Goal: Task Accomplishment & Management: Use online tool/utility

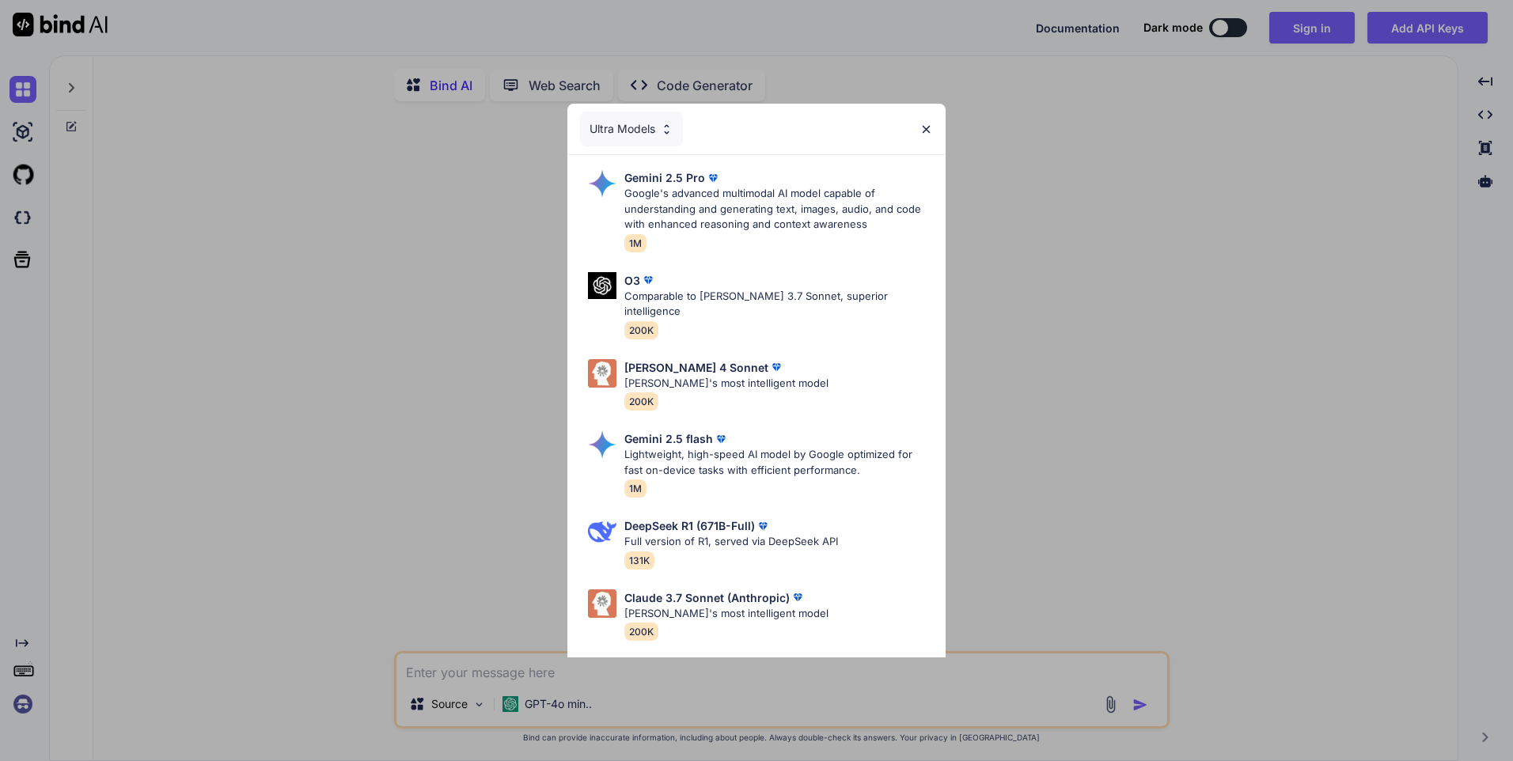
click at [927, 128] on img at bounding box center [926, 129] width 13 height 13
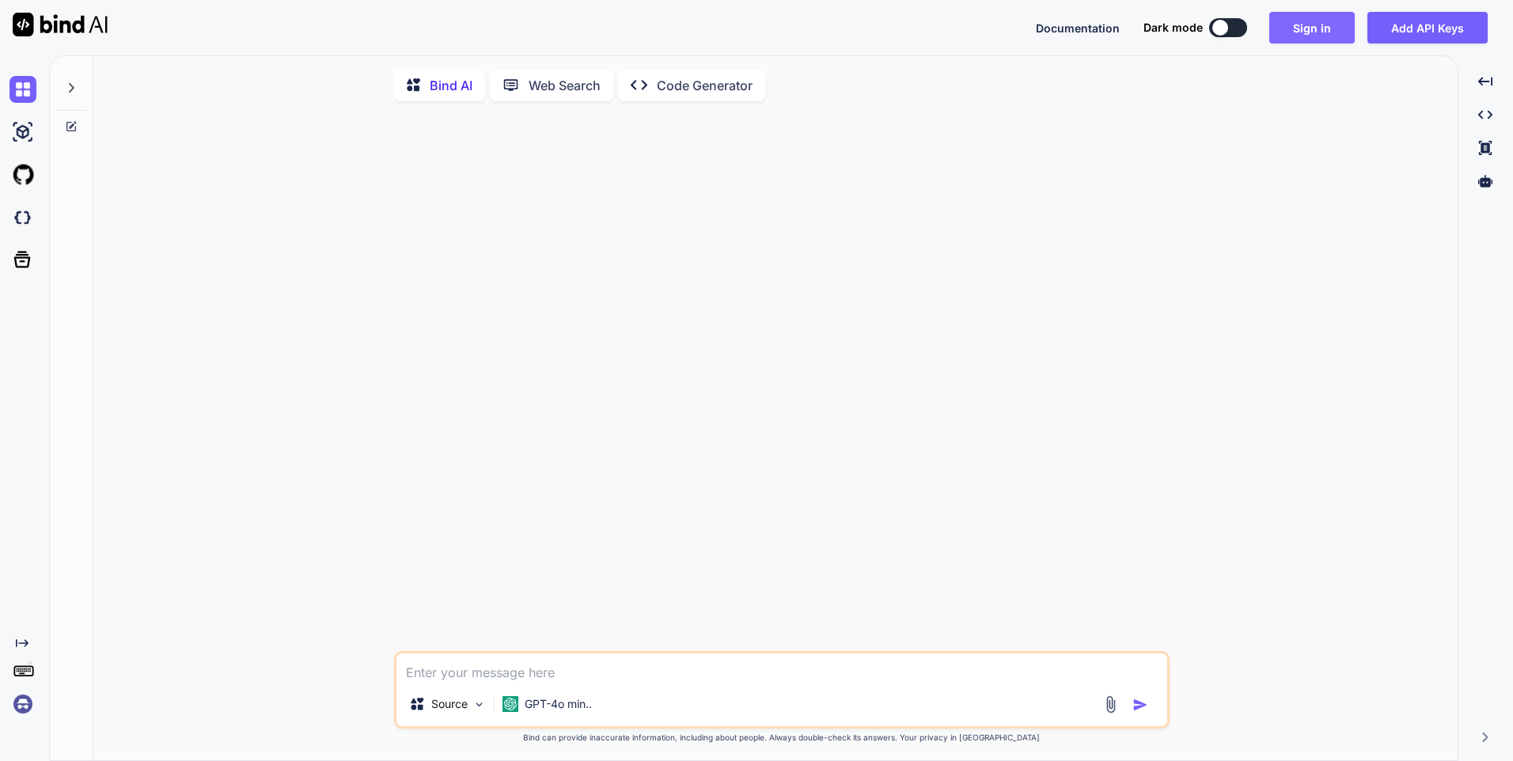
click at [1328, 36] on button "Sign in" at bounding box center [1311, 28] width 85 height 32
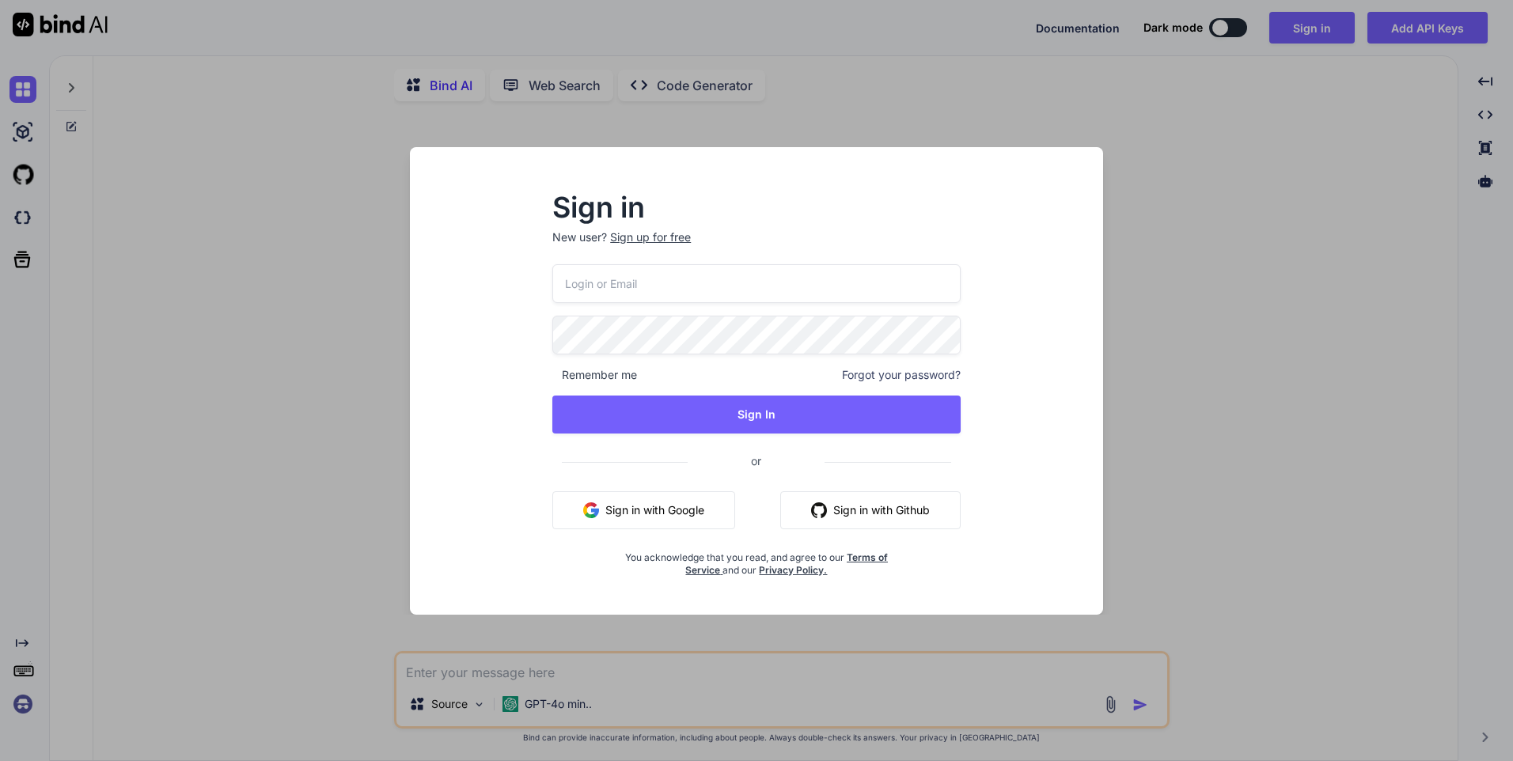
click at [842, 506] on button "Sign in with Github" at bounding box center [870, 510] width 180 height 38
type textarea "x"
click at [650, 245] on div "Sign up for free" at bounding box center [650, 237] width 81 height 16
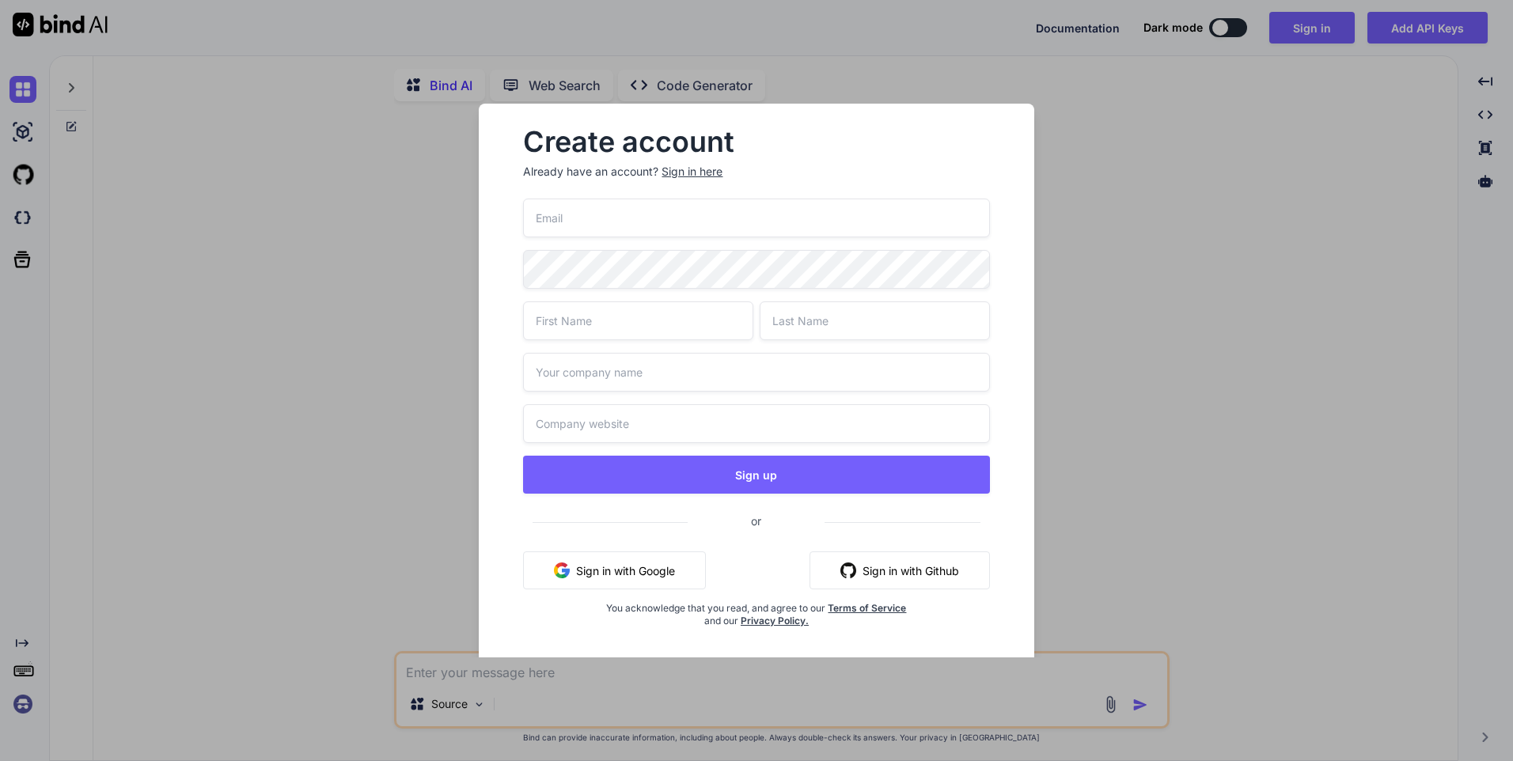
click at [701, 206] on input "email" at bounding box center [756, 218] width 466 height 39
click at [750, 203] on input "timtimpassion@gmail.cmo" at bounding box center [756, 218] width 466 height 39
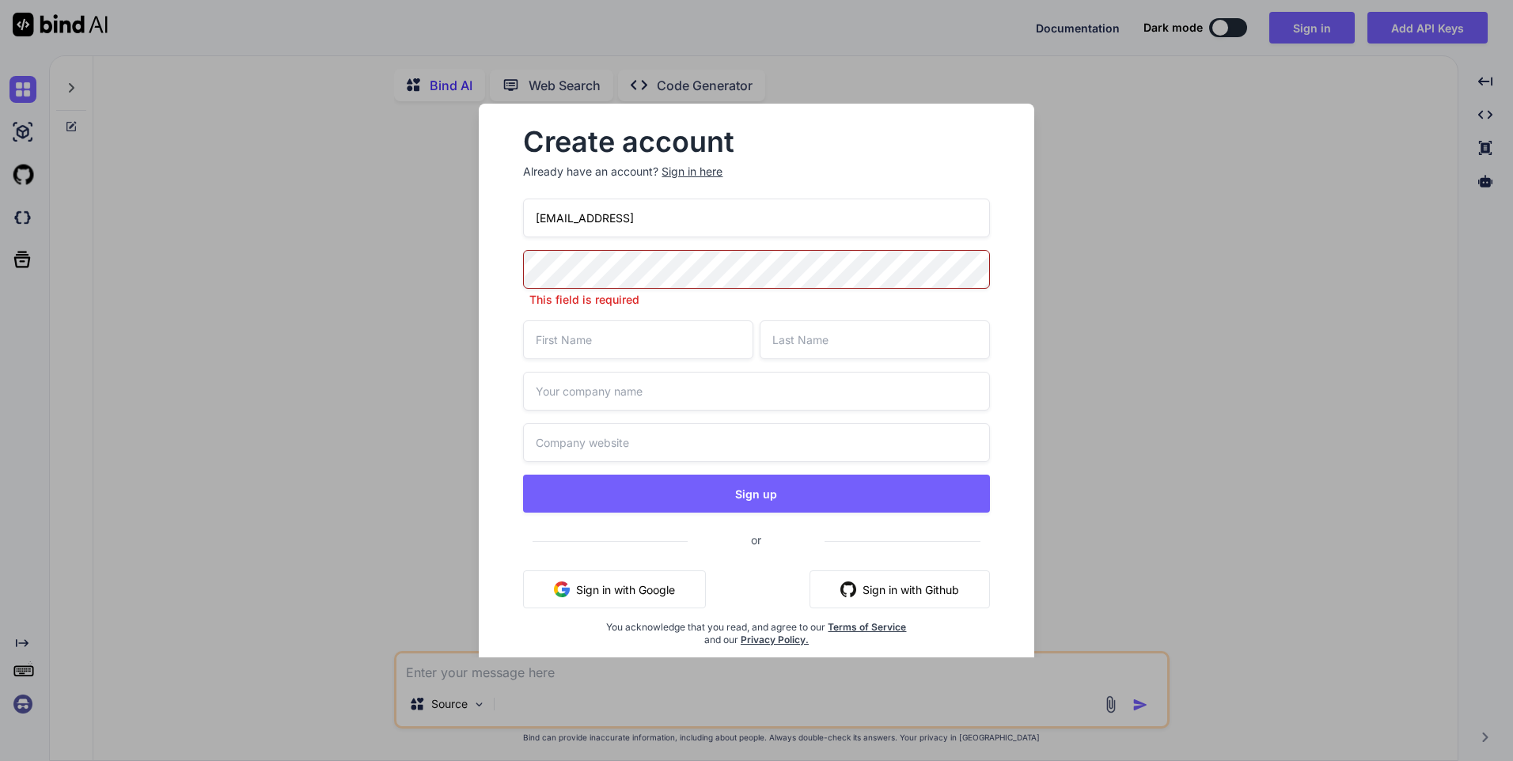
click at [750, 203] on input "timtimpassion@gmail.cmo" at bounding box center [756, 218] width 466 height 39
type input "timtimpassion@gmail.com"
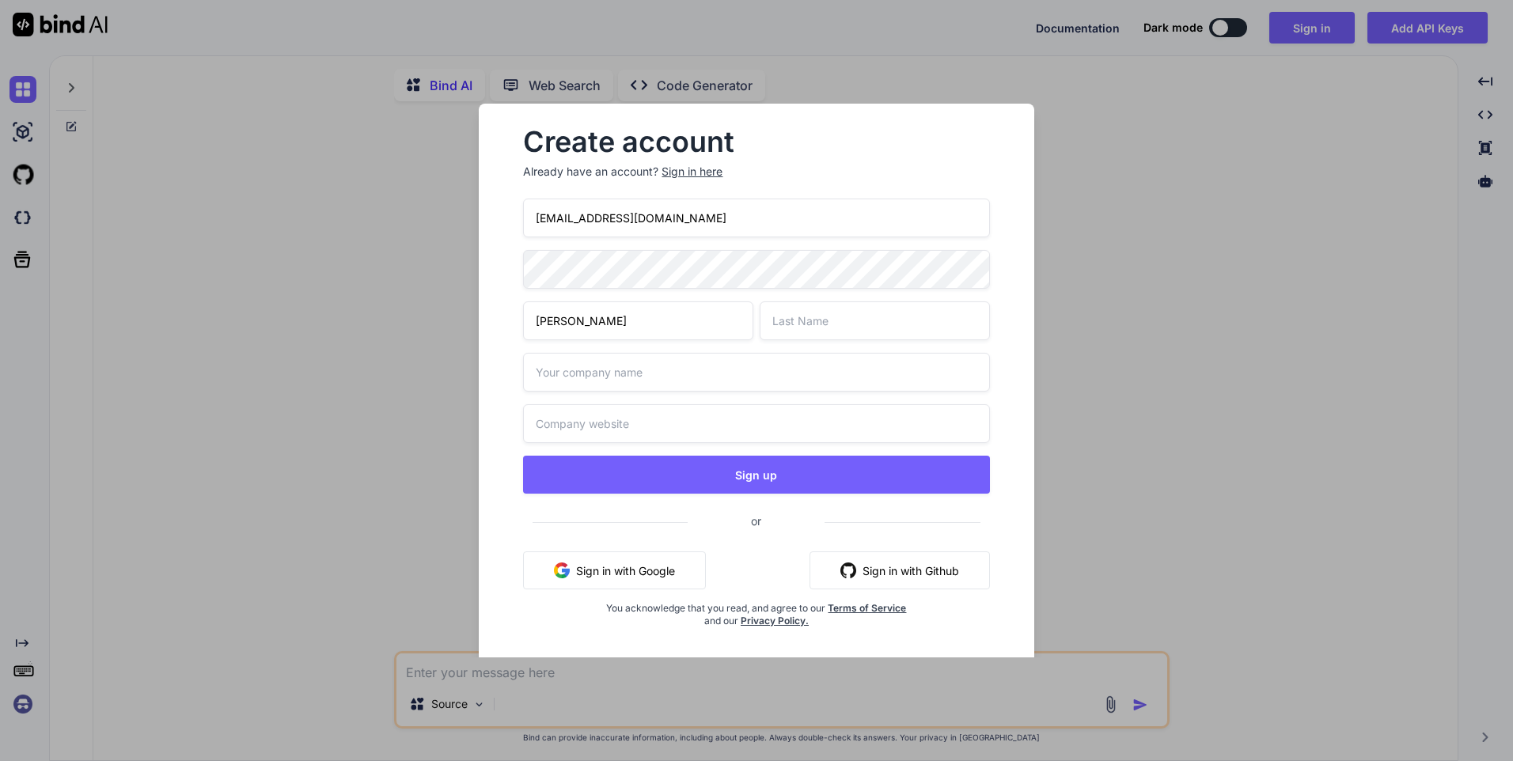
type input "Hendel"
type input "Alexandre"
type input "j"
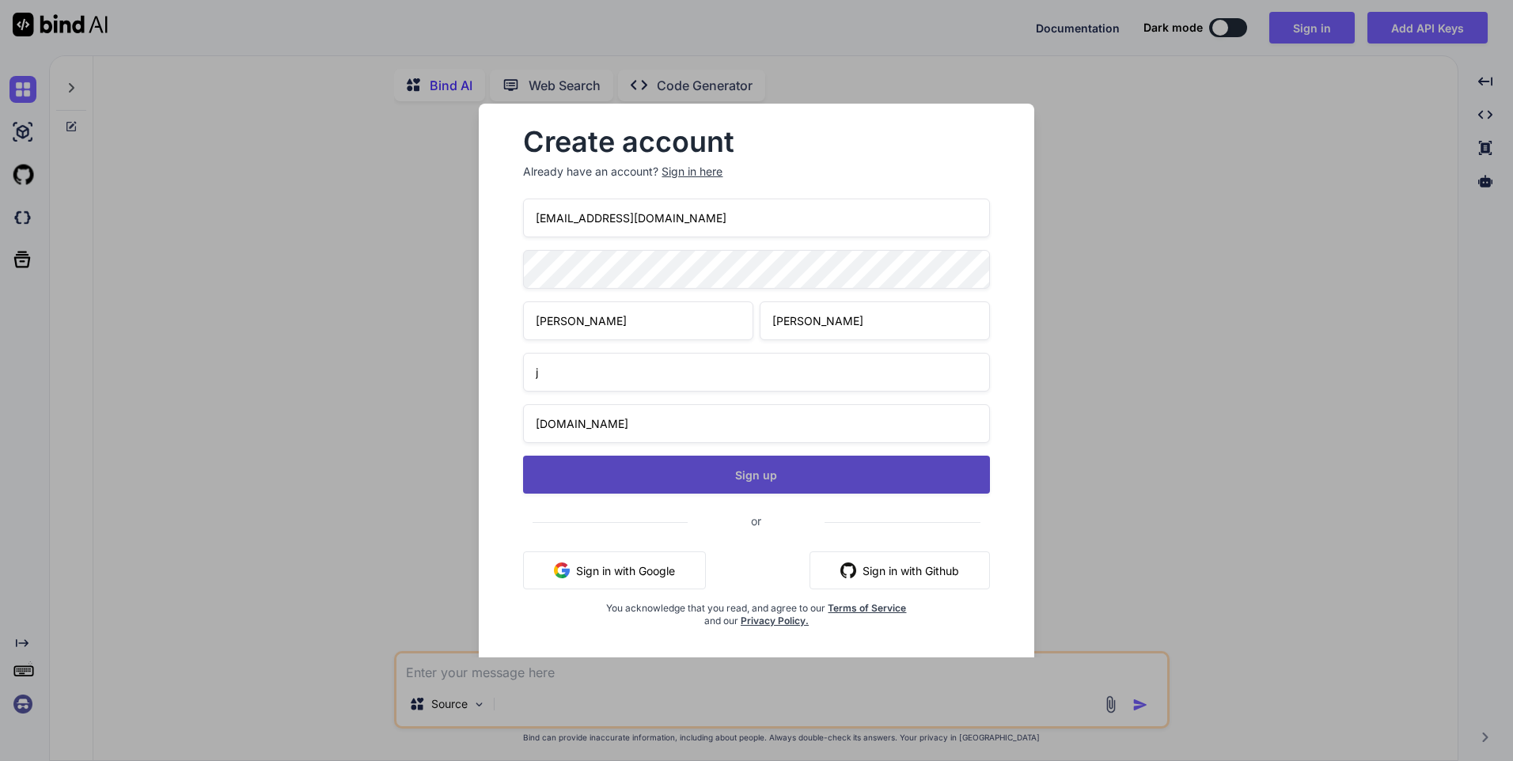
type input "j.com"
click at [743, 487] on button "Sign up" at bounding box center [756, 475] width 466 height 38
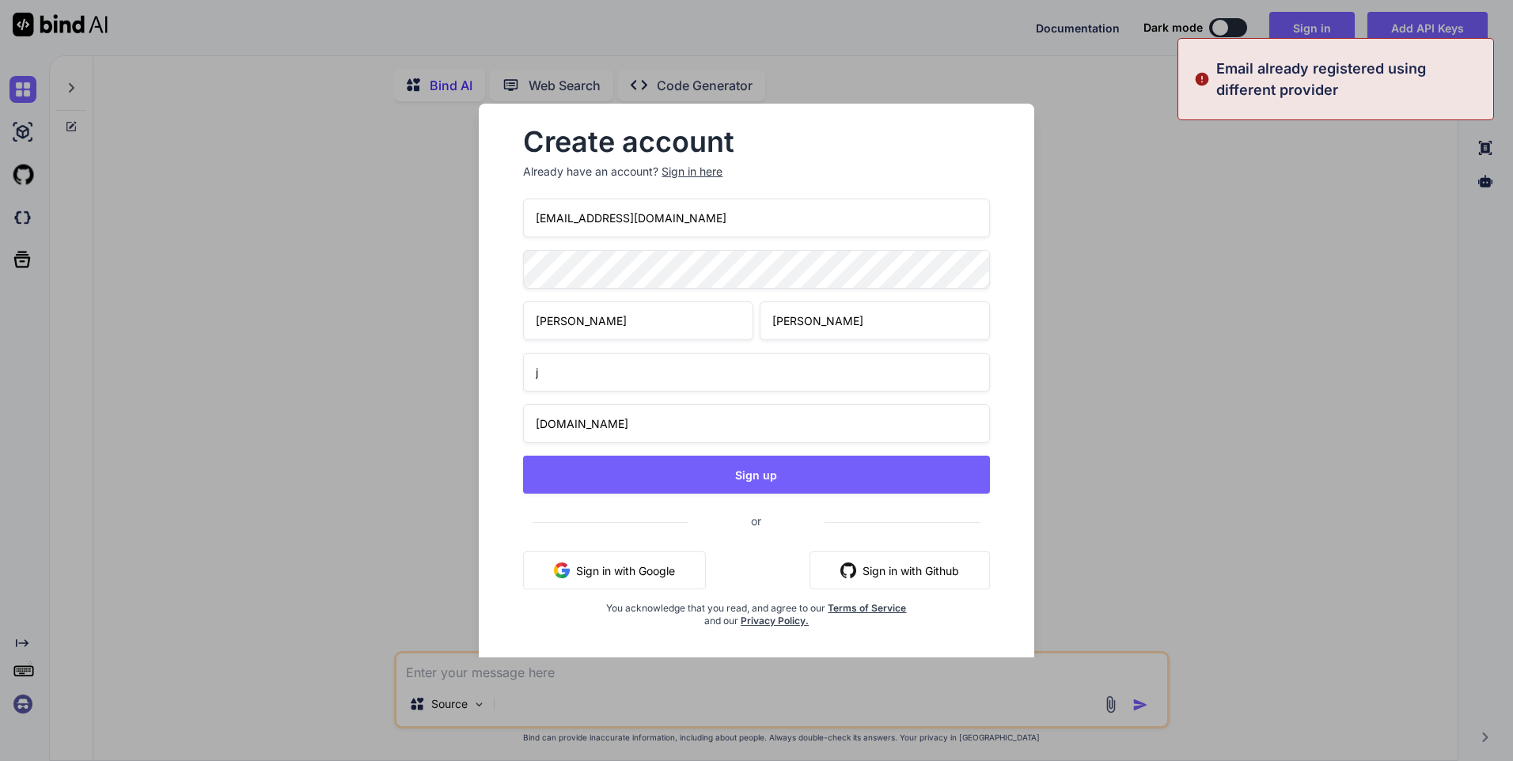
click at [692, 220] on input "timtimpassion@gmail.com" at bounding box center [756, 218] width 466 height 39
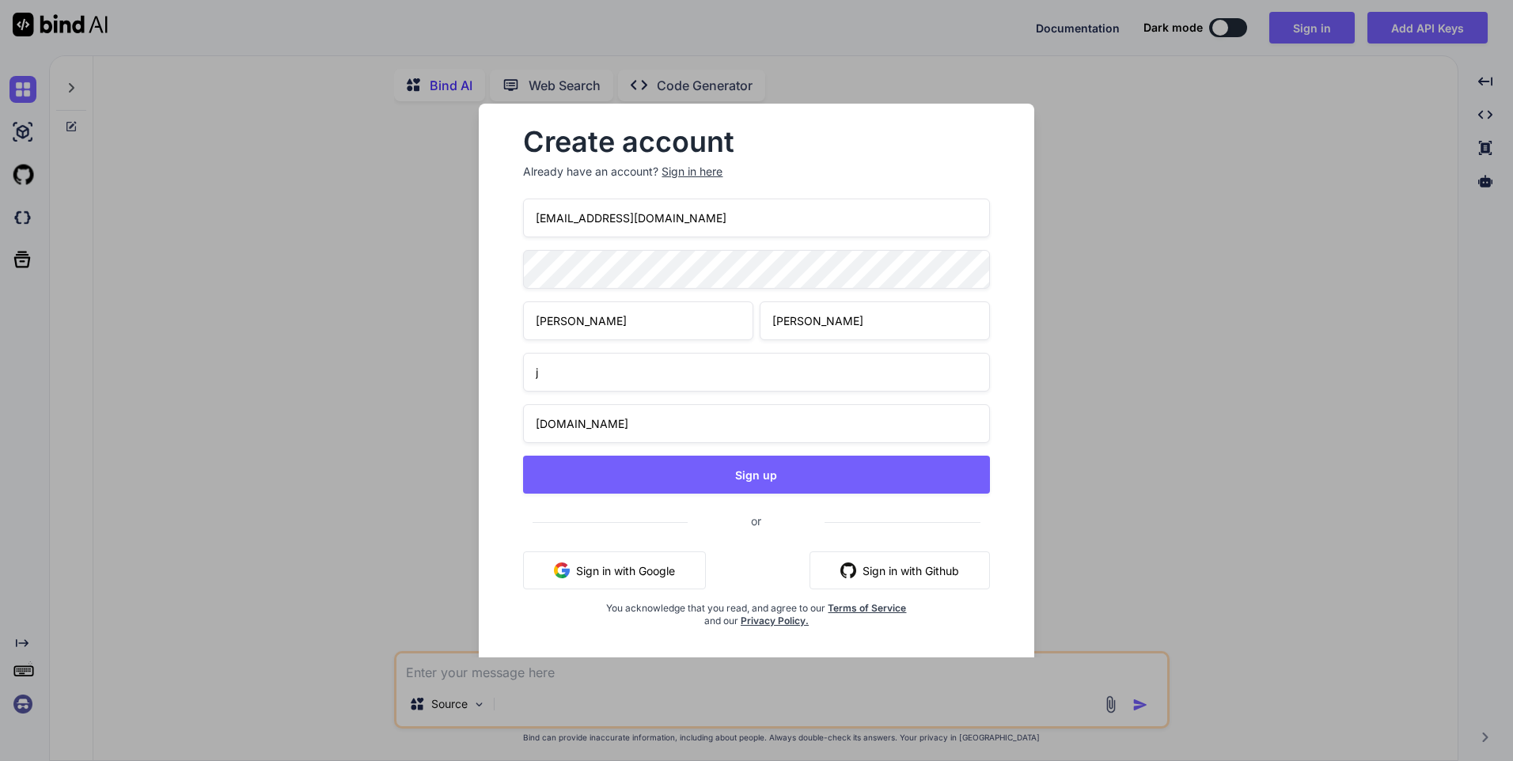
click at [692, 220] on input "timtimpassion@gmail.com" at bounding box center [756, 218] width 466 height 39
click at [771, 500] on div "lapvssion@gmail.com Hendel Alexandre j j.com Sign up or Sign in with Google Sig…" at bounding box center [756, 432] width 466 height 467
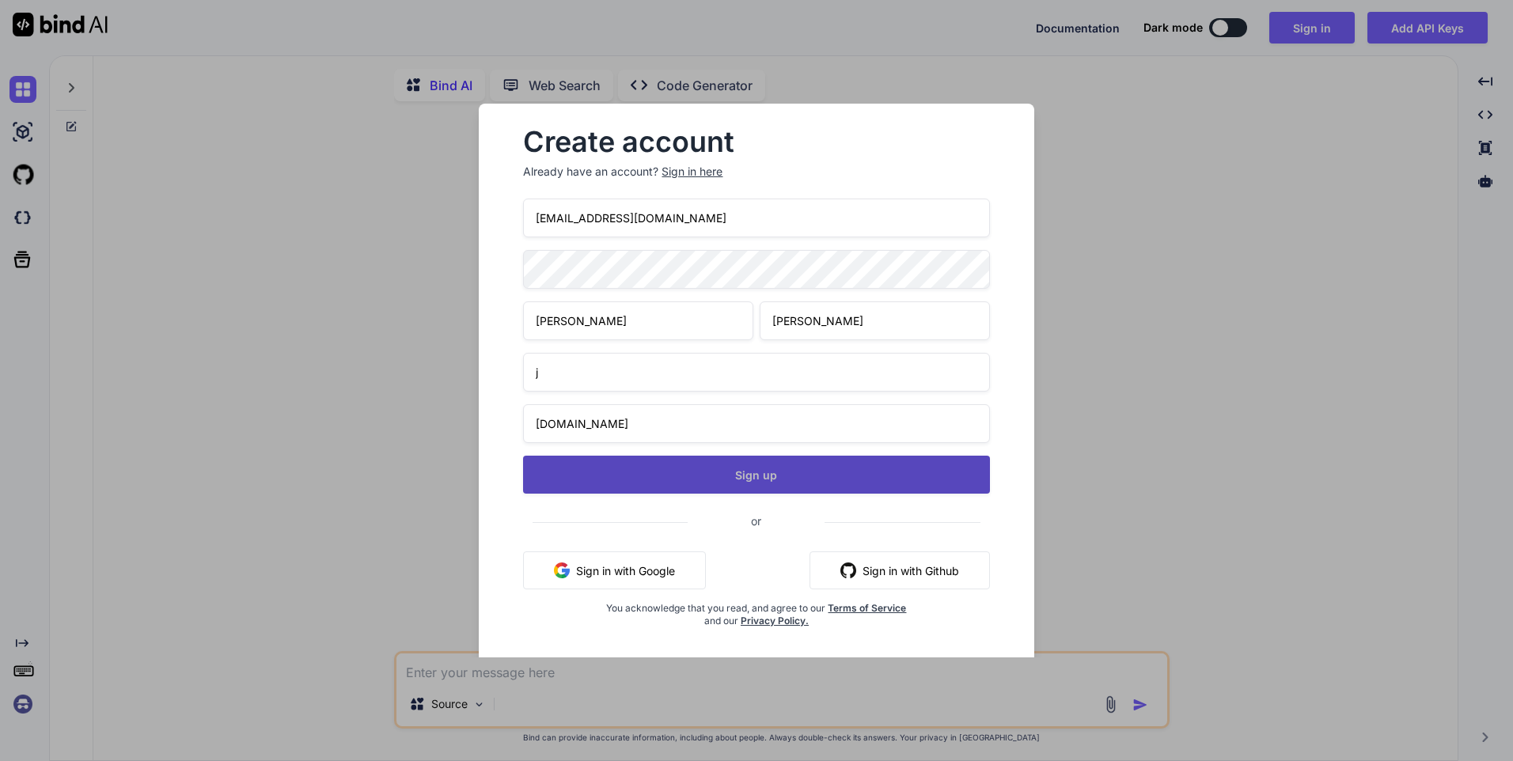
click at [780, 460] on button "Sign up" at bounding box center [756, 475] width 466 height 38
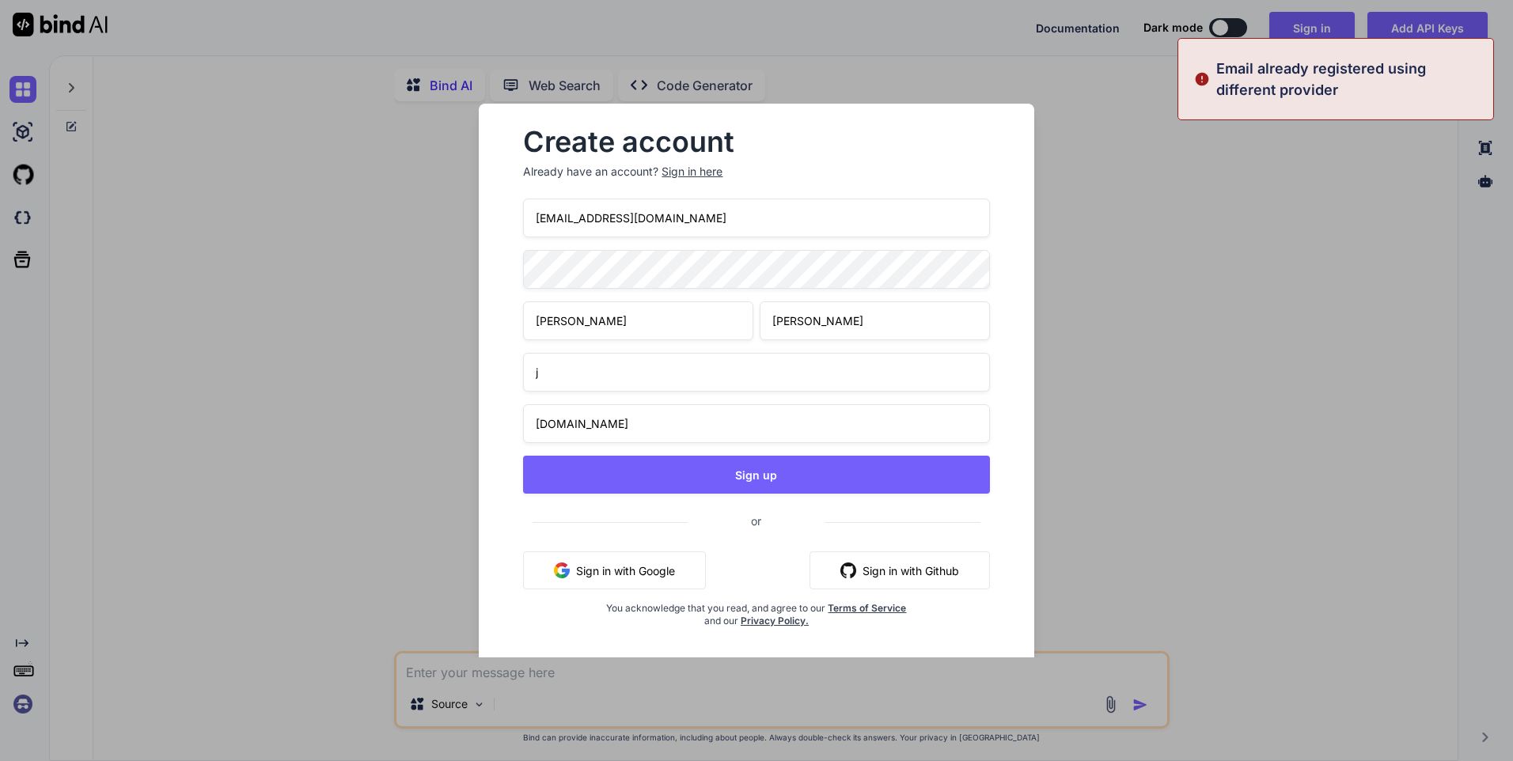
click at [581, 214] on input "lapvssion@gmail.com" at bounding box center [756, 218] width 466 height 39
click at [578, 214] on input "lapvssion@gmail.com" at bounding box center [756, 218] width 466 height 39
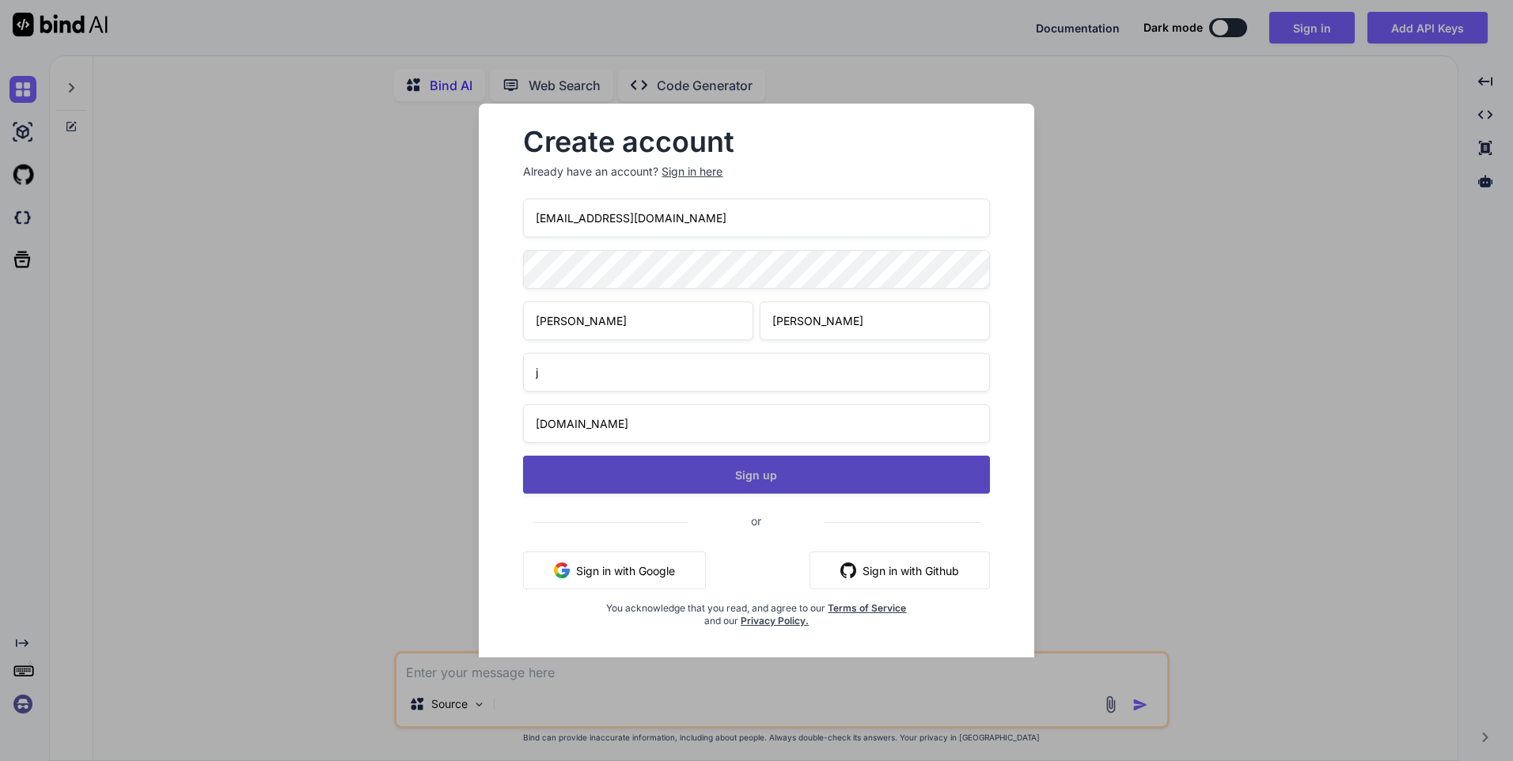
type input "la.passiondestiny@gmail.com"
click at [768, 476] on button "Sign up" at bounding box center [756, 475] width 466 height 38
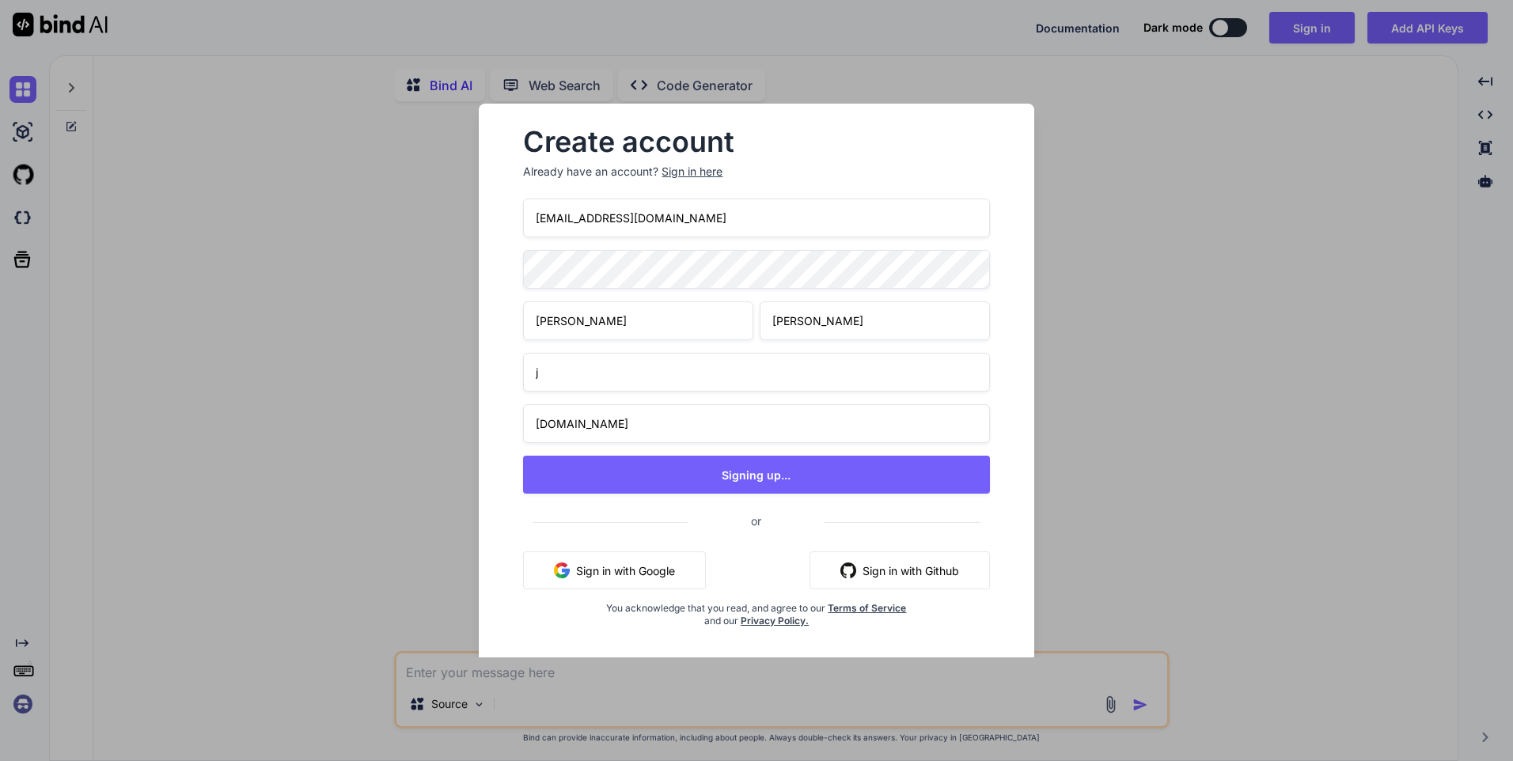
type textarea "x"
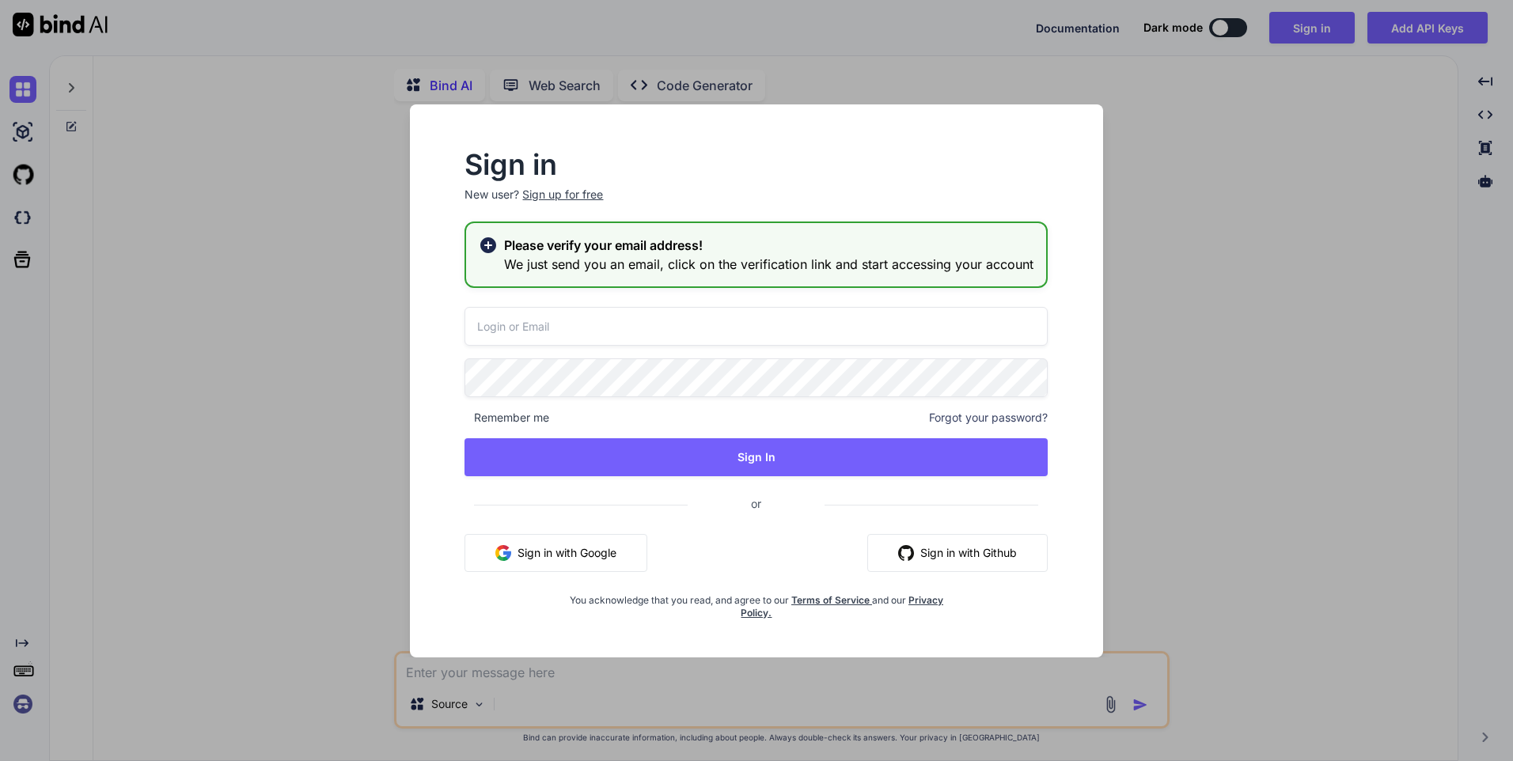
click at [740, 160] on h2 "Sign in" at bounding box center [756, 164] width 583 height 25
click at [700, 301] on div "Sign in New user? Sign up for free Please verify your email address! We just se…" at bounding box center [756, 386] width 634 height 468
click at [693, 324] on input "email" at bounding box center [756, 326] width 583 height 39
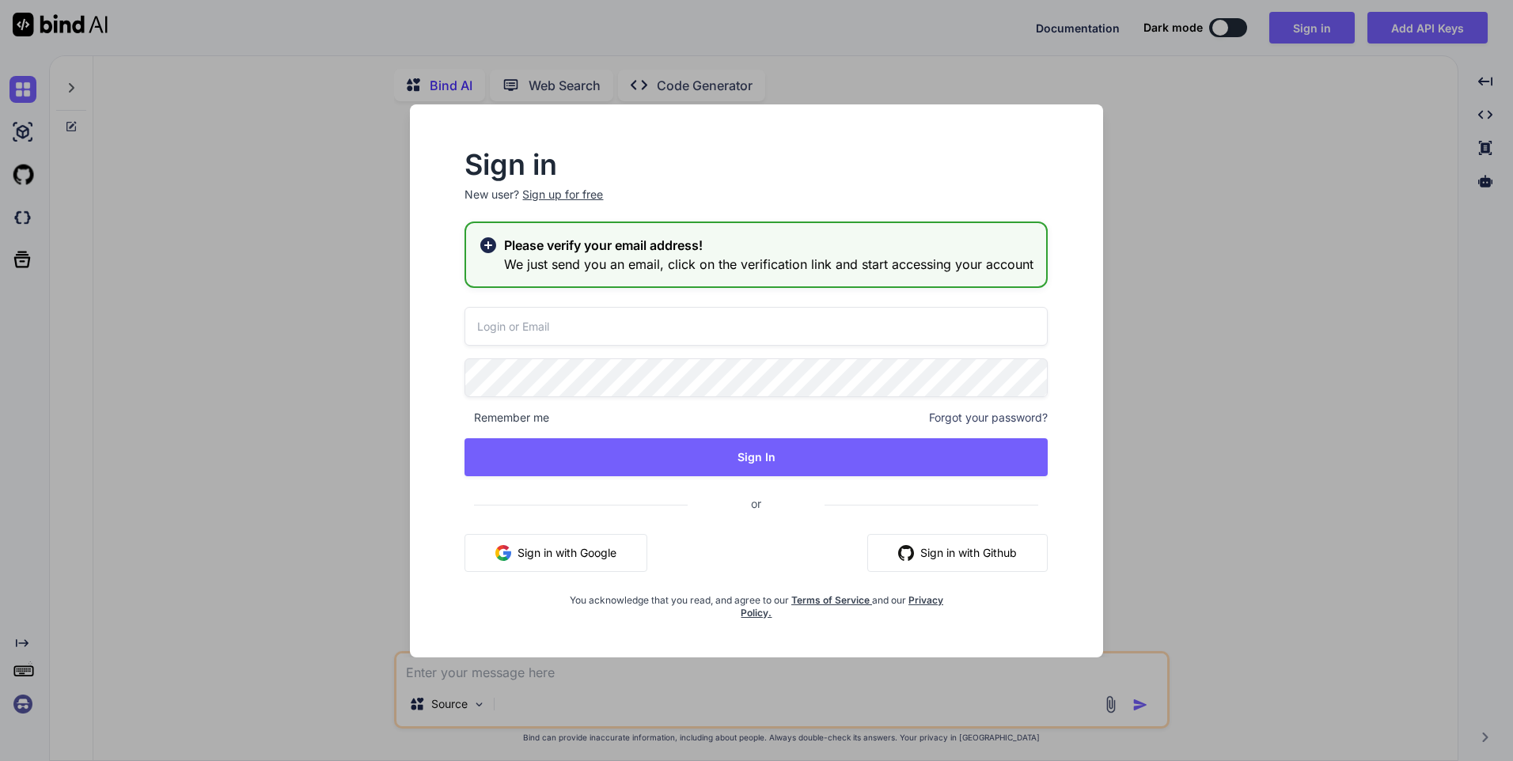
click at [693, 324] on input "email" at bounding box center [756, 326] width 583 height 39
type input "la.passiondestiny@gmail.com"
click at [942, 546] on button "Sign in with Github" at bounding box center [957, 553] width 180 height 38
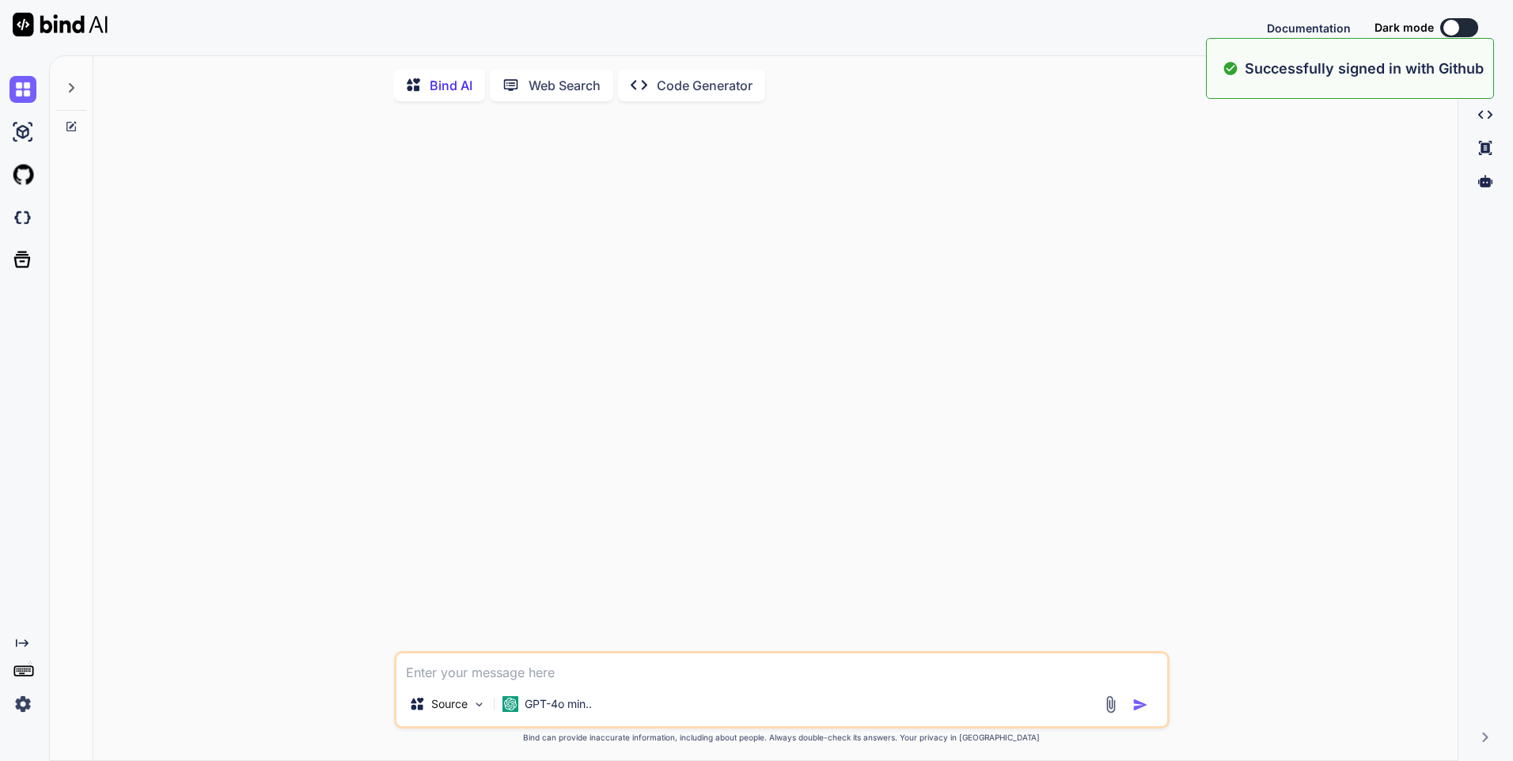
type textarea "x"
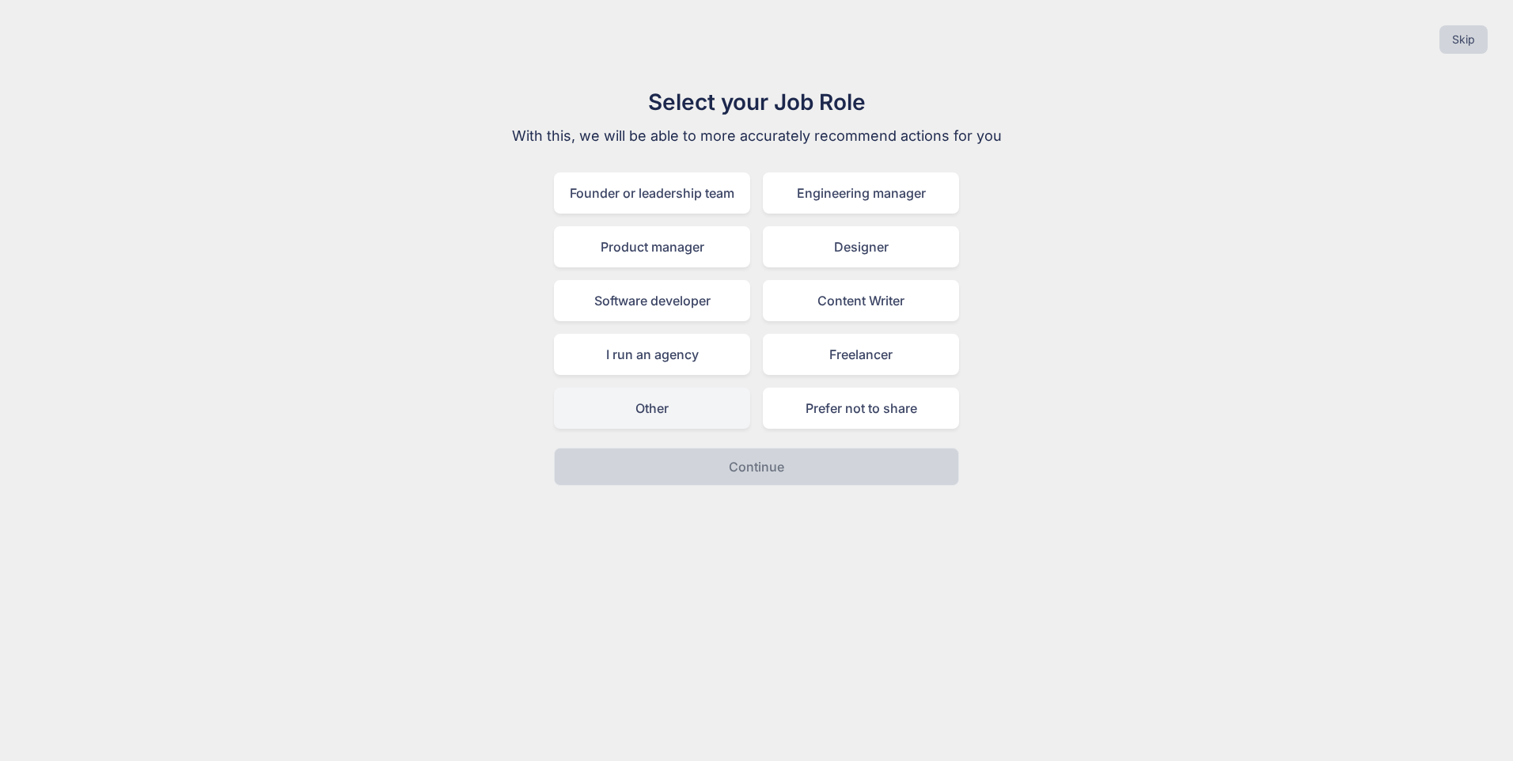
click at [693, 413] on div "Other" at bounding box center [652, 408] width 196 height 41
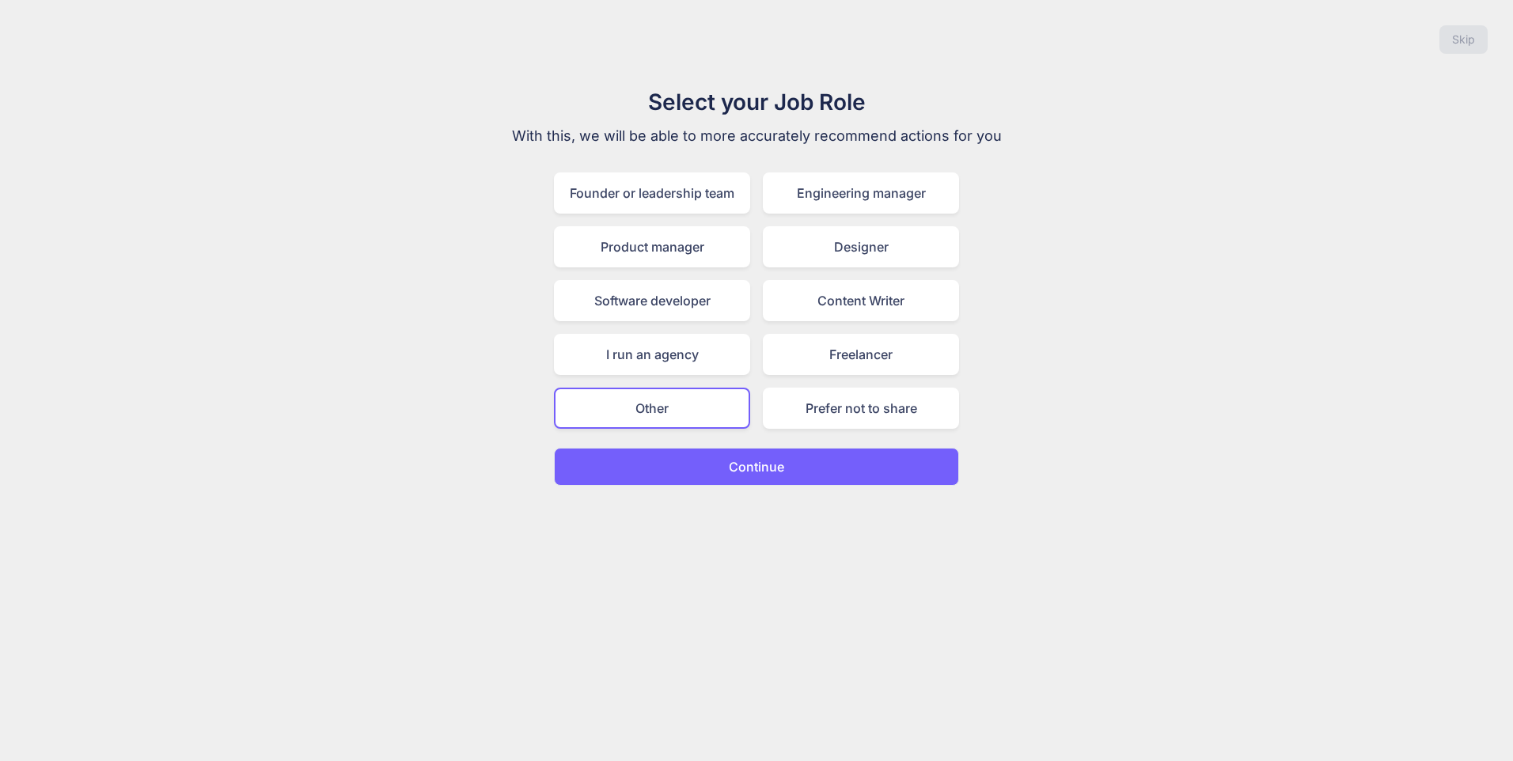
click at [771, 460] on p "Continue" at bounding box center [756, 466] width 55 height 19
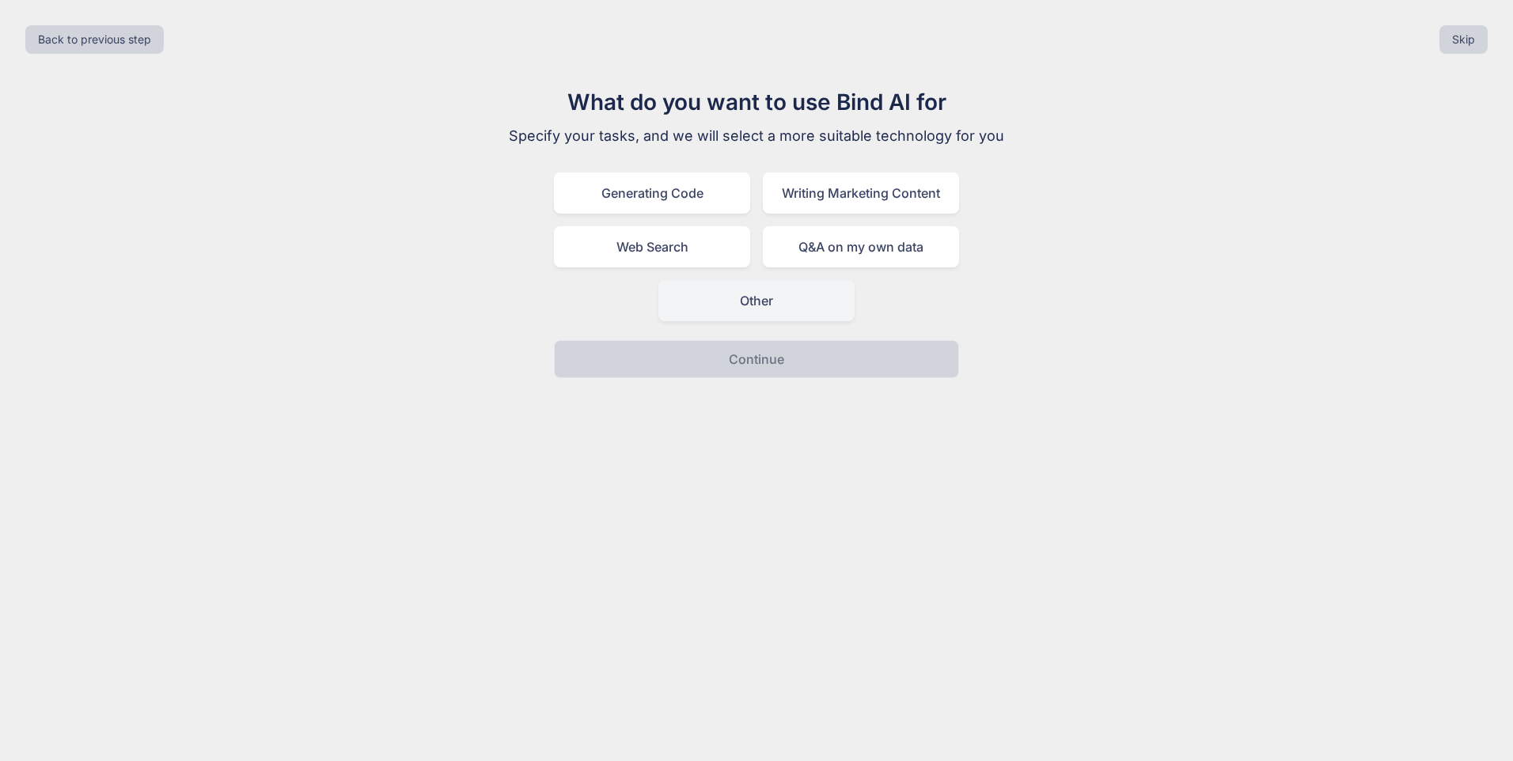
click at [747, 307] on div "Other" at bounding box center [756, 300] width 196 height 41
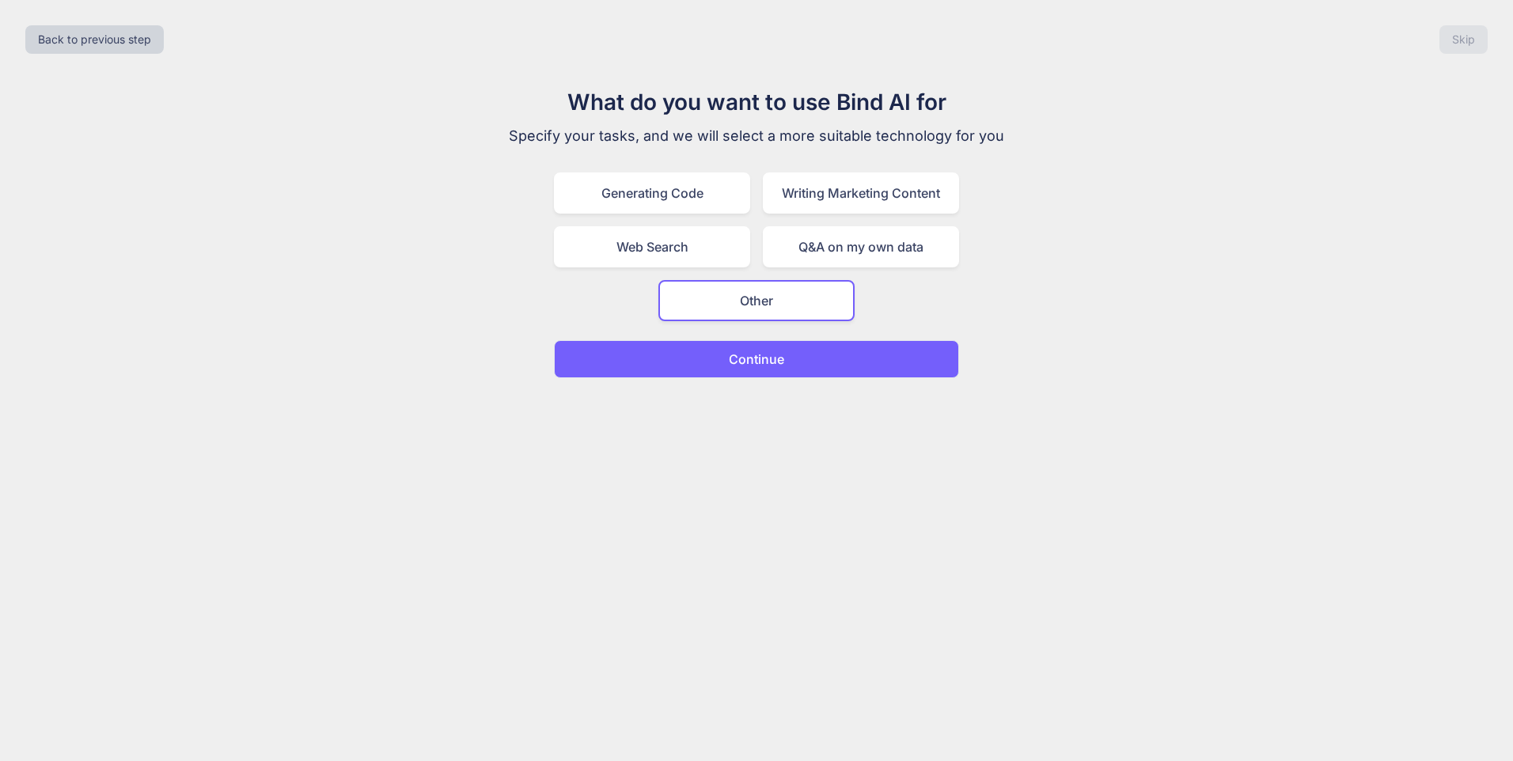
click at [753, 375] on button "Continue" at bounding box center [756, 359] width 405 height 38
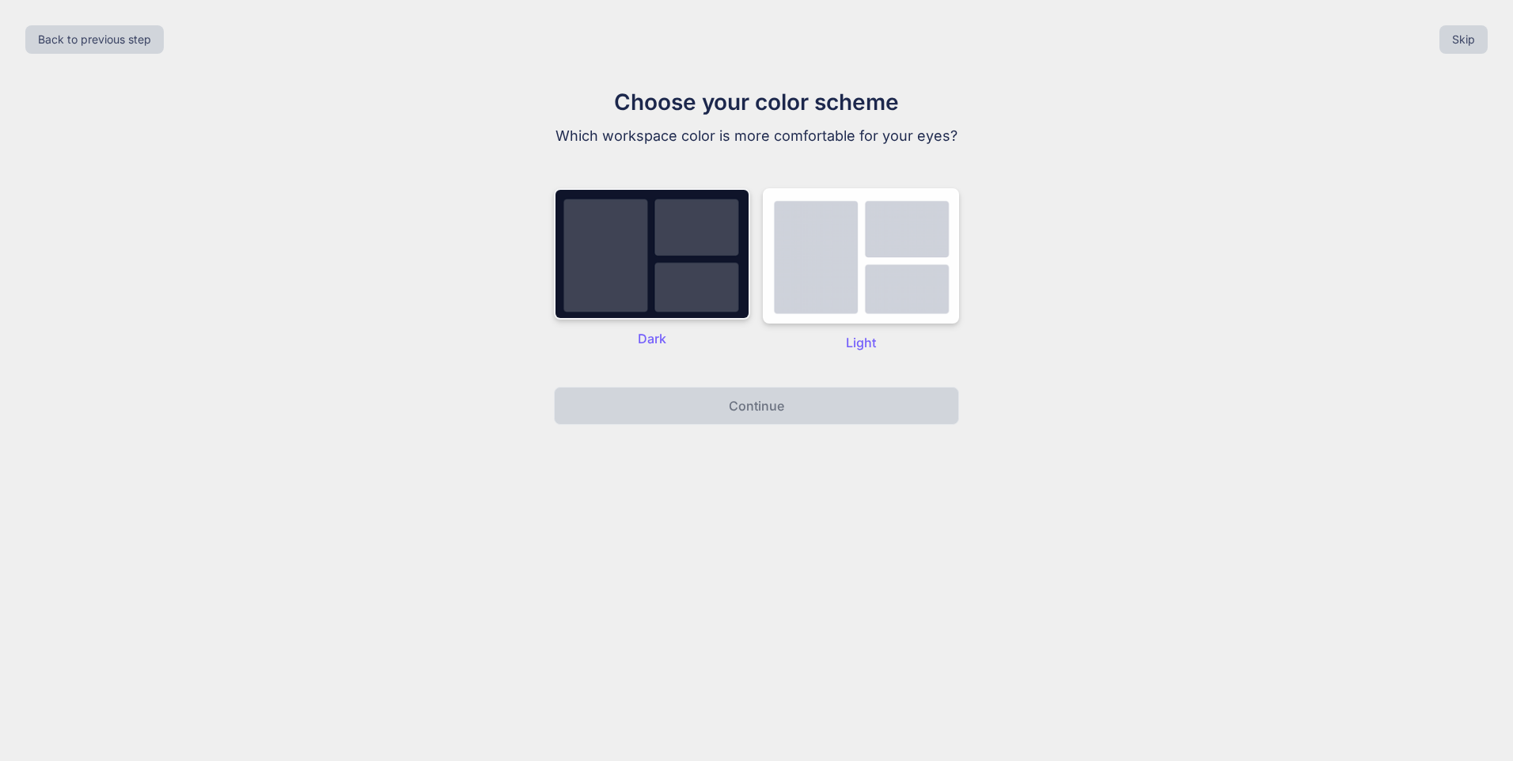
click at [683, 301] on img at bounding box center [652, 253] width 196 height 131
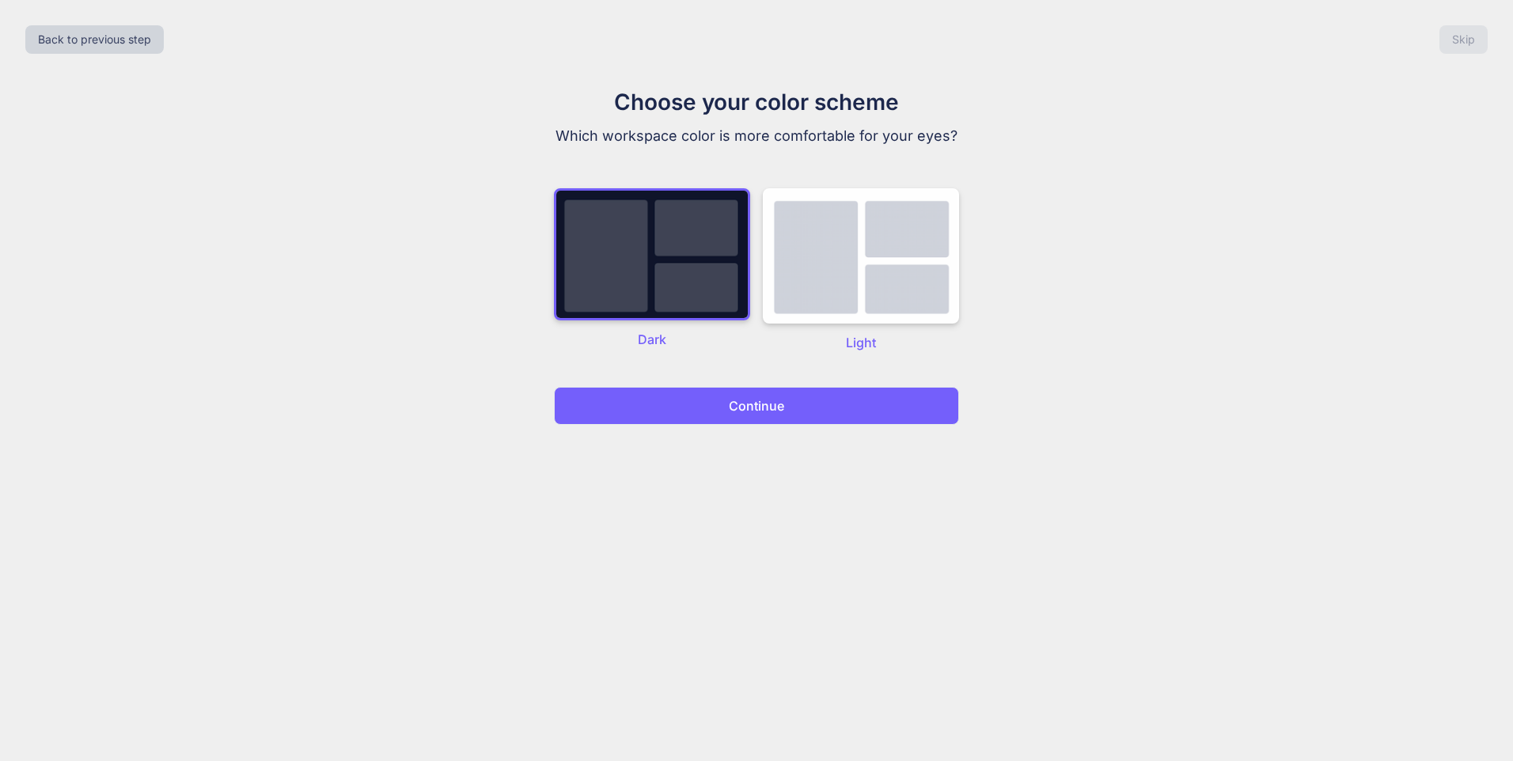
click at [754, 393] on button "Continue" at bounding box center [756, 406] width 405 height 38
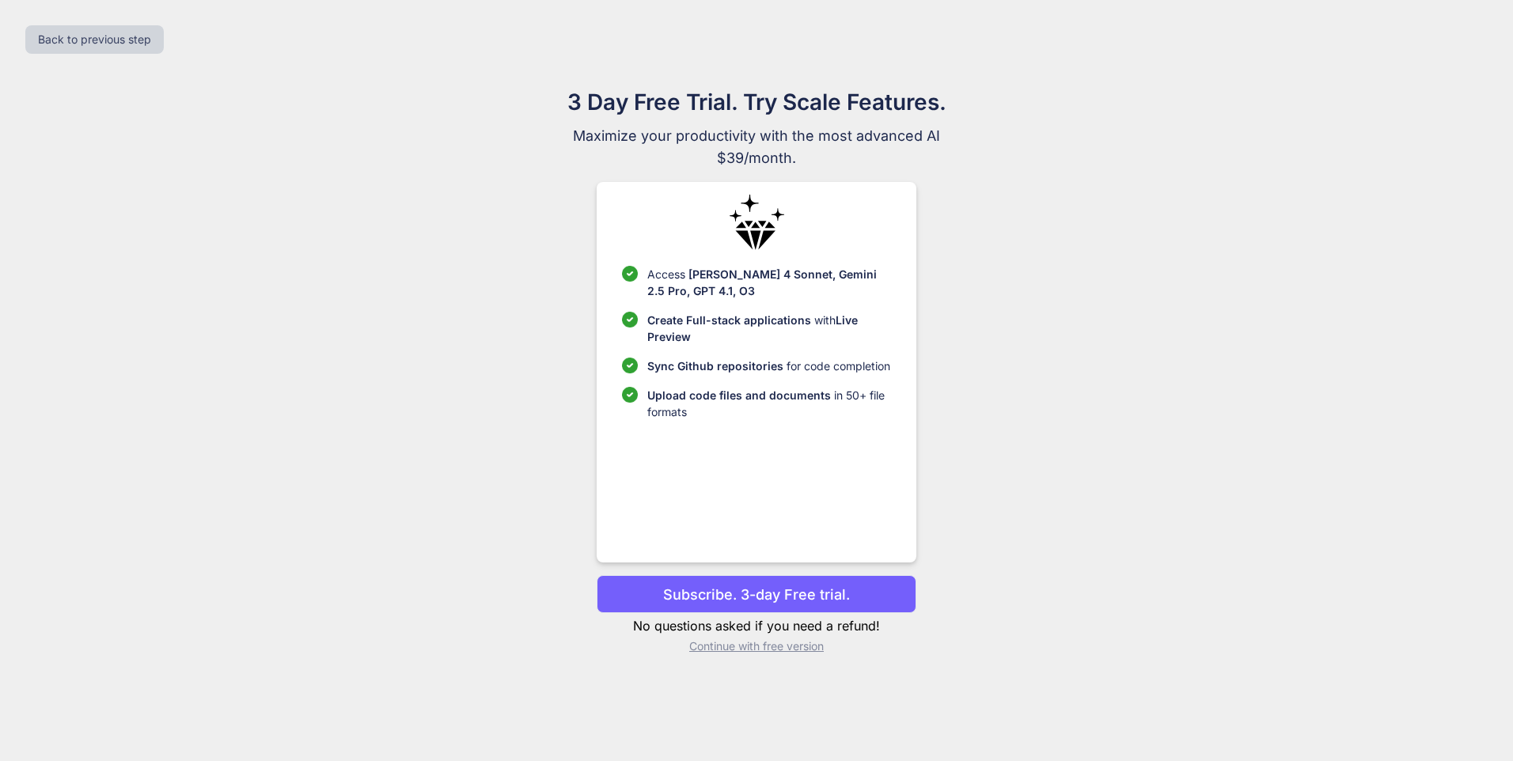
click at [758, 584] on p "Subscribe. 3-day Free trial." at bounding box center [756, 594] width 187 height 21
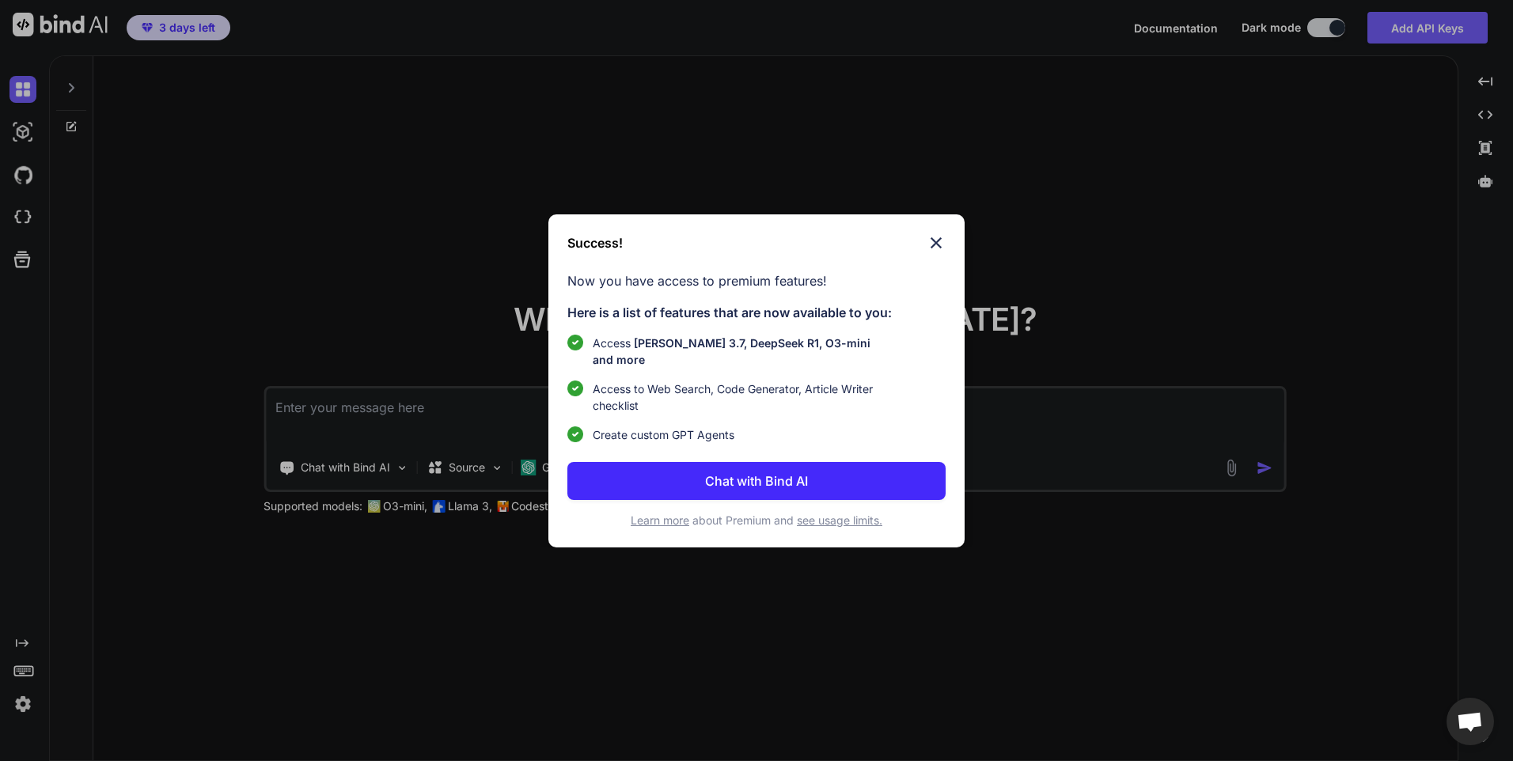
click at [794, 472] on p "Chat with Bind AI" at bounding box center [756, 481] width 103 height 19
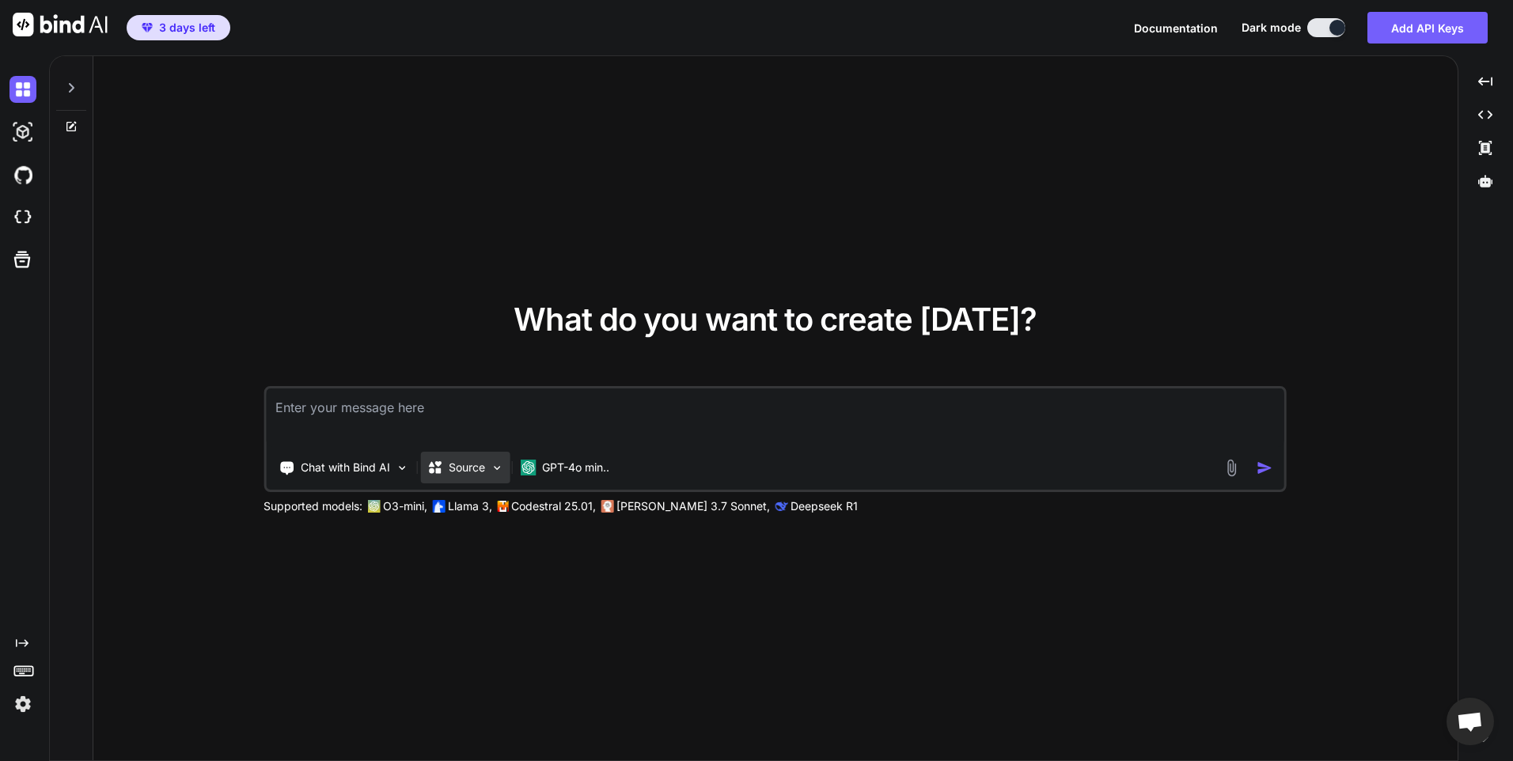
click at [491, 452] on div "Source" at bounding box center [464, 468] width 89 height 32
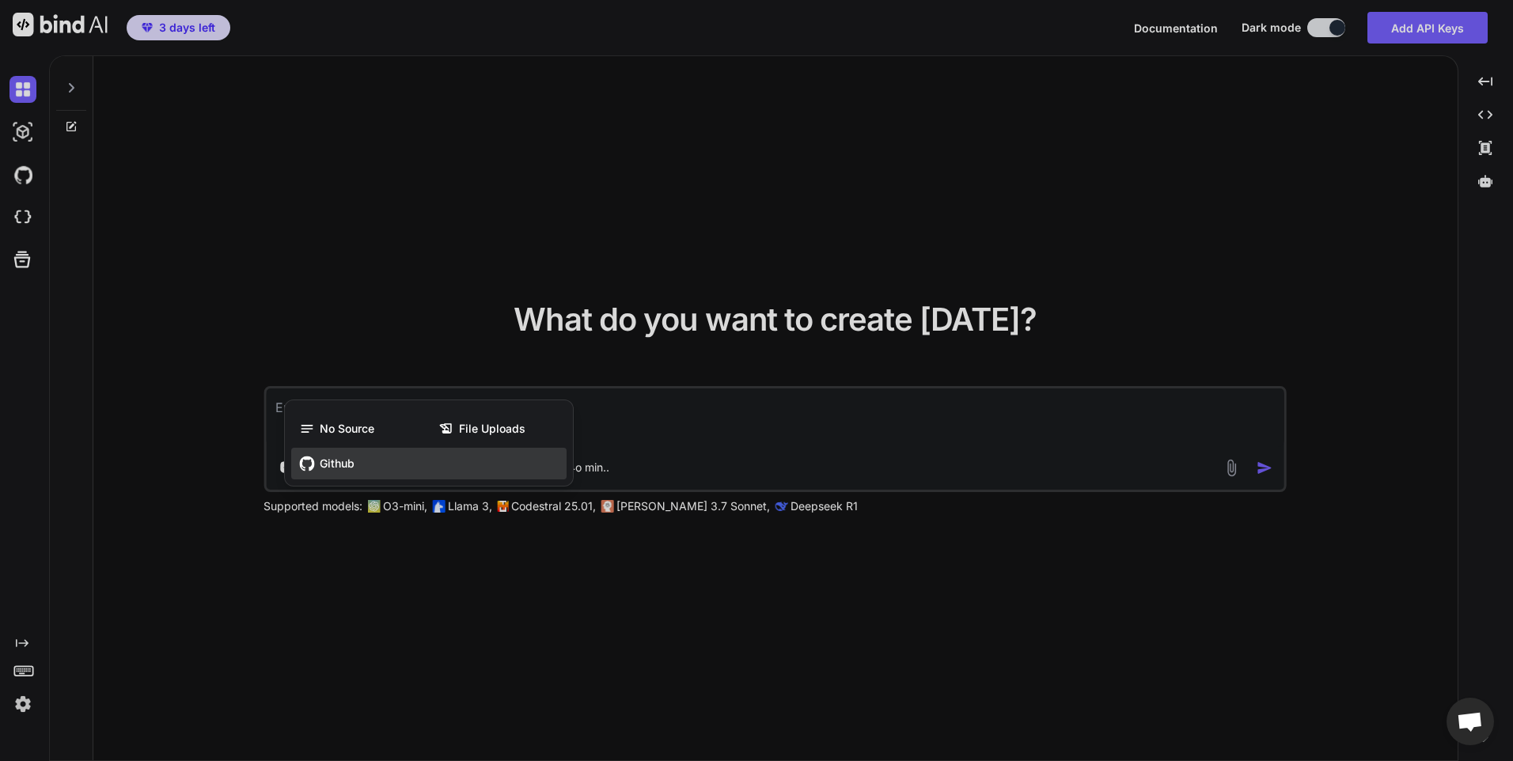
click at [370, 458] on div "Github" at bounding box center [428, 464] width 275 height 32
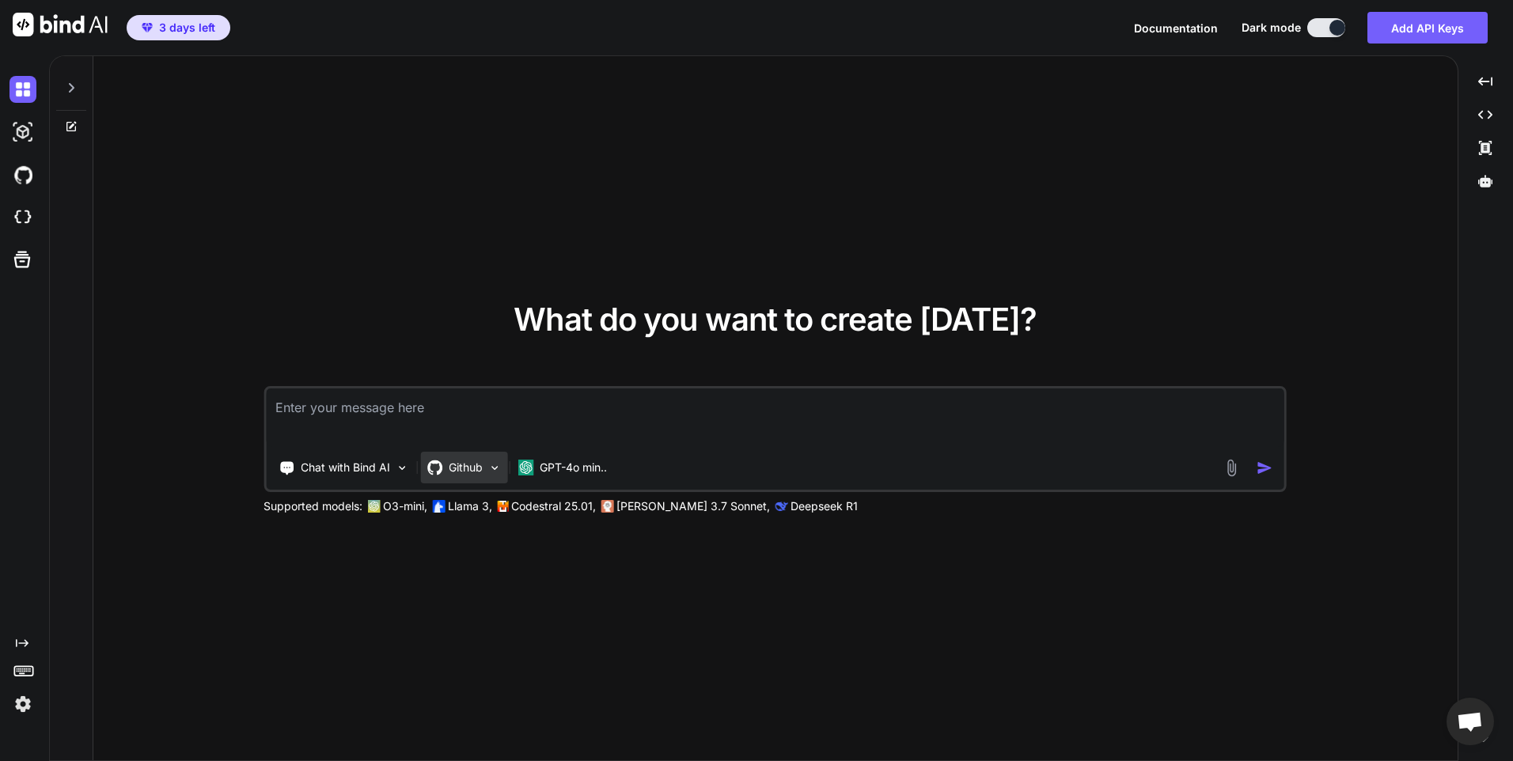
click at [469, 464] on p "Github" at bounding box center [466, 468] width 34 height 16
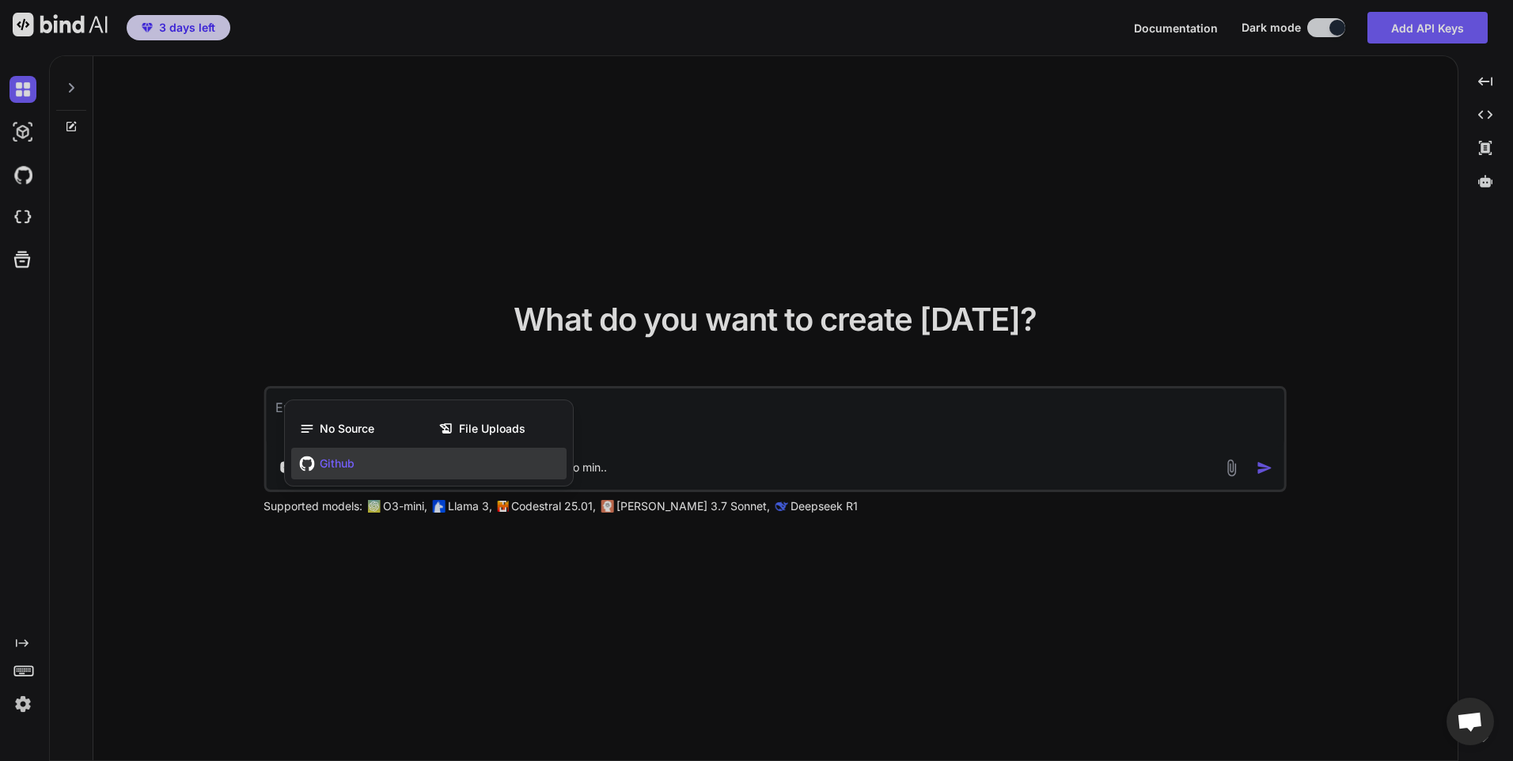
click at [351, 466] on span "Github" at bounding box center [337, 464] width 35 height 16
type textarea "x"
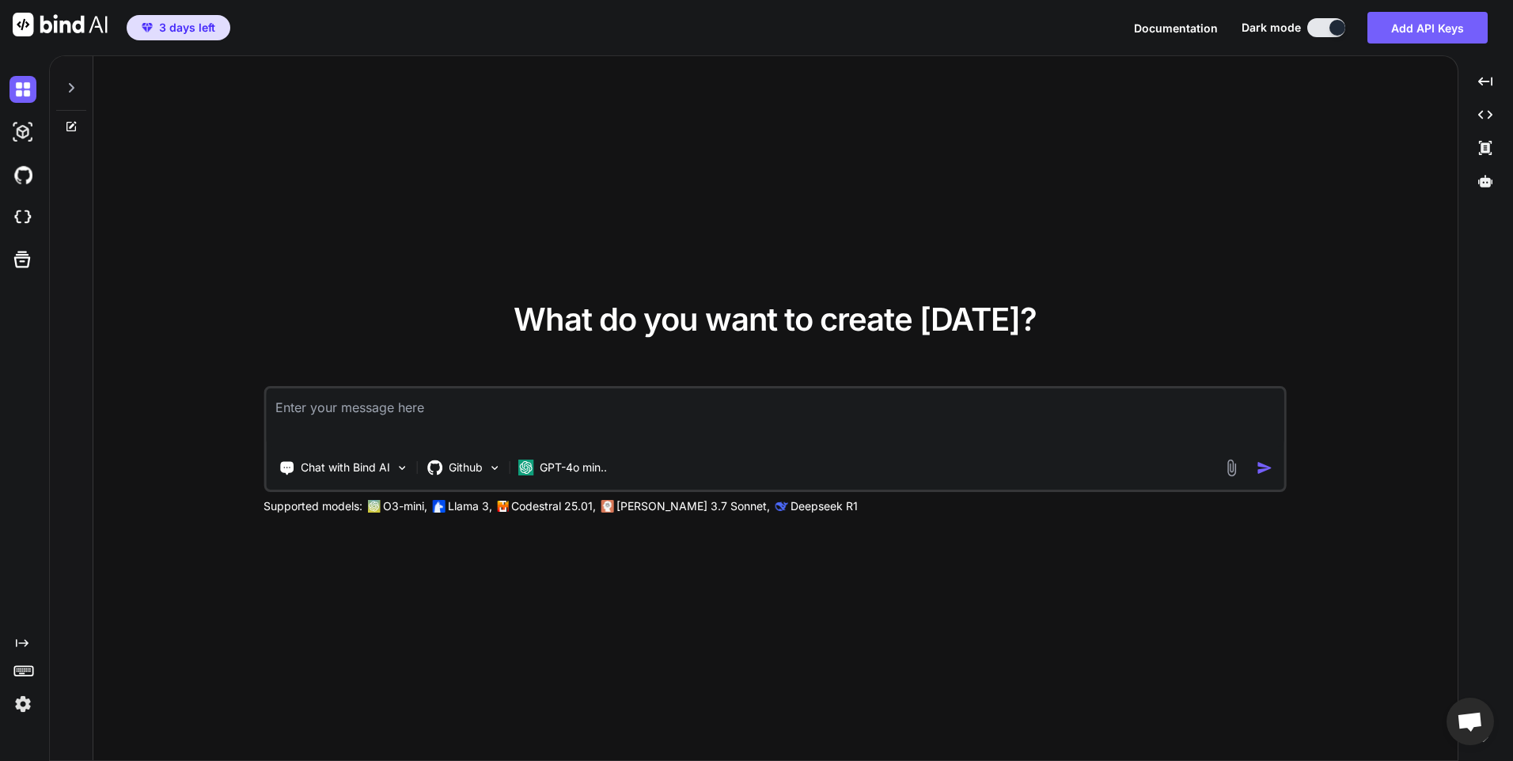
click at [362, 415] on textarea at bounding box center [775, 418] width 1018 height 59
click at [27, 173] on img at bounding box center [22, 174] width 27 height 27
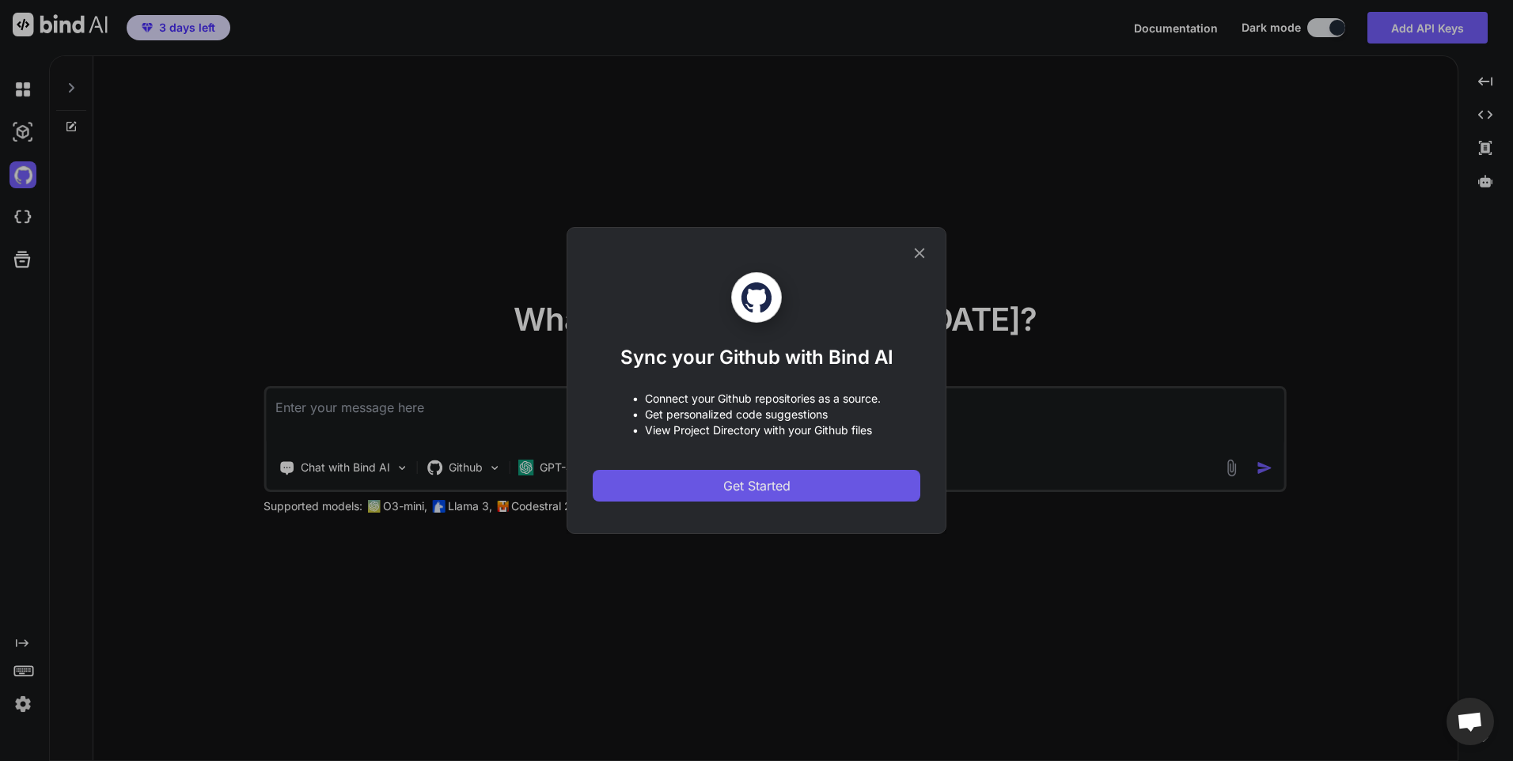
click at [752, 479] on span "Get Started" at bounding box center [756, 485] width 67 height 19
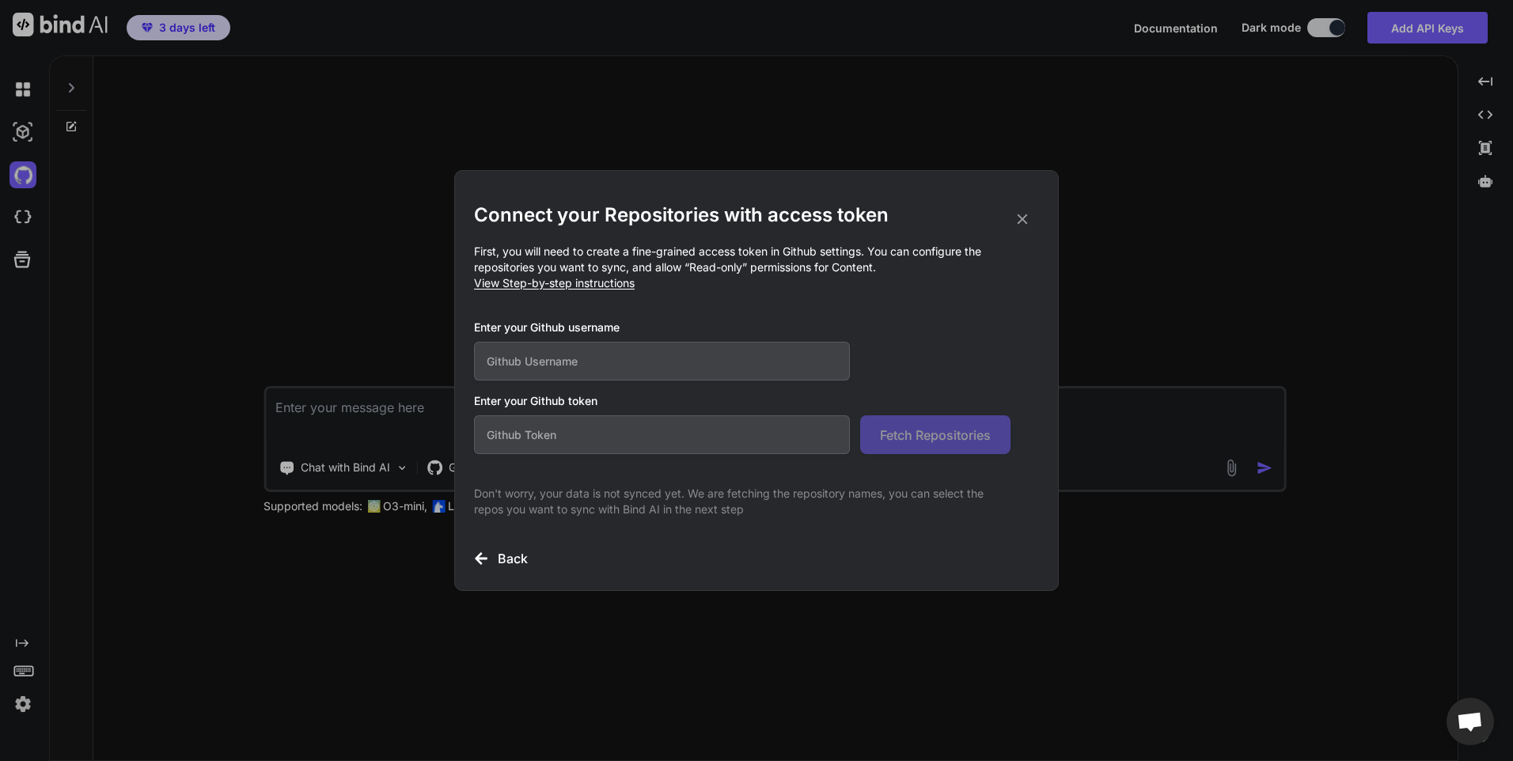
click at [657, 355] on input "text" at bounding box center [662, 361] width 376 height 39
click at [611, 365] on input "text" at bounding box center [662, 361] width 376 height 39
paste input "lapassiondev"
type input "lapassiondev"
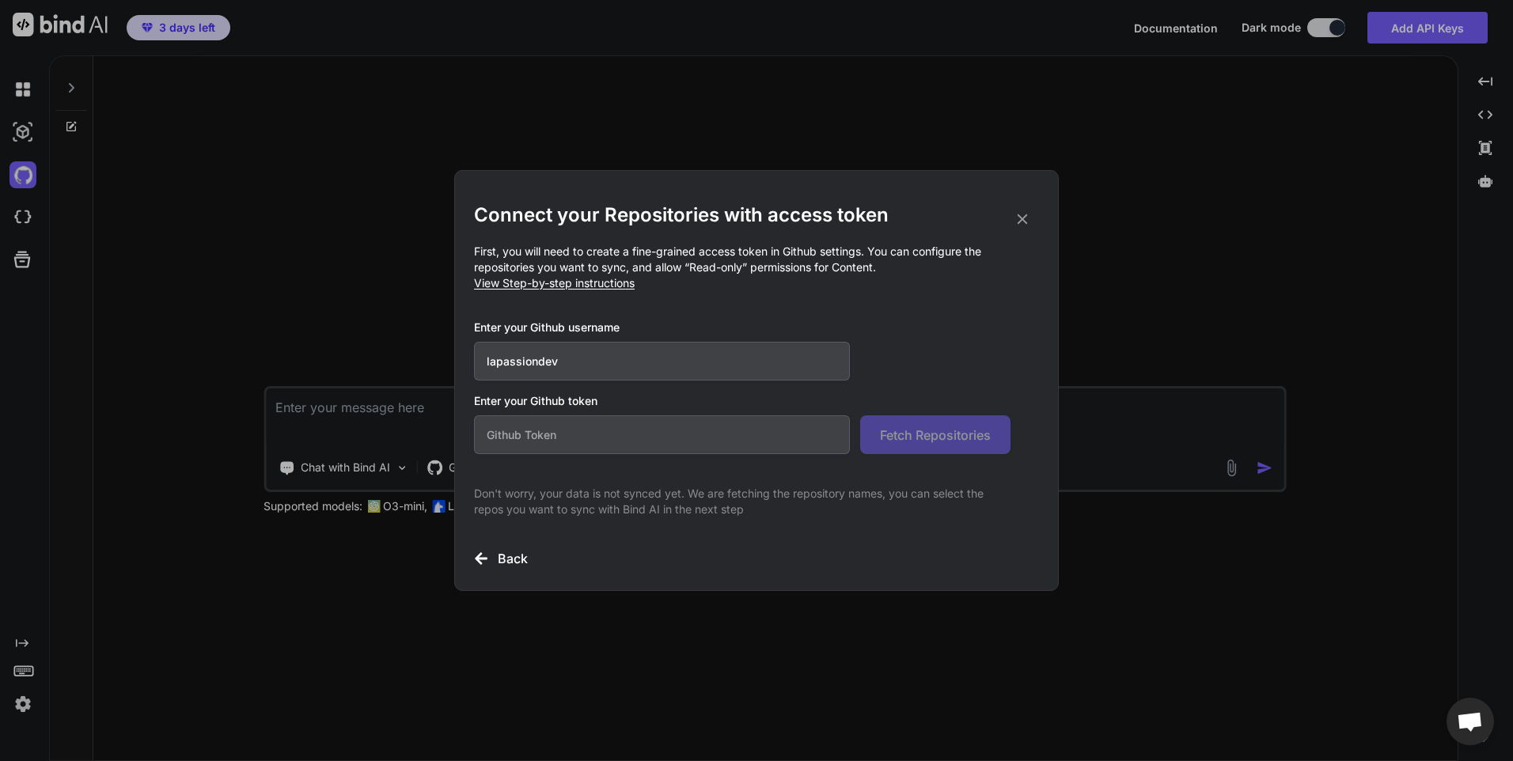
click at [628, 436] on input "text" at bounding box center [662, 434] width 376 height 39
click at [686, 435] on input "text" at bounding box center [662, 434] width 376 height 39
click at [532, 393] on h3 "Enter your Github token" at bounding box center [756, 401] width 565 height 16
click at [536, 400] on h3 "Enter your Github token" at bounding box center [756, 401] width 565 height 16
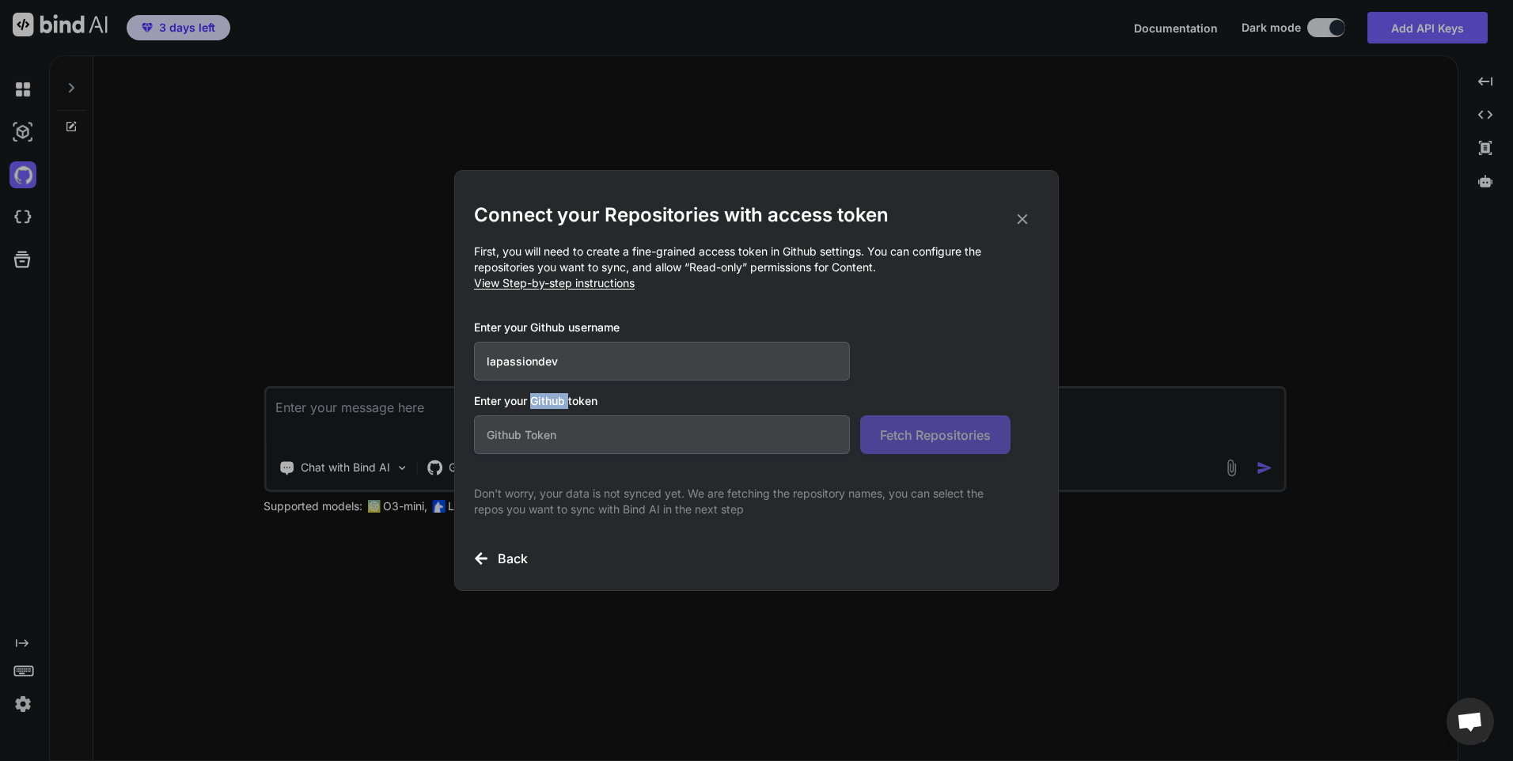
click at [536, 400] on h3 "Enter your Github token" at bounding box center [756, 401] width 565 height 16
click at [645, 436] on input "text" at bounding box center [662, 434] width 376 height 39
paste input "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"
type input "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"
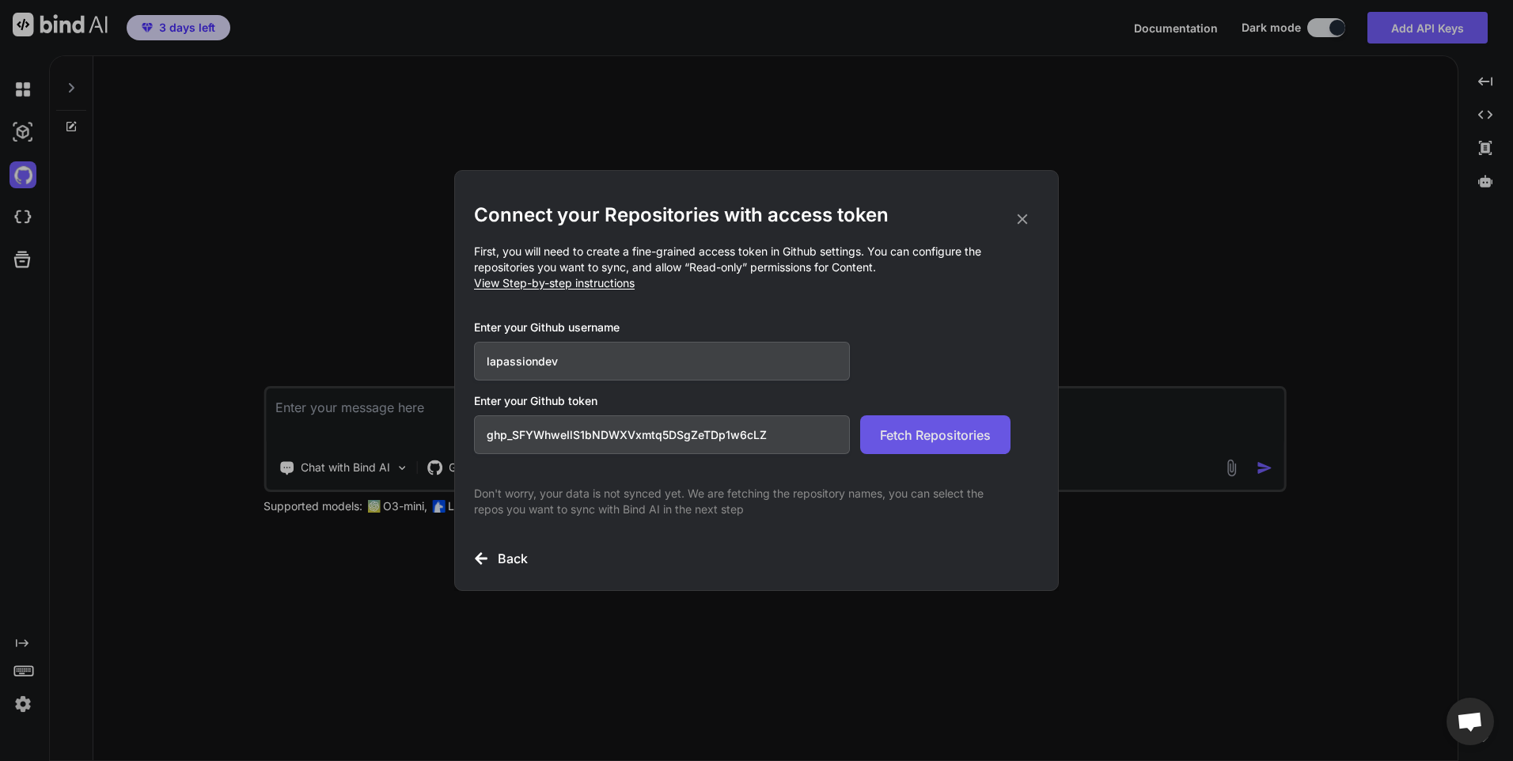
click at [936, 426] on span "Fetch Repositories" at bounding box center [935, 435] width 111 height 19
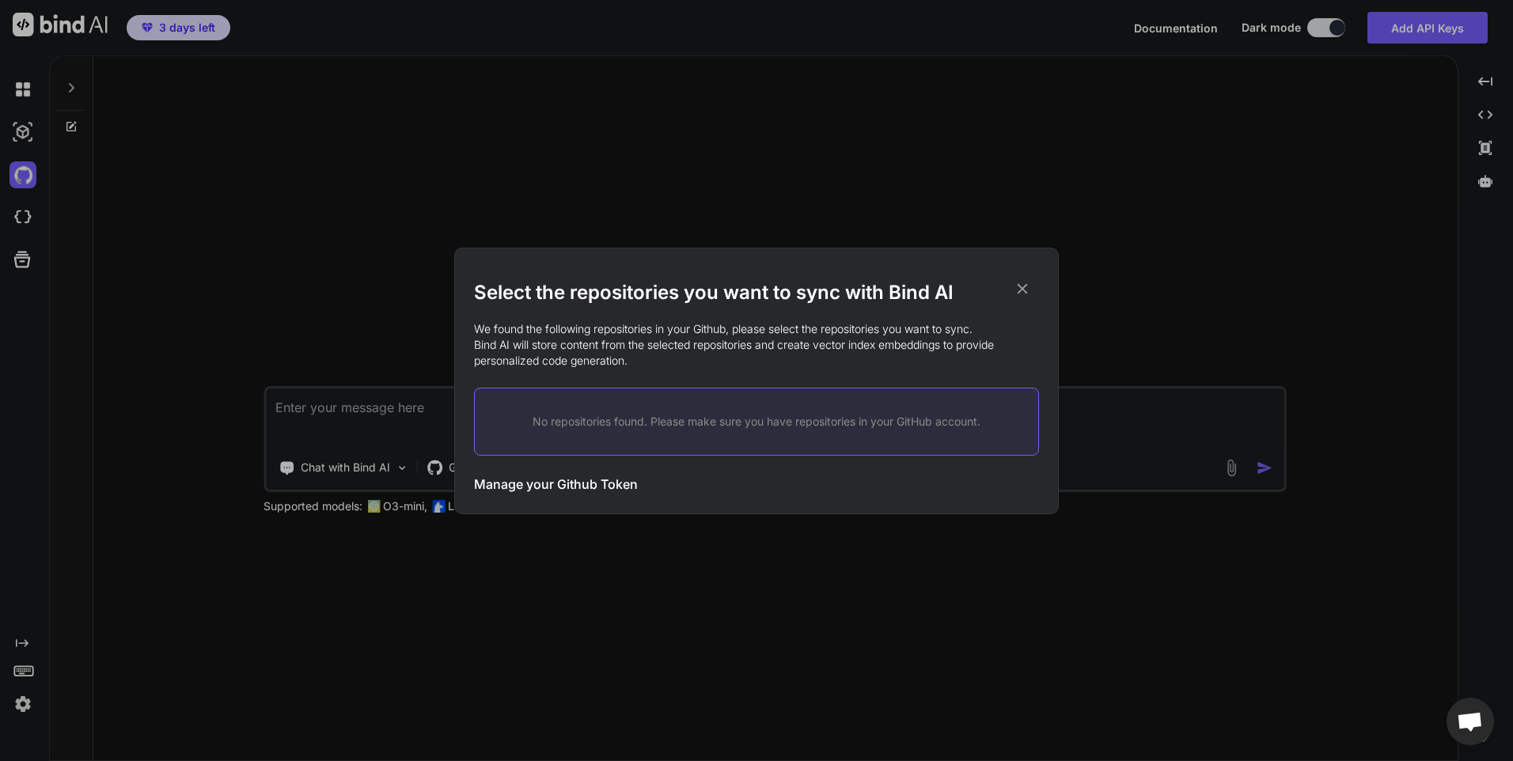
click at [1026, 290] on icon at bounding box center [1022, 288] width 17 height 17
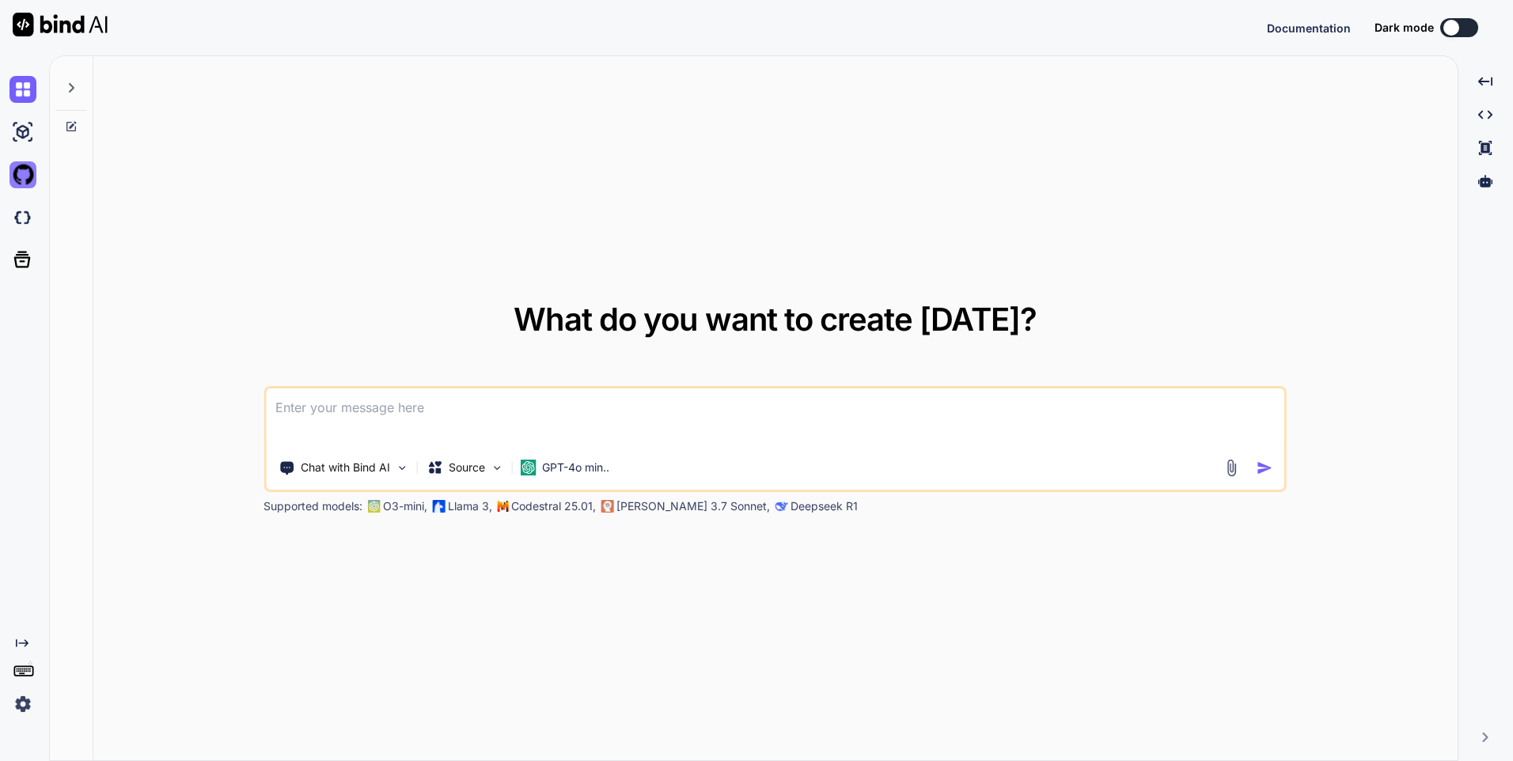
click at [30, 169] on img at bounding box center [22, 174] width 27 height 27
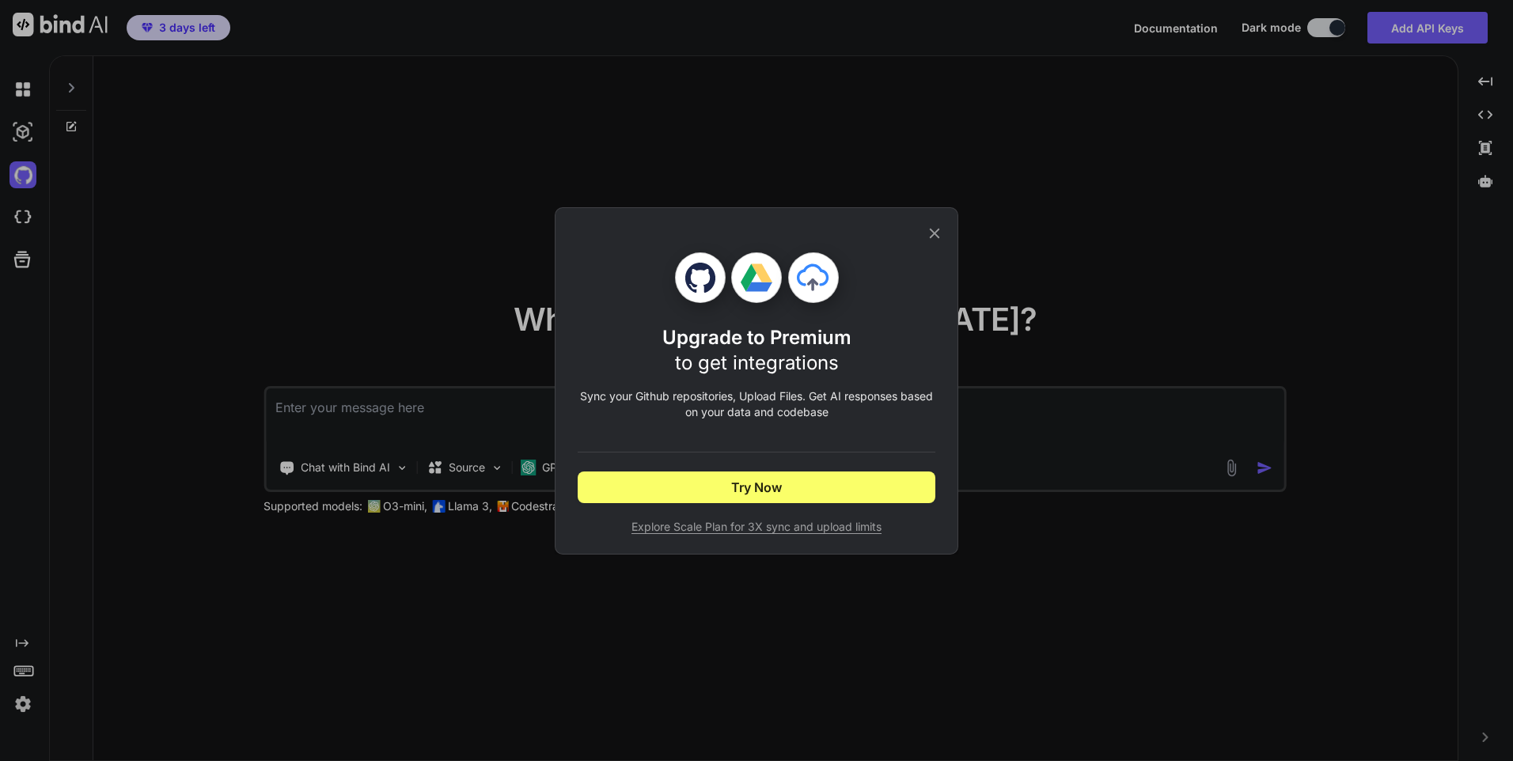
type textarea "x"
click at [772, 484] on span "Try Now" at bounding box center [756, 487] width 51 height 19
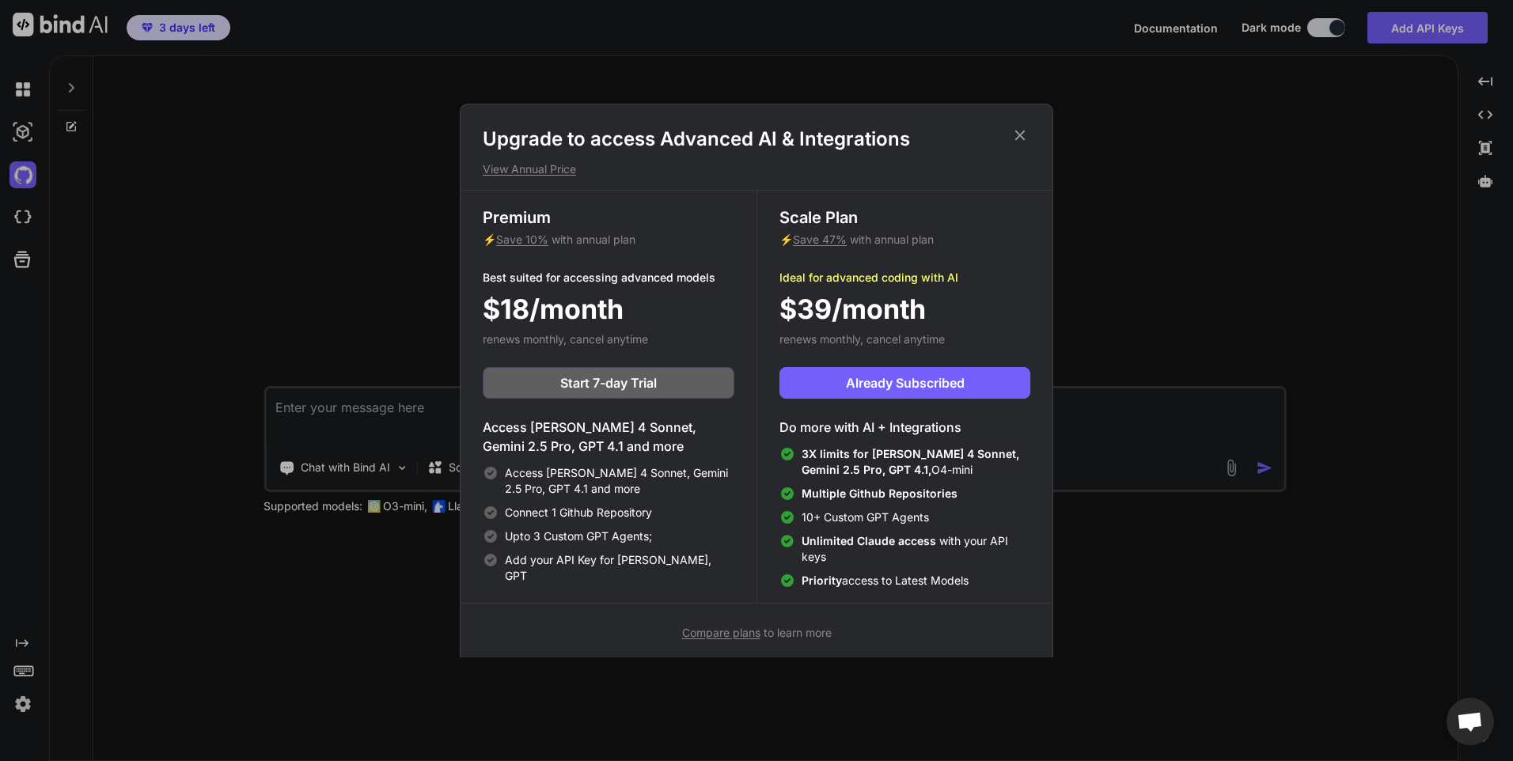
click at [1022, 124] on div "Upgrade to access Advanced AI & Integrations View Annual Price Premium ⚡ Save 1…" at bounding box center [756, 384] width 593 height 561
click at [1022, 132] on icon at bounding box center [1019, 135] width 17 height 17
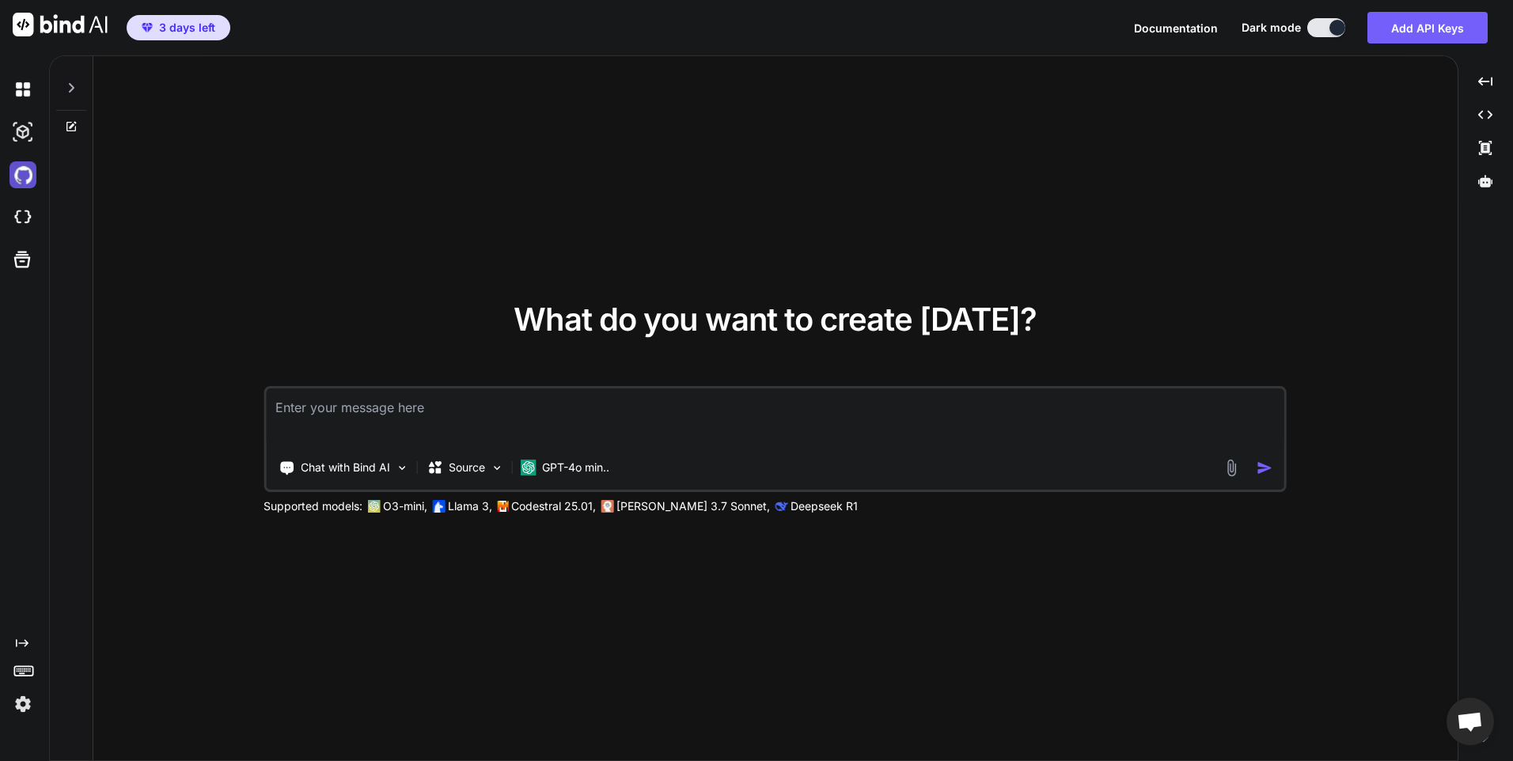
click at [19, 176] on img at bounding box center [22, 174] width 27 height 27
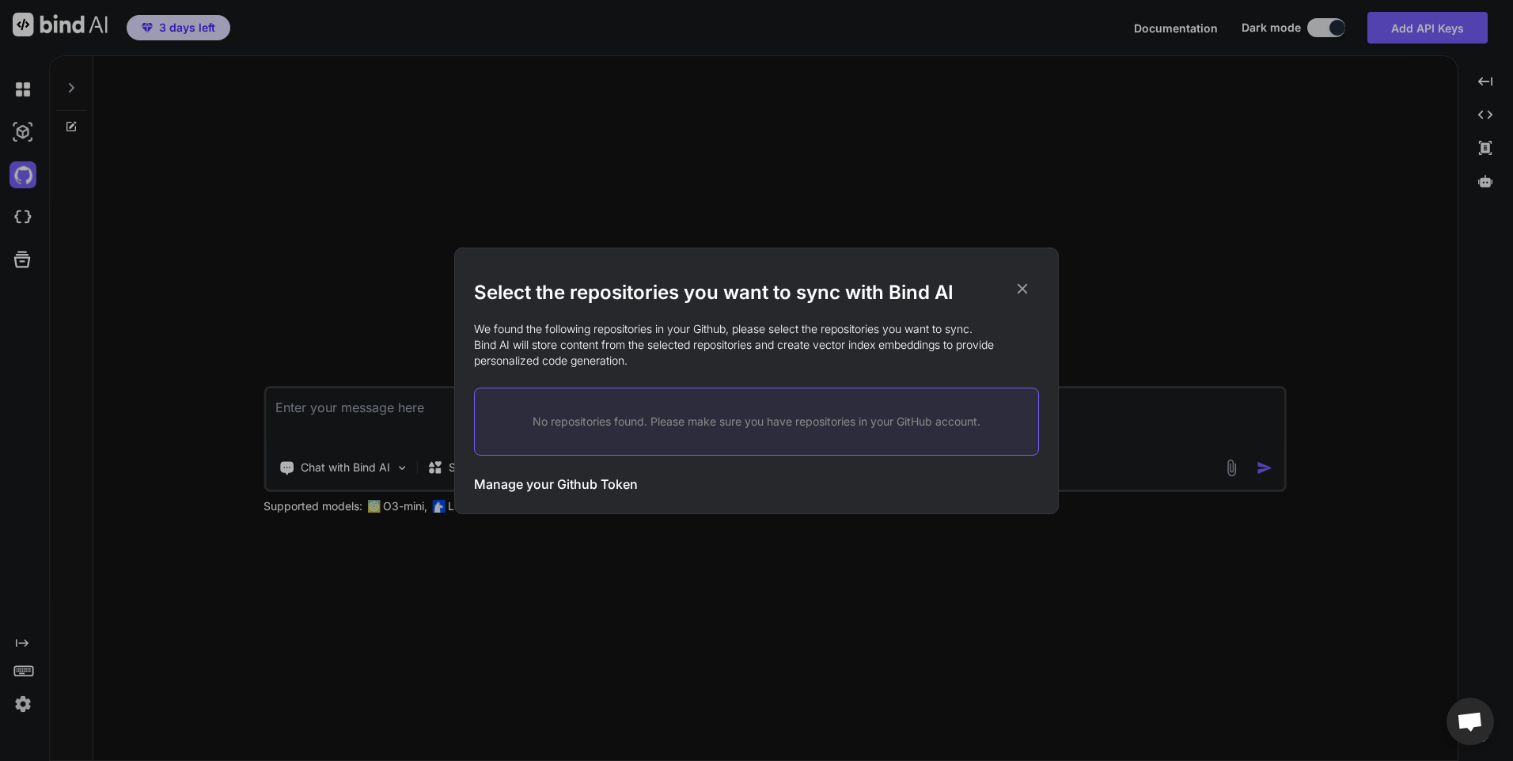
click at [722, 419] on p "No repositories found. Please make sure you have repositories in your GitHub ac…" at bounding box center [756, 422] width 513 height 16
click at [590, 480] on h3 "Manage your Github Token" at bounding box center [556, 484] width 164 height 19
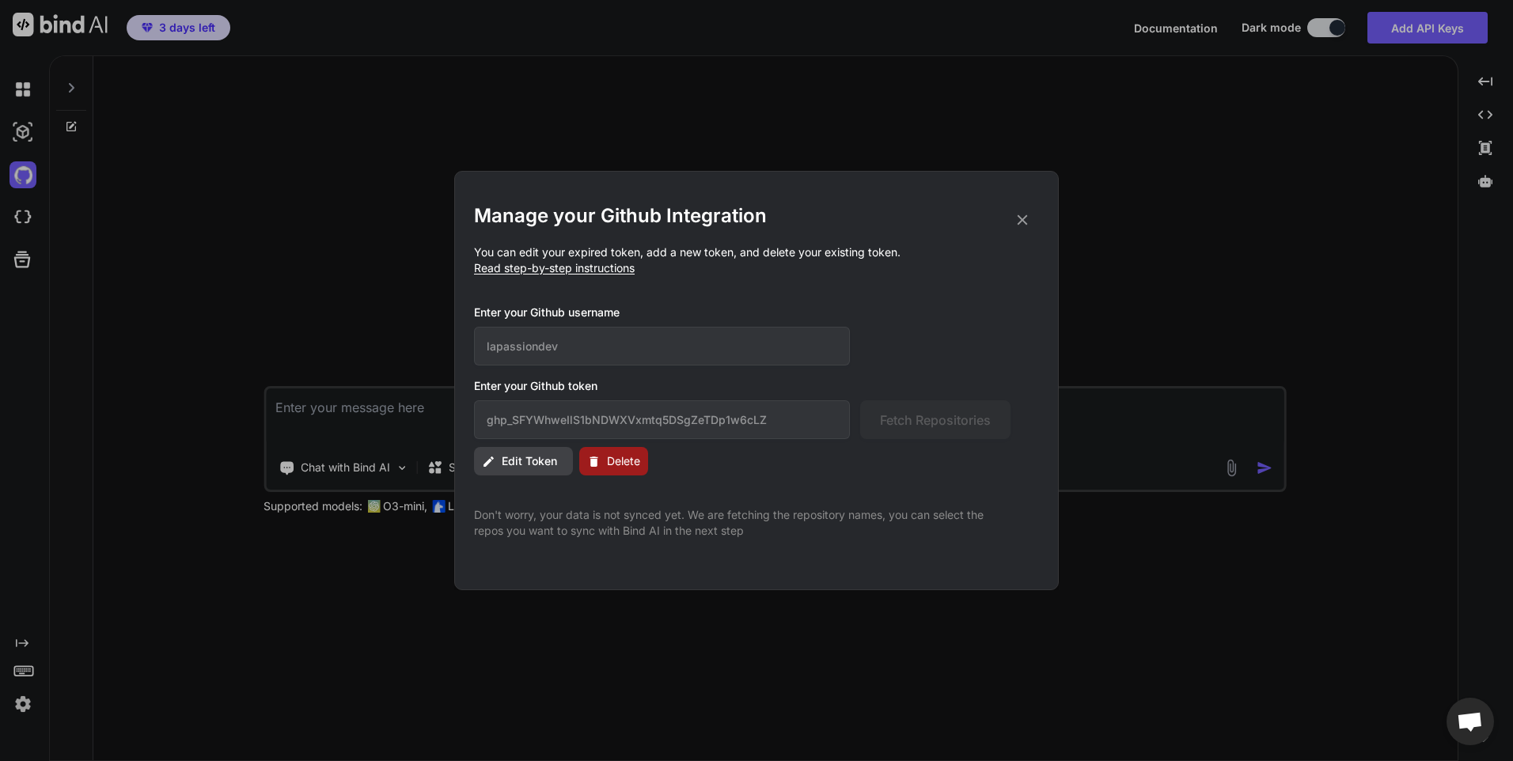
click at [548, 454] on span "Edit Token" at bounding box center [529, 461] width 55 height 16
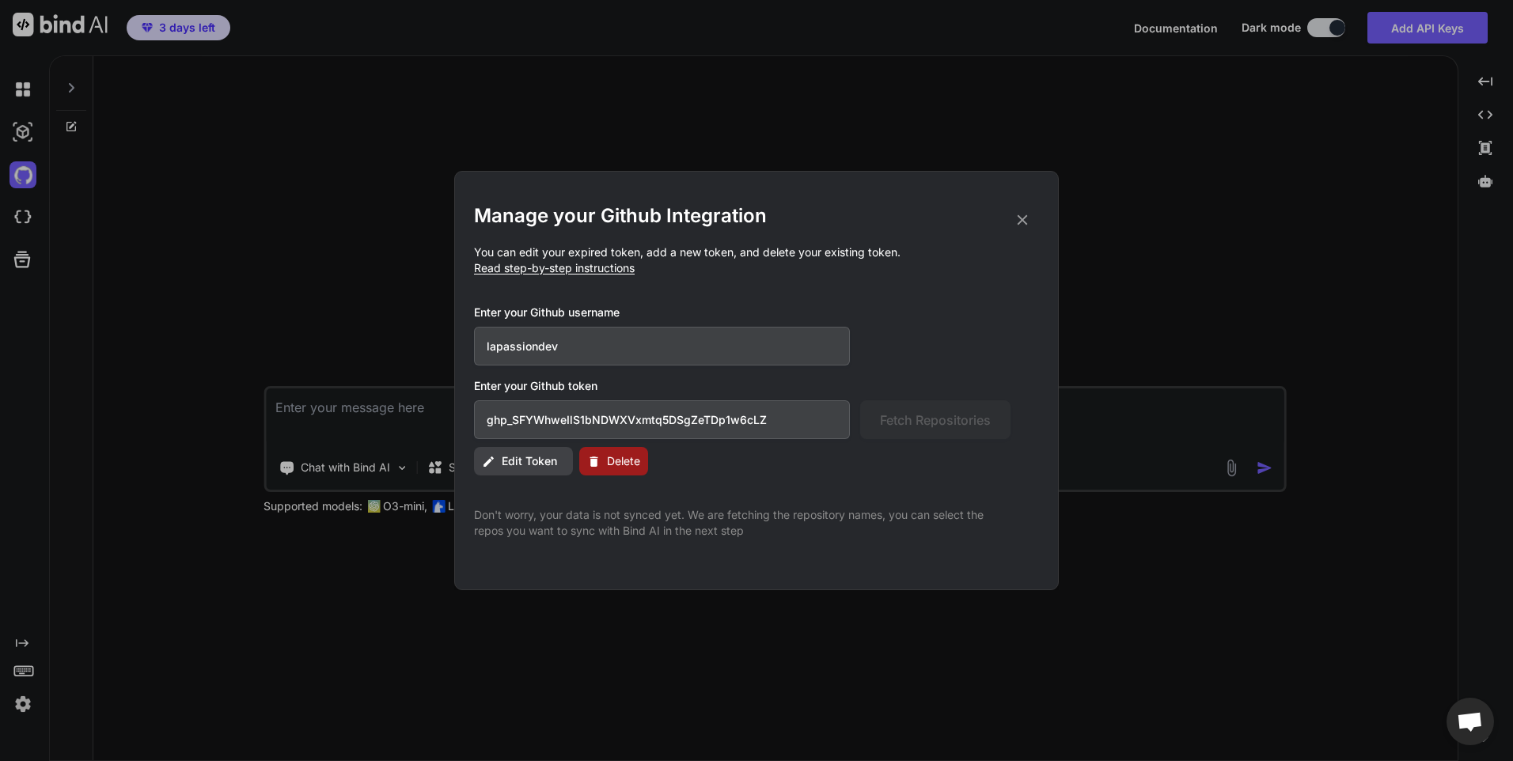
click at [736, 411] on input "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" at bounding box center [662, 419] width 376 height 39
paste input "g0pif3049WGQQrLp3wKJ6ExziFedTo2trRgT"
type input "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"
click at [932, 430] on button "Fetch Repositories" at bounding box center [935, 419] width 150 height 39
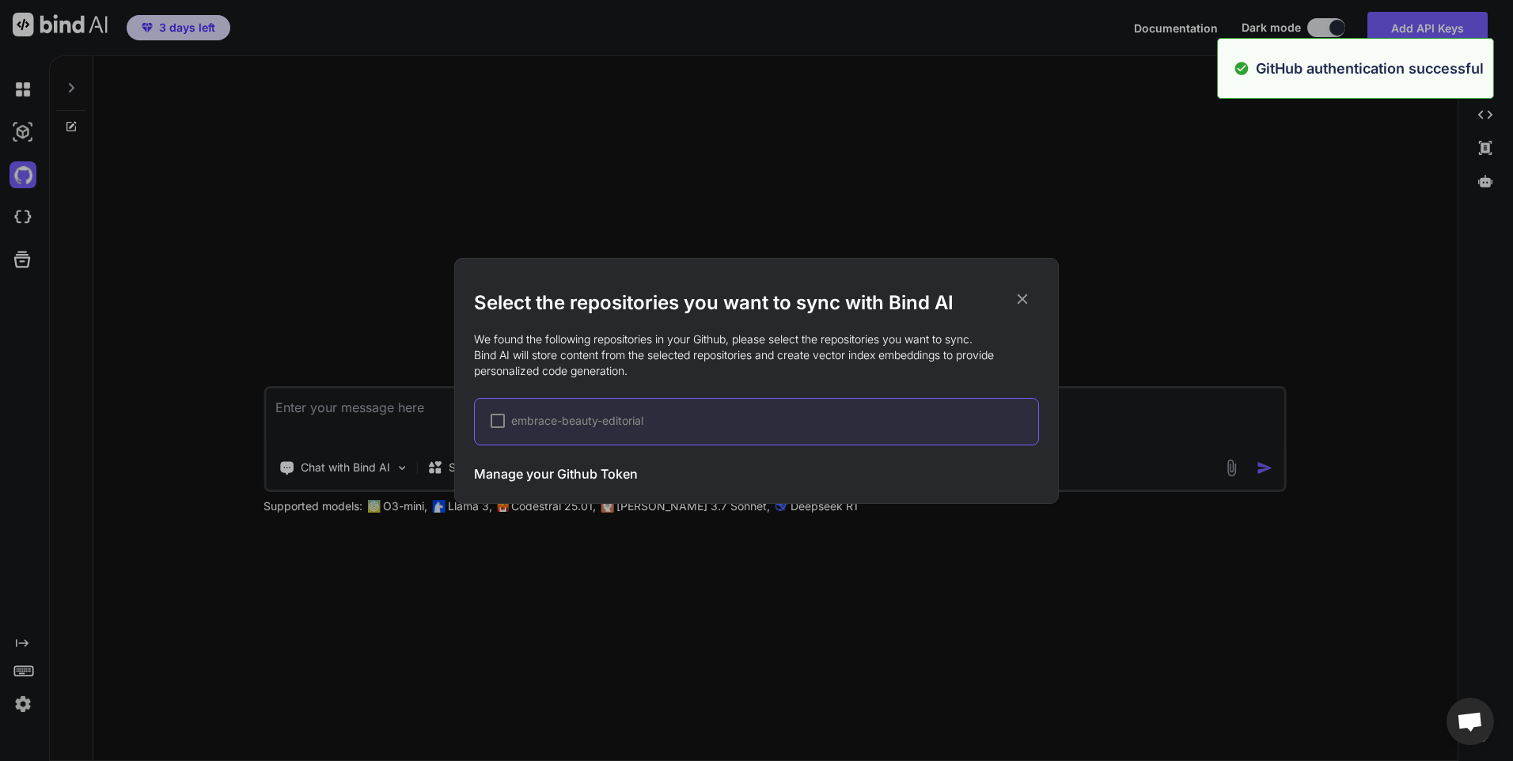
click at [487, 419] on div "embrace-beauty-editorial" at bounding box center [756, 421] width 565 height 47
click at [498, 424] on div at bounding box center [498, 421] width 14 height 14
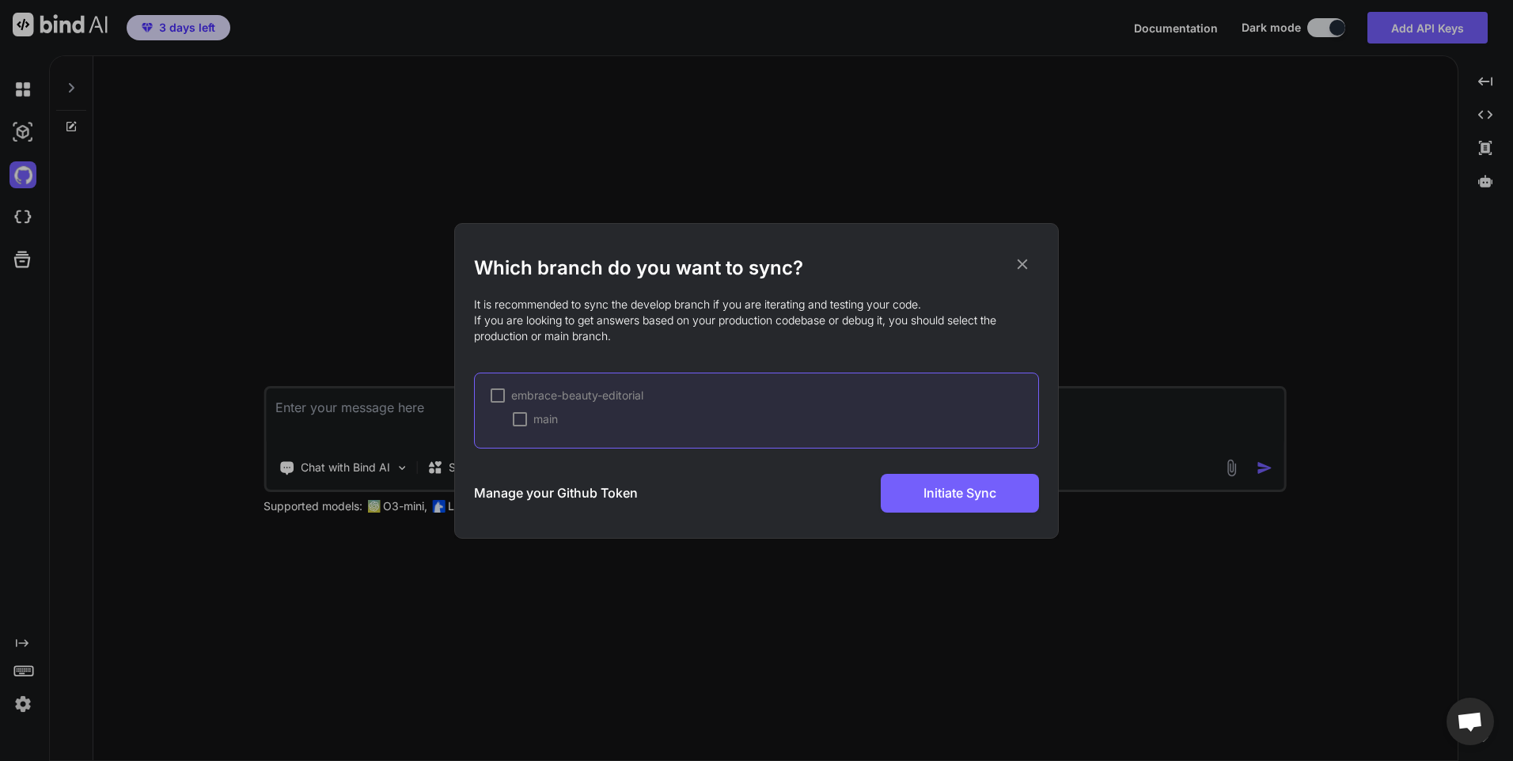
click at [513, 419] on div at bounding box center [520, 419] width 14 height 14
click at [968, 490] on span "Initiate Sync" at bounding box center [959, 493] width 73 height 19
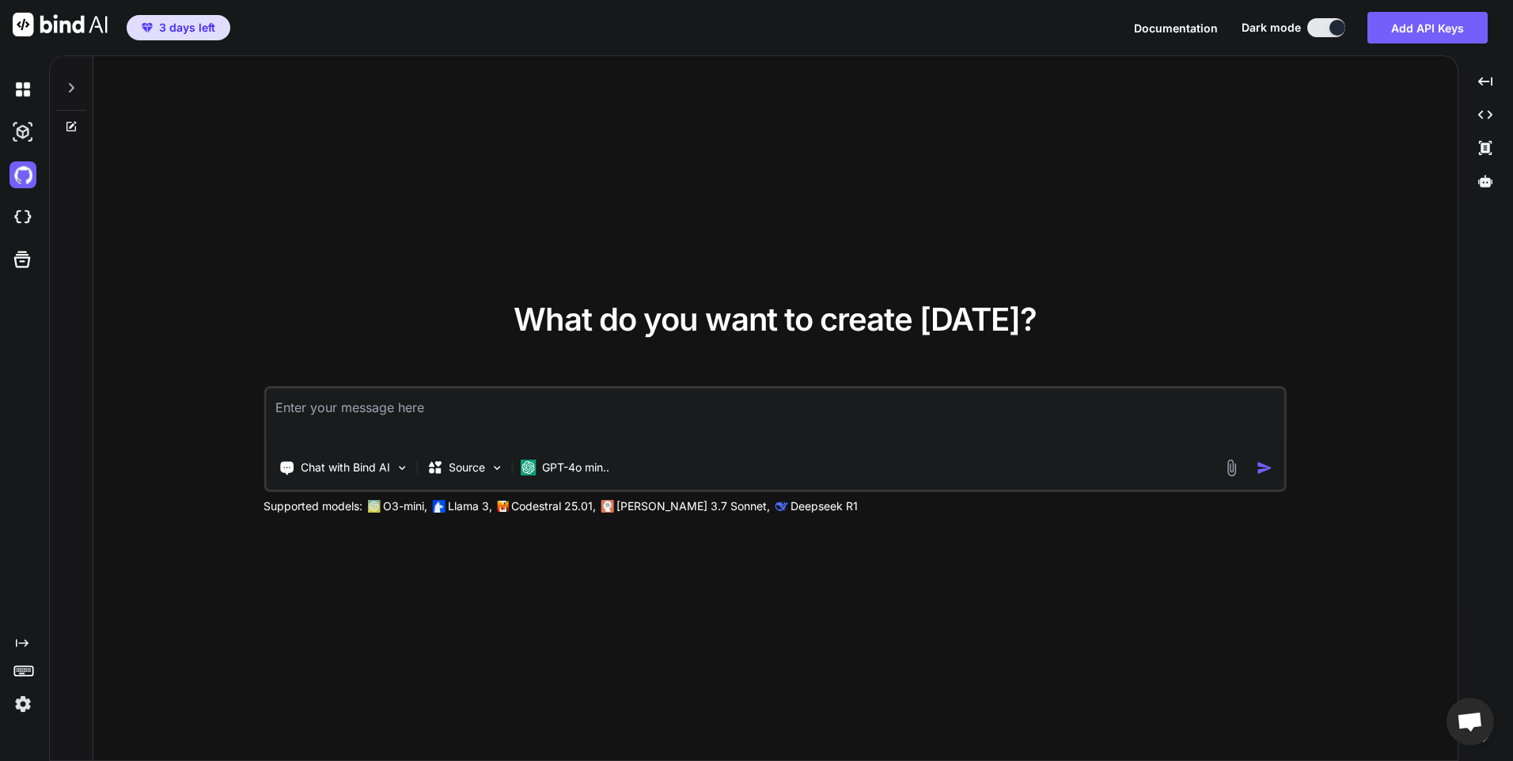
click at [366, 414] on textarea at bounding box center [775, 418] width 1018 height 59
click at [21, 176] on img at bounding box center [22, 174] width 27 height 27
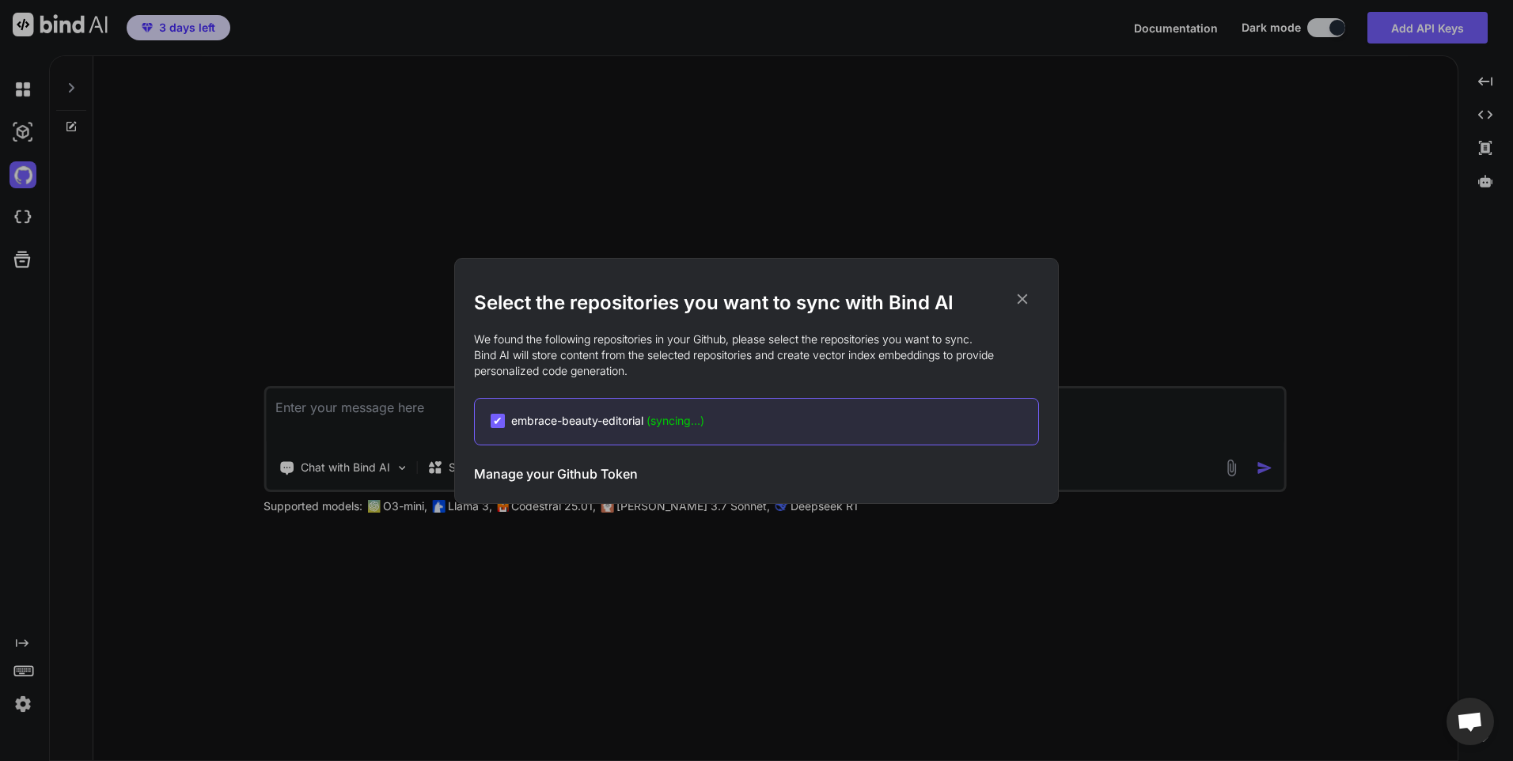
click at [972, 226] on div "Select the repositories you want to sync with Bind AI We found the following re…" at bounding box center [756, 380] width 1513 height 761
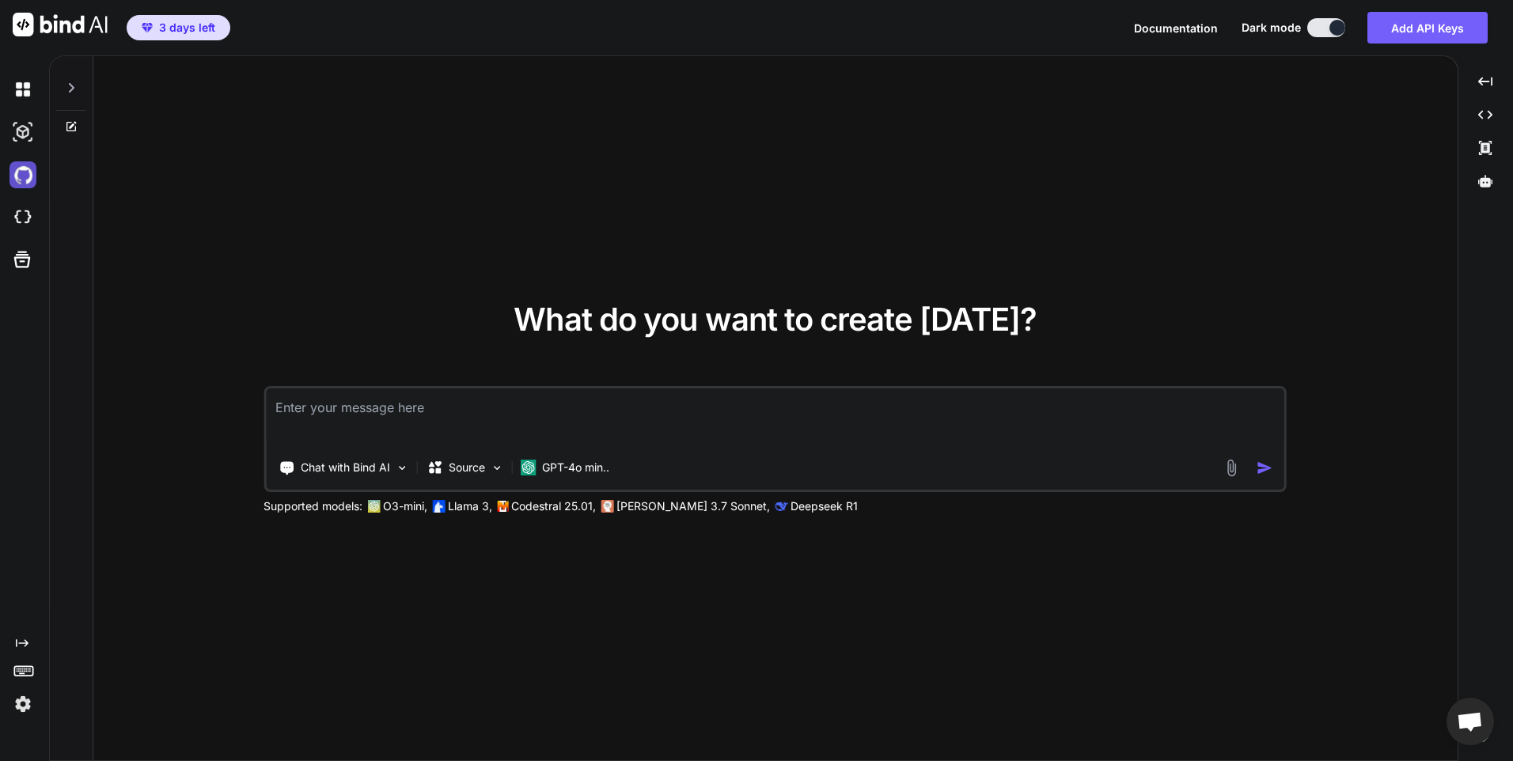
click at [29, 169] on img at bounding box center [22, 174] width 27 height 27
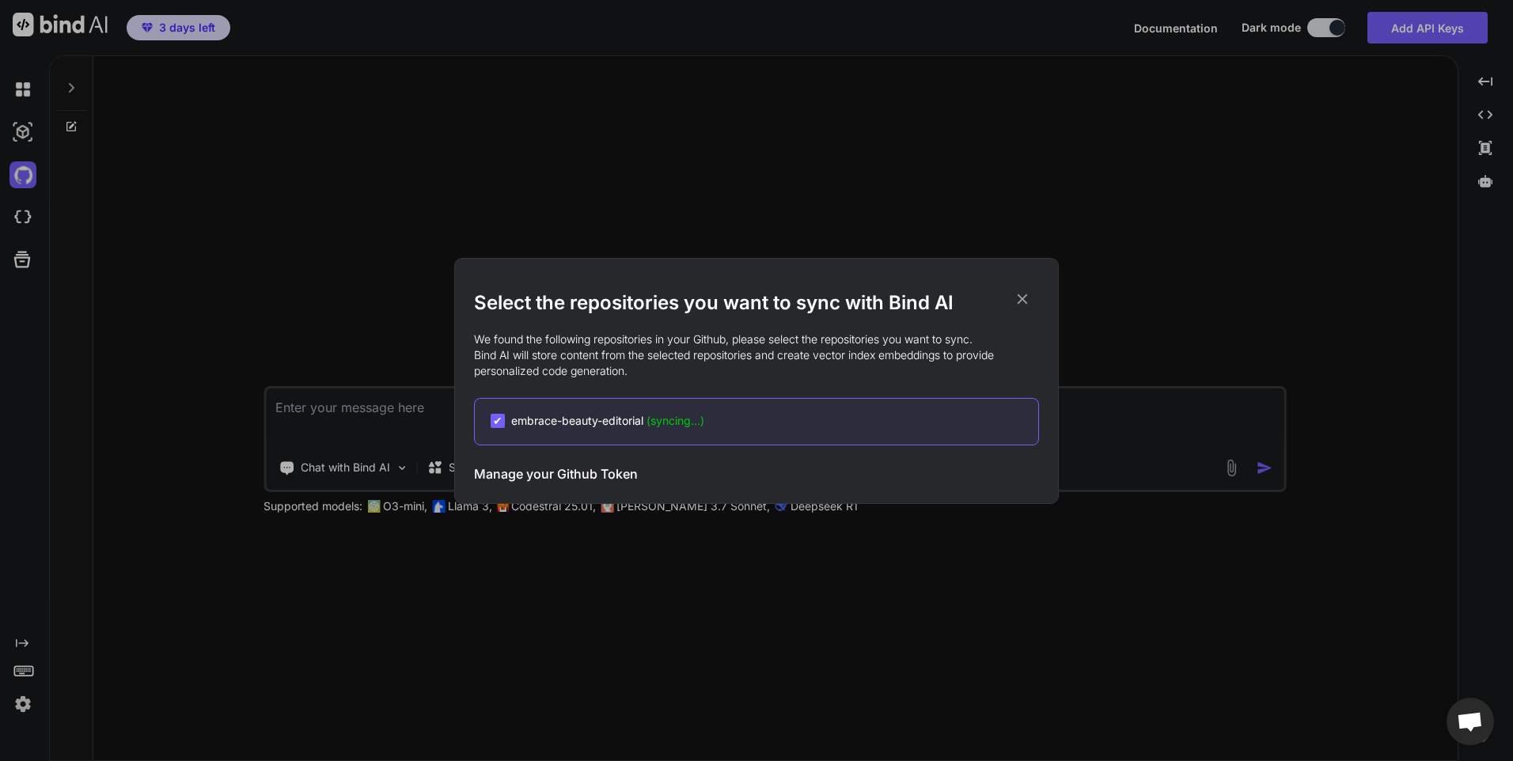
click at [931, 115] on div "Select the repositories you want to sync with Bind AI We found the following re…" at bounding box center [756, 380] width 1513 height 761
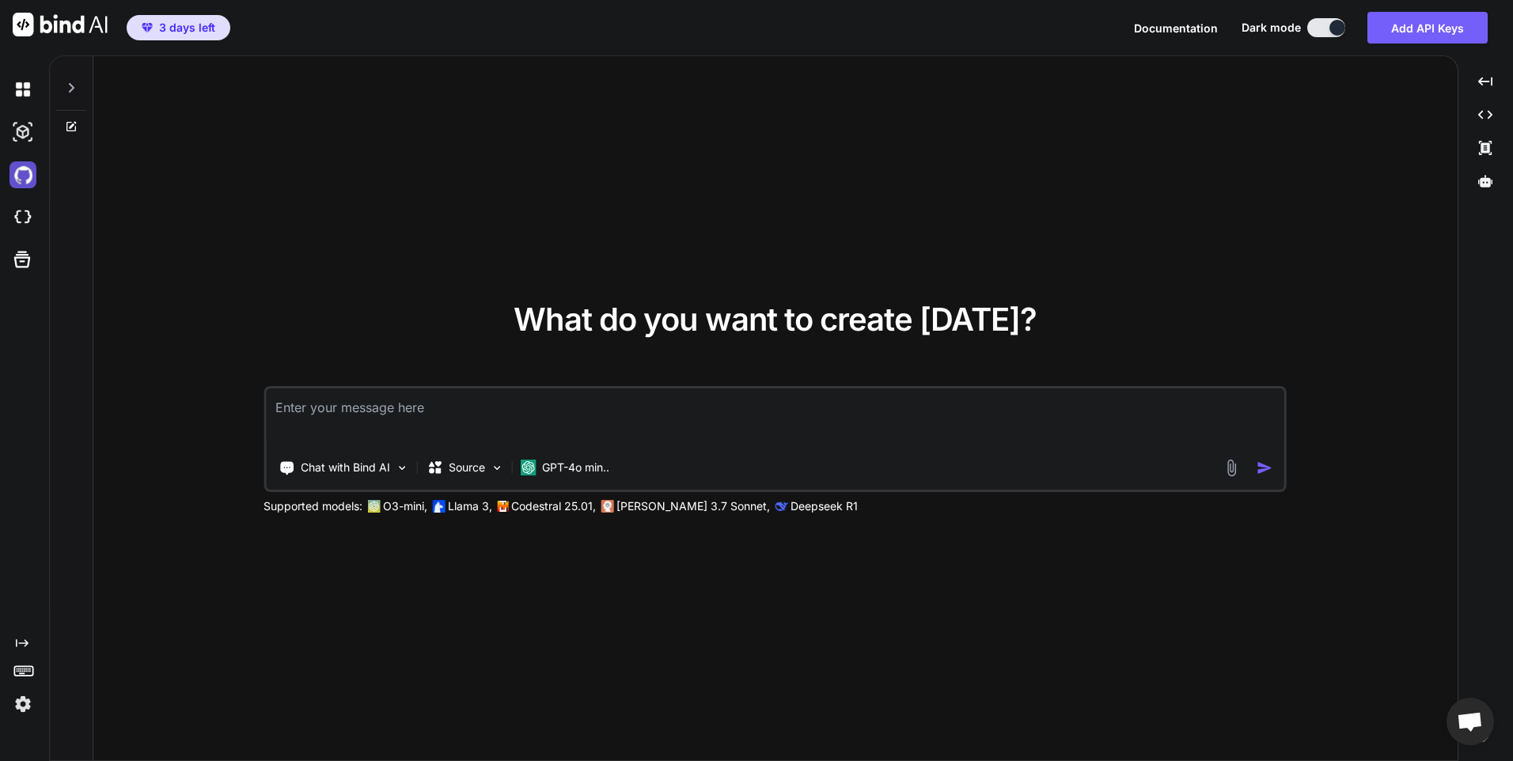
click at [19, 178] on img at bounding box center [22, 174] width 27 height 27
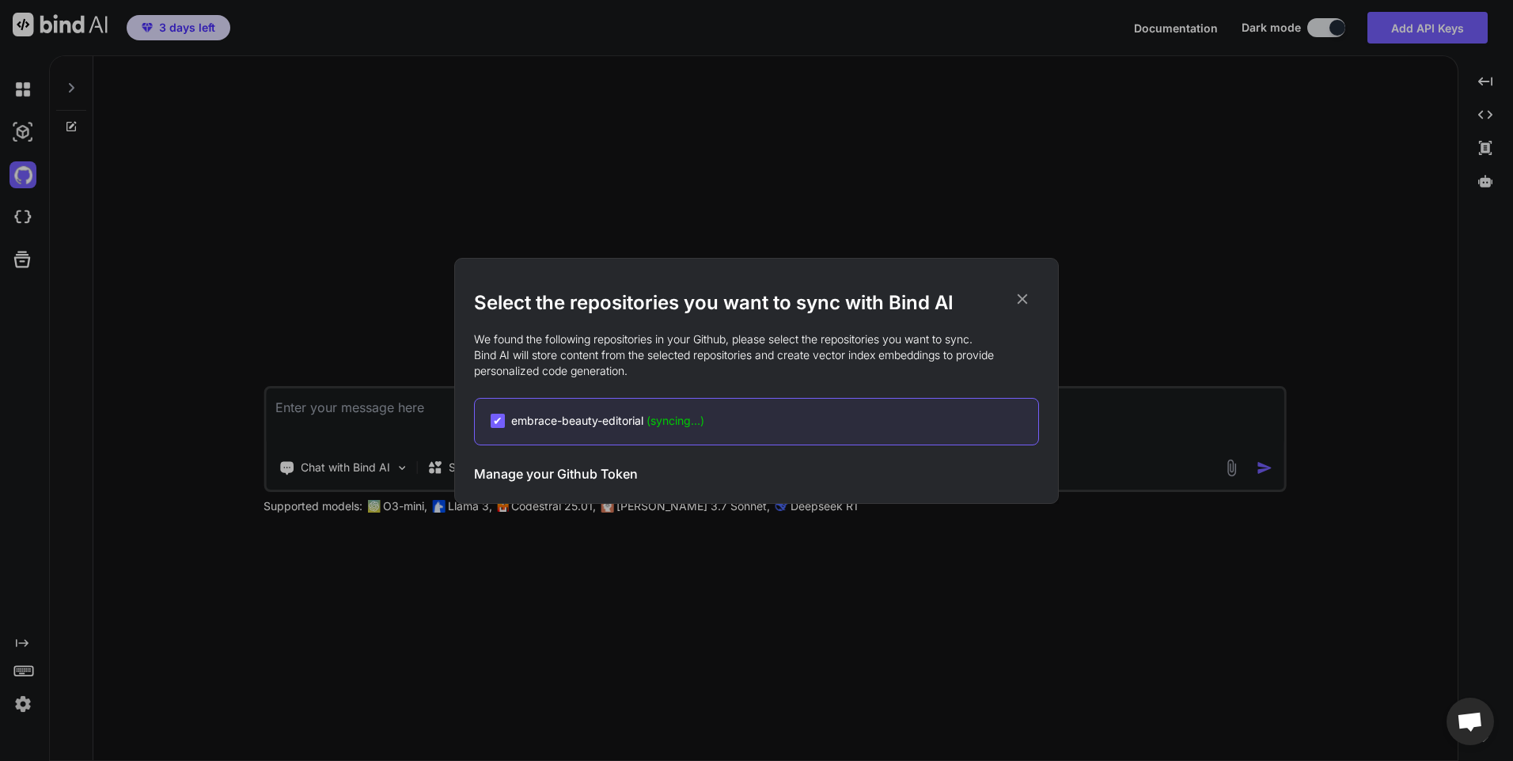
click at [1028, 201] on div "Select the repositories you want to sync with Bind AI We found the following re…" at bounding box center [756, 380] width 1513 height 761
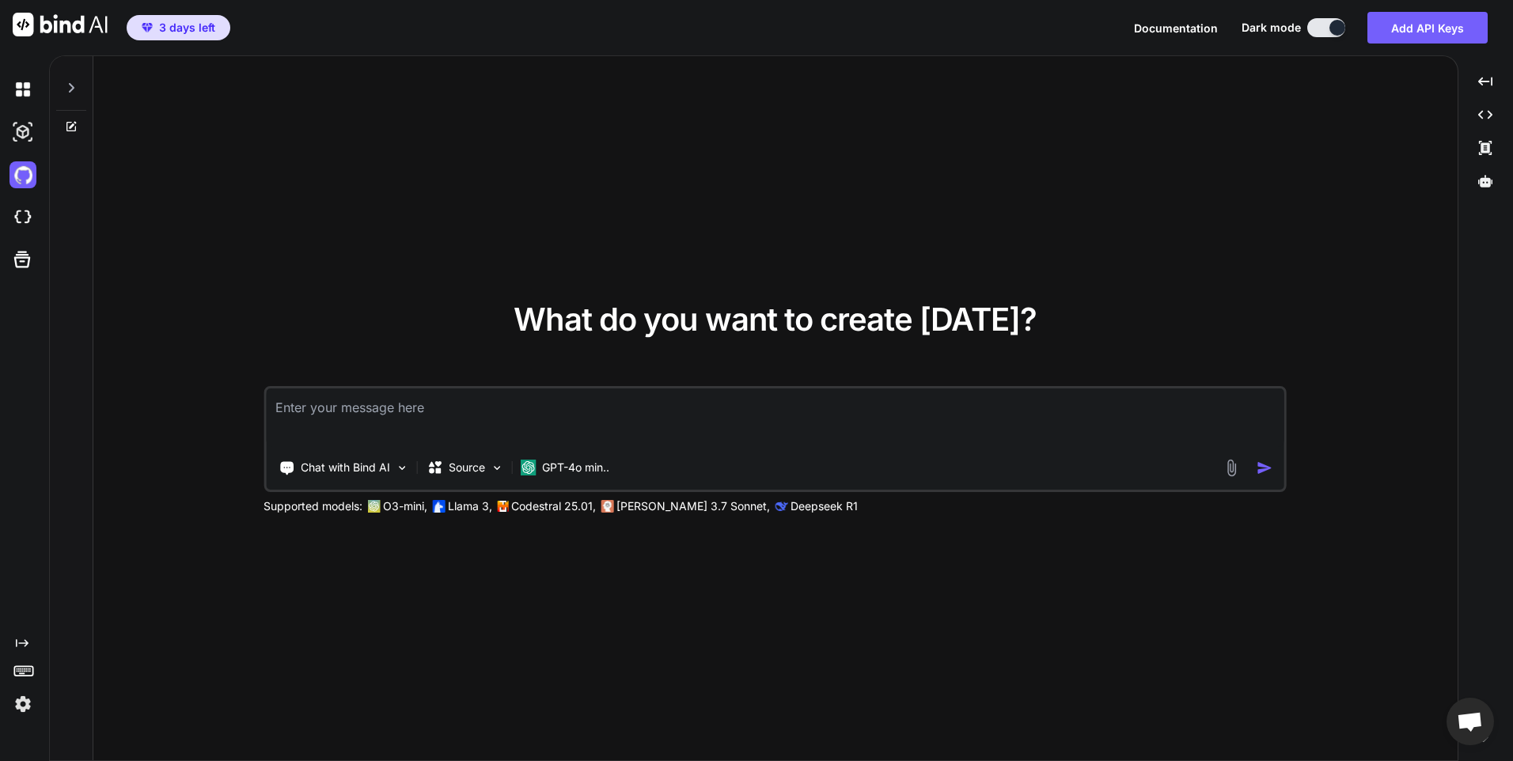
click at [590, 410] on textarea at bounding box center [775, 418] width 1018 height 59
click at [27, 165] on img at bounding box center [22, 174] width 27 height 27
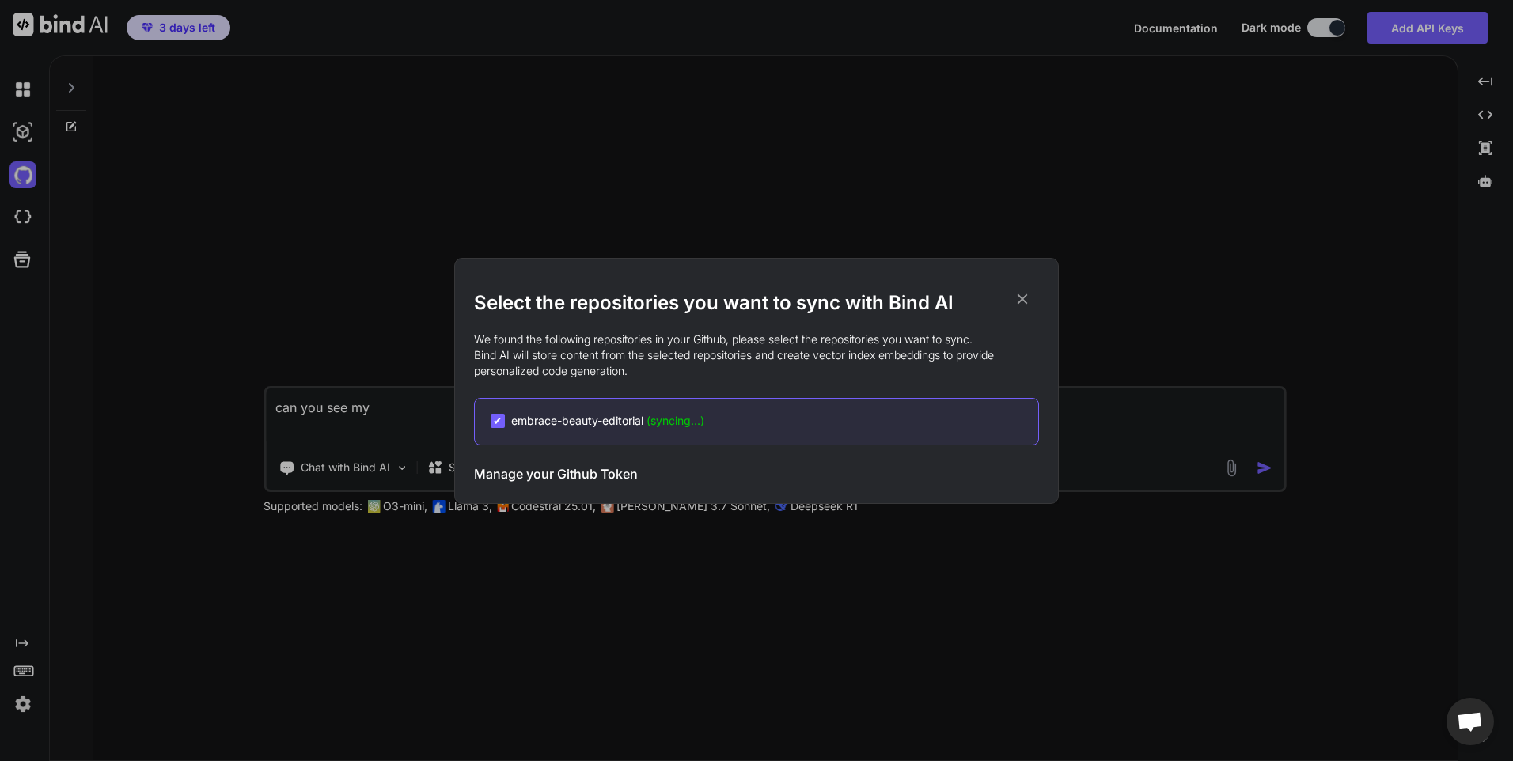
click at [717, 161] on div "Select the repositories you want to sync with Bind AI We found the following re…" at bounding box center [756, 380] width 1513 height 761
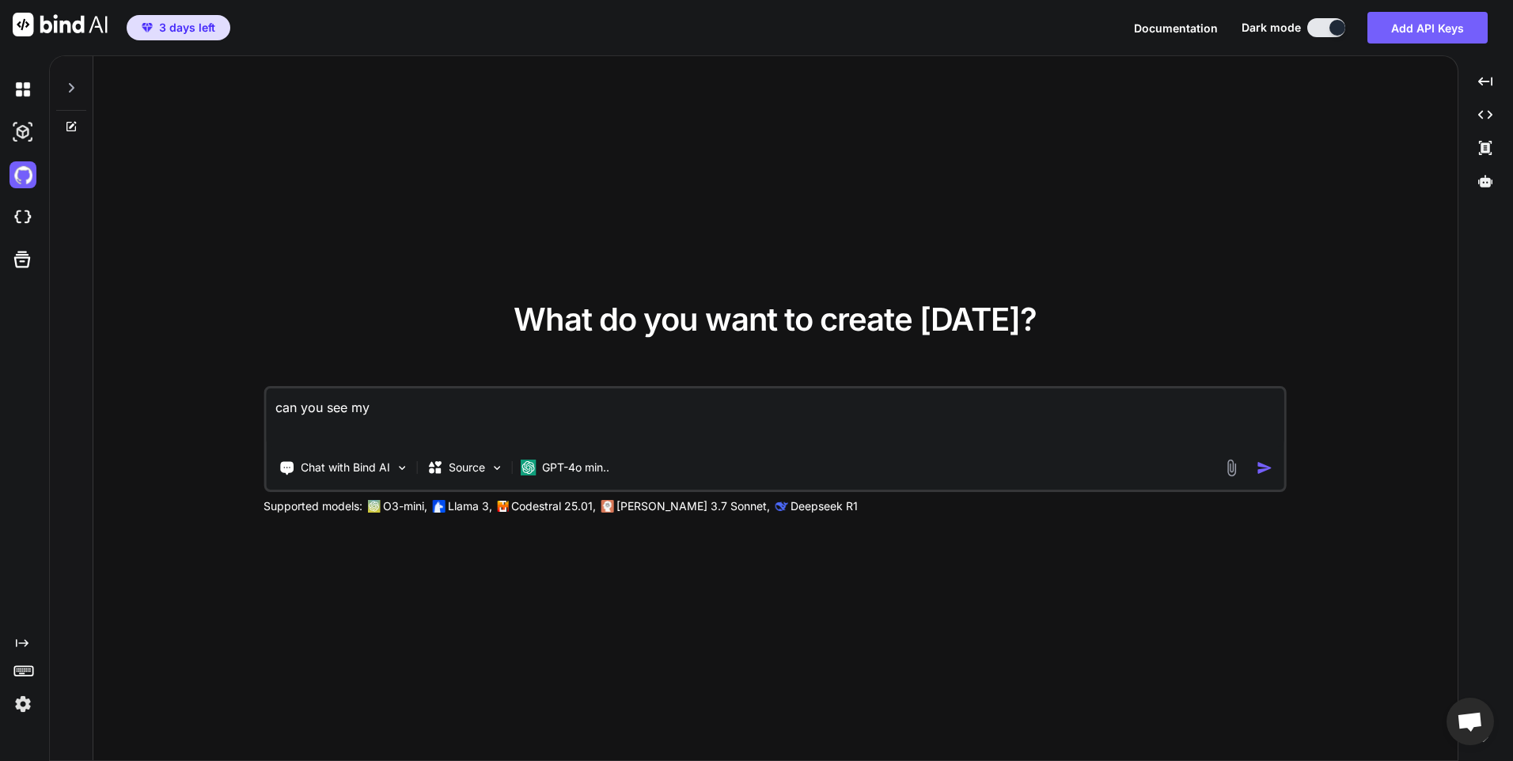
click at [398, 408] on textarea "can you see my" at bounding box center [775, 418] width 1018 height 59
type textarea "can you see my github project"
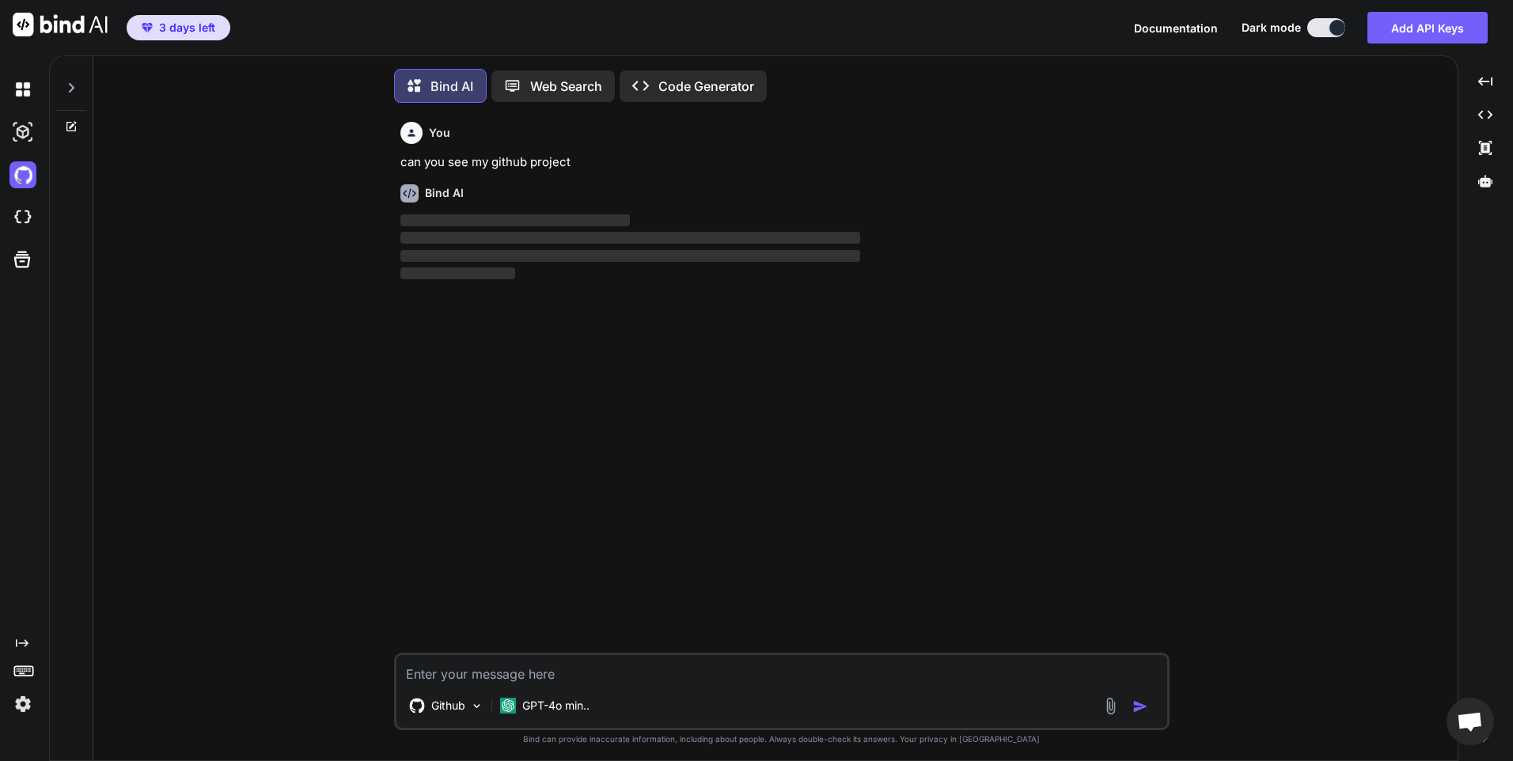
scroll to position [8, 0]
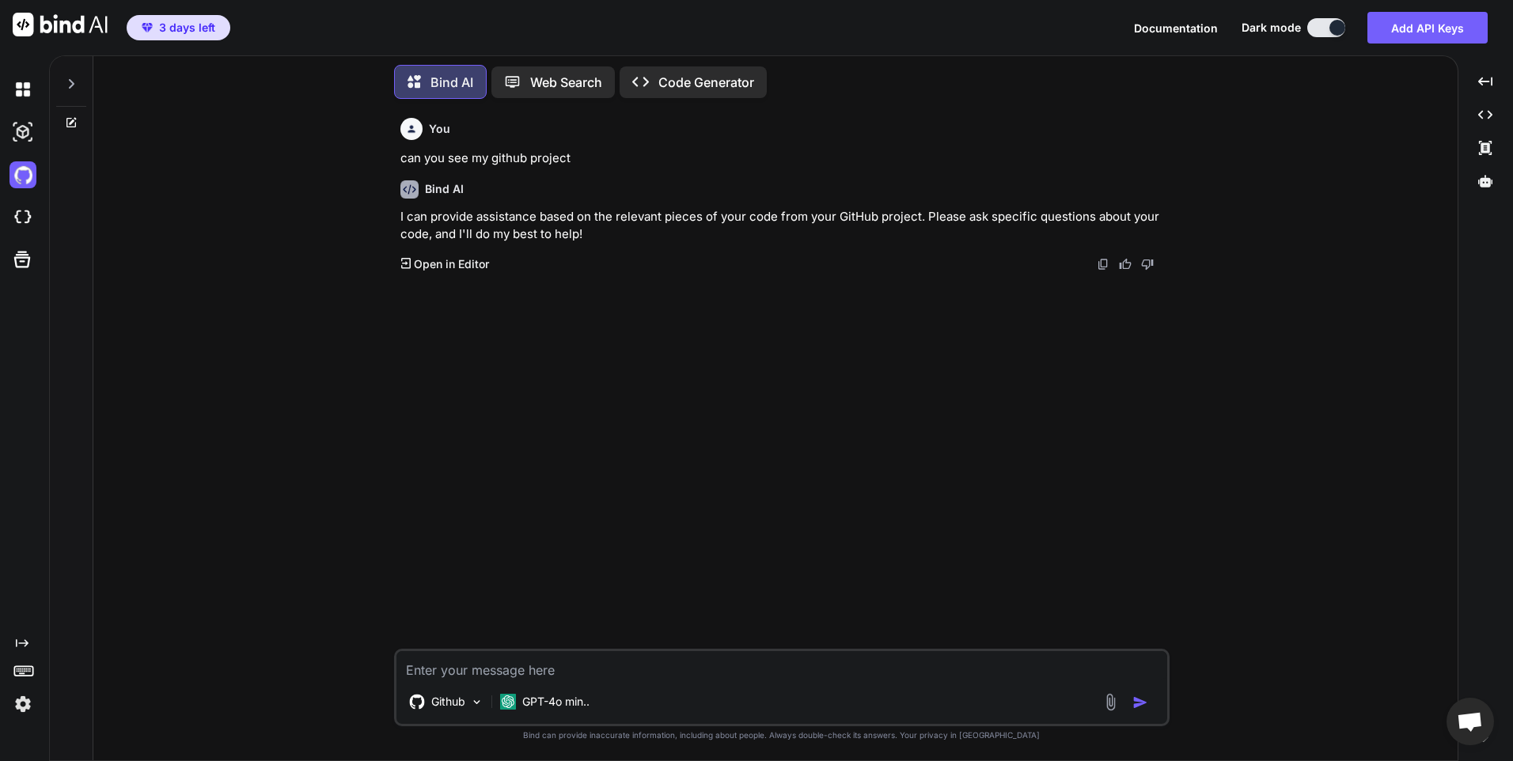
click at [609, 664] on textarea at bounding box center [781, 665] width 771 height 28
type textarea "clone my github rep"
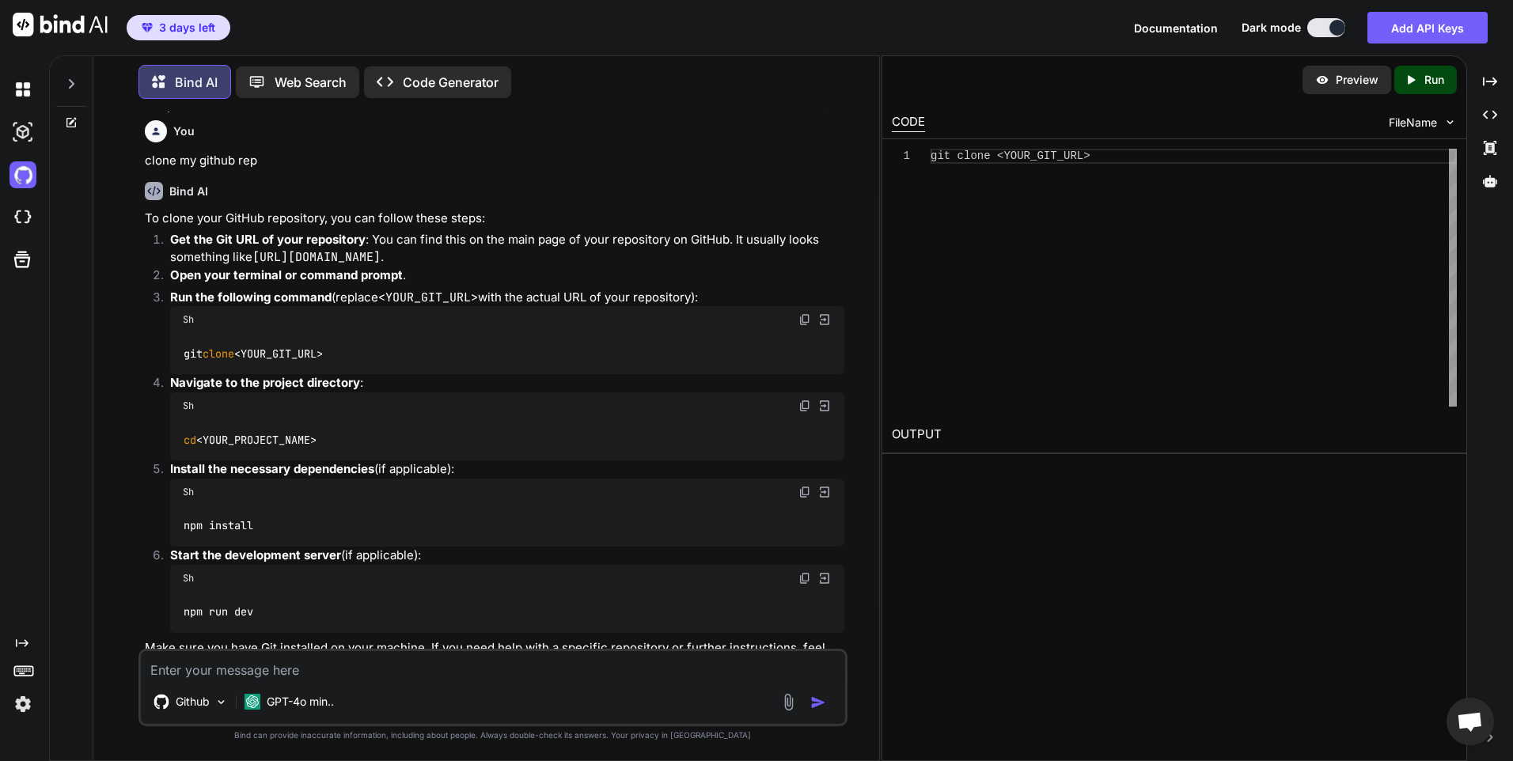
scroll to position [0, 0]
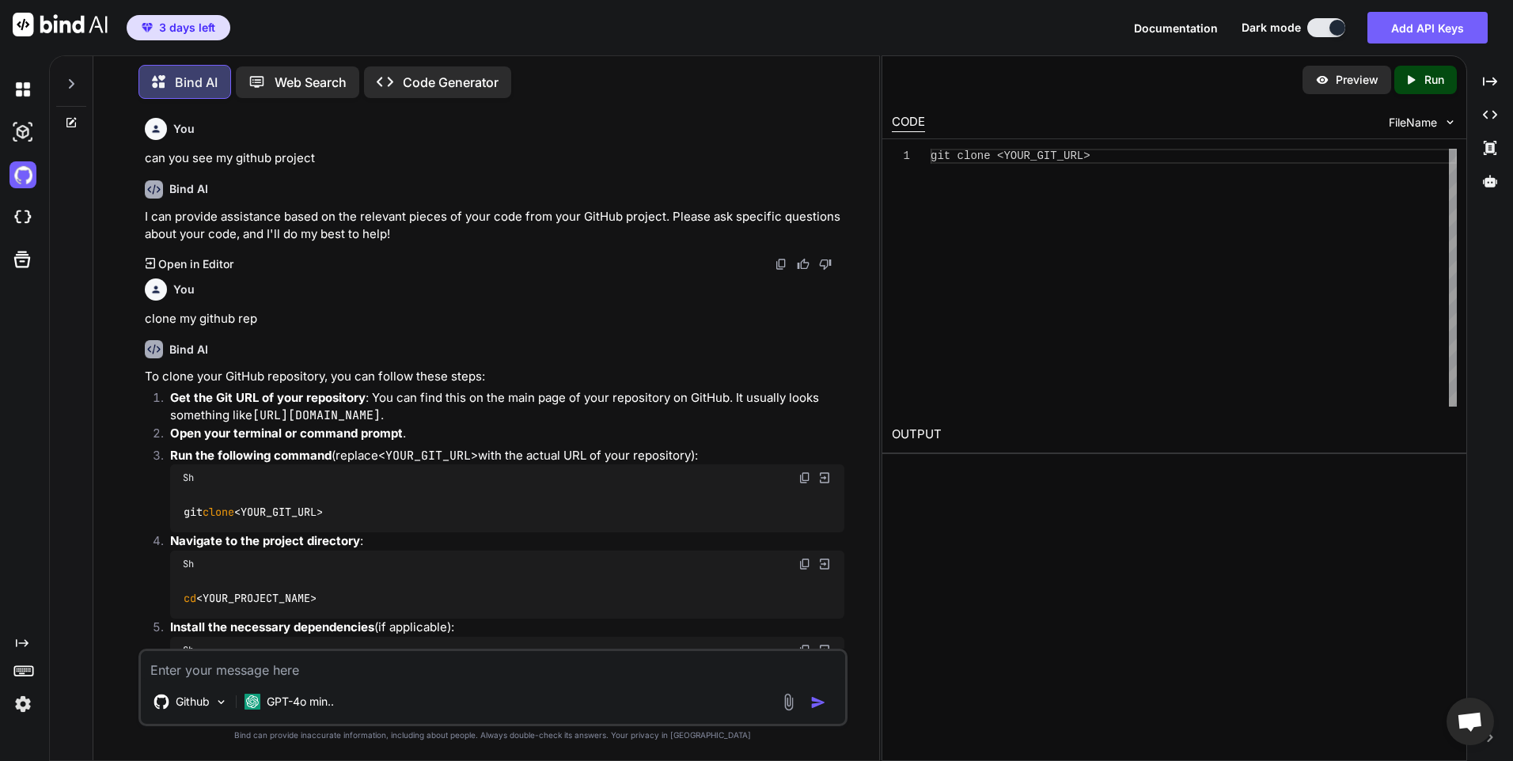
click at [200, 677] on textarea at bounding box center [493, 665] width 704 height 28
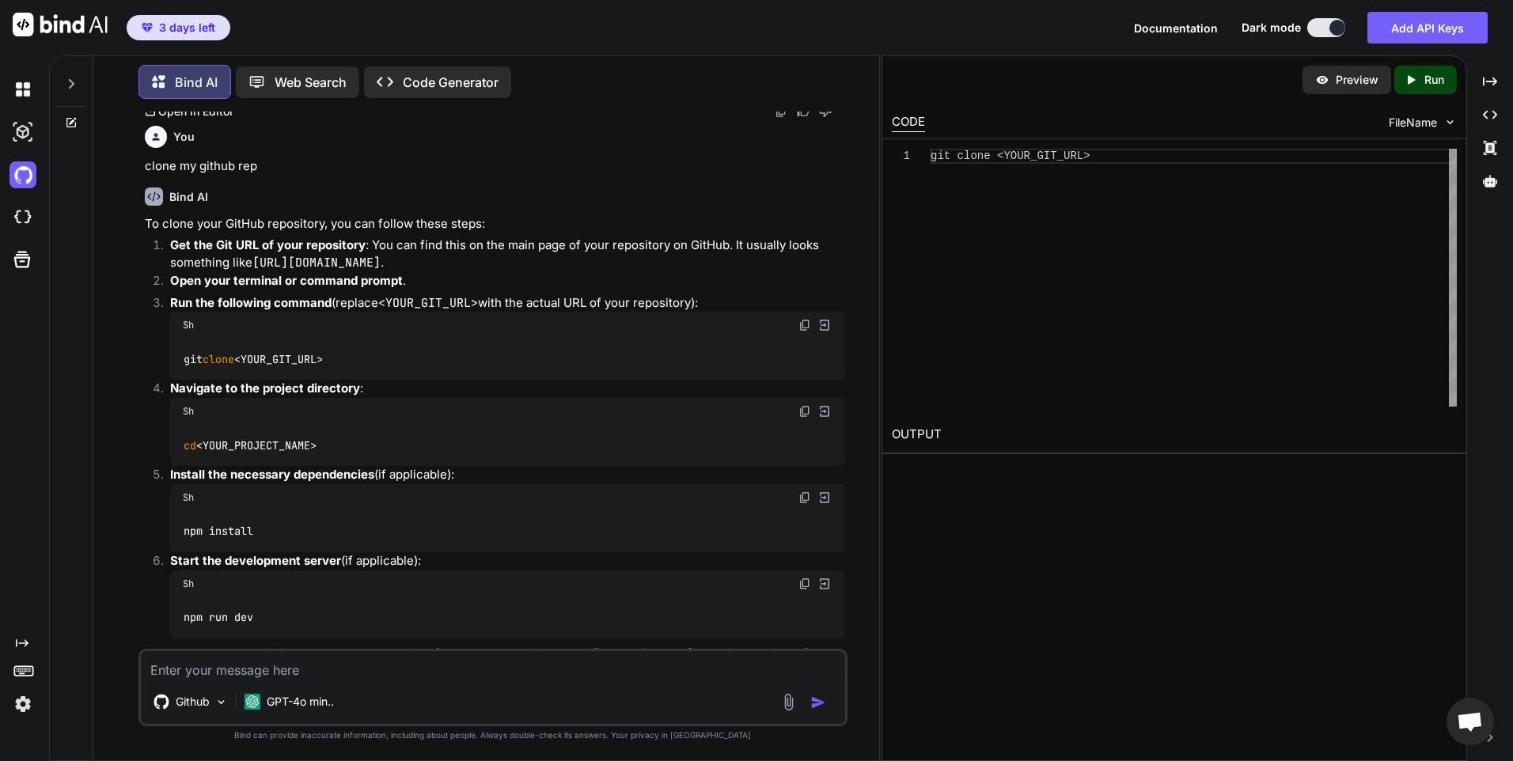
scroll to position [210, 0]
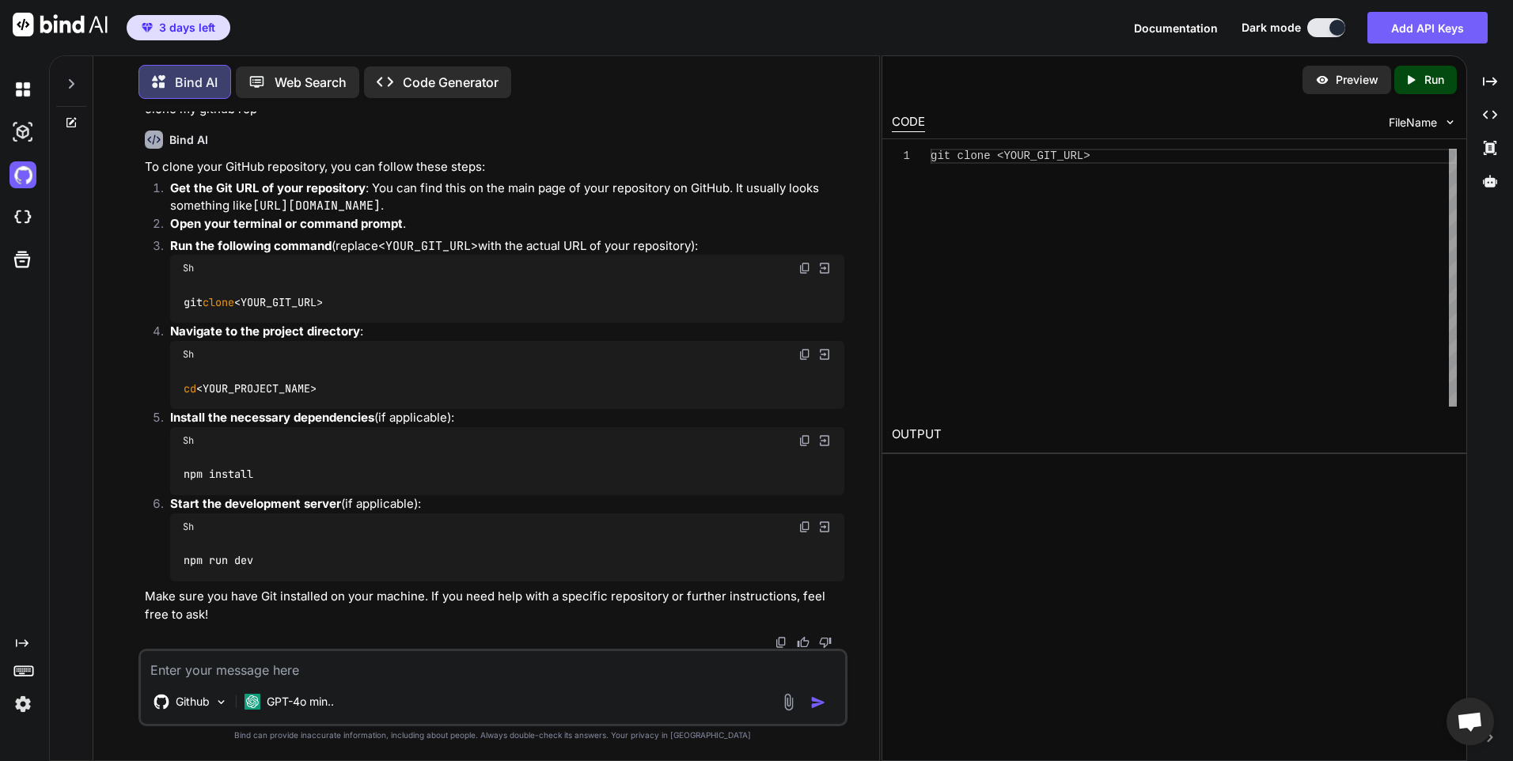
paste textarea "https://github.com/lapassiondev/embrace-beauty-editorial.git"
type textarea "https://github.com/lapassiondev/embrace-beauty-editorial.git"
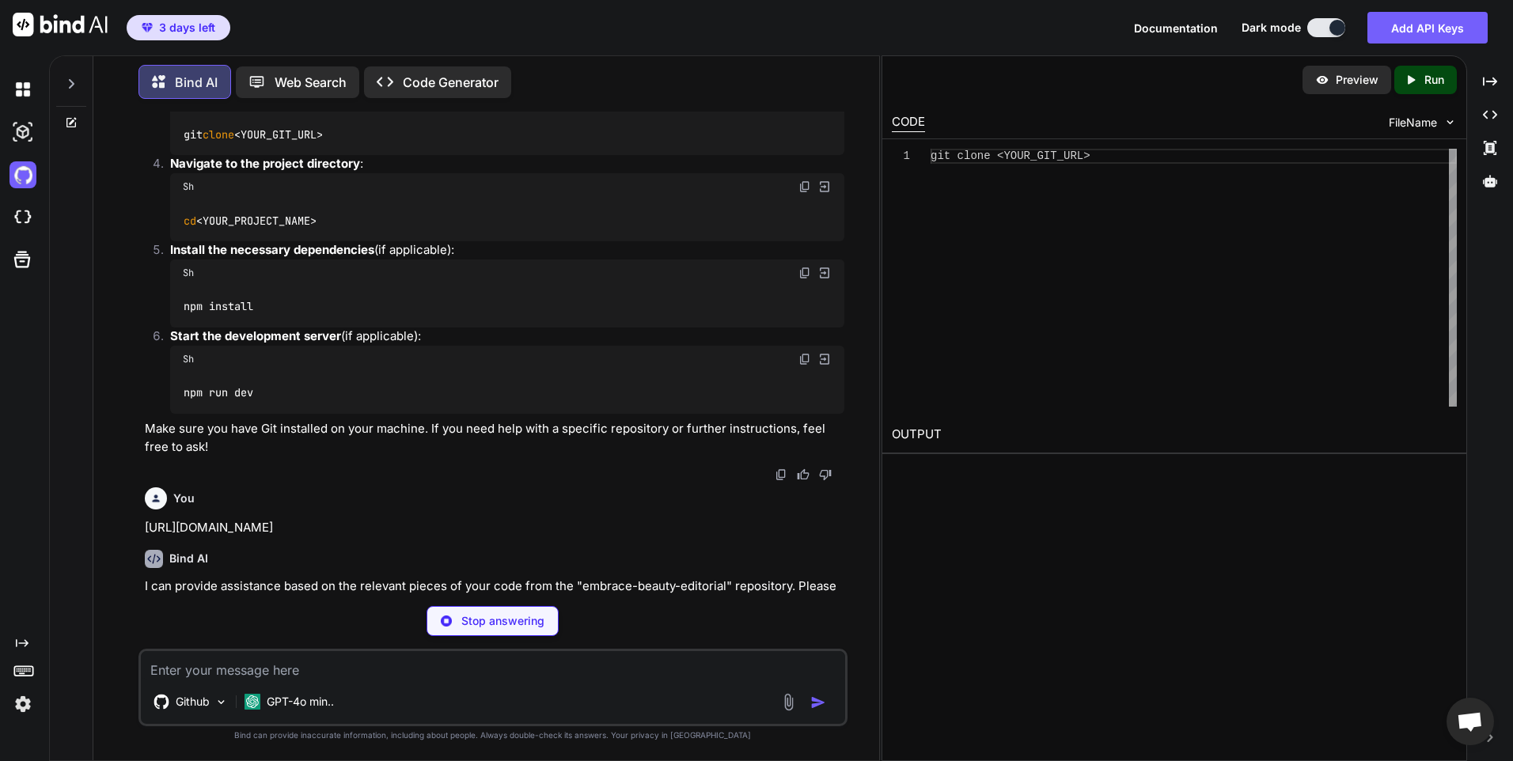
scroll to position [370, 0]
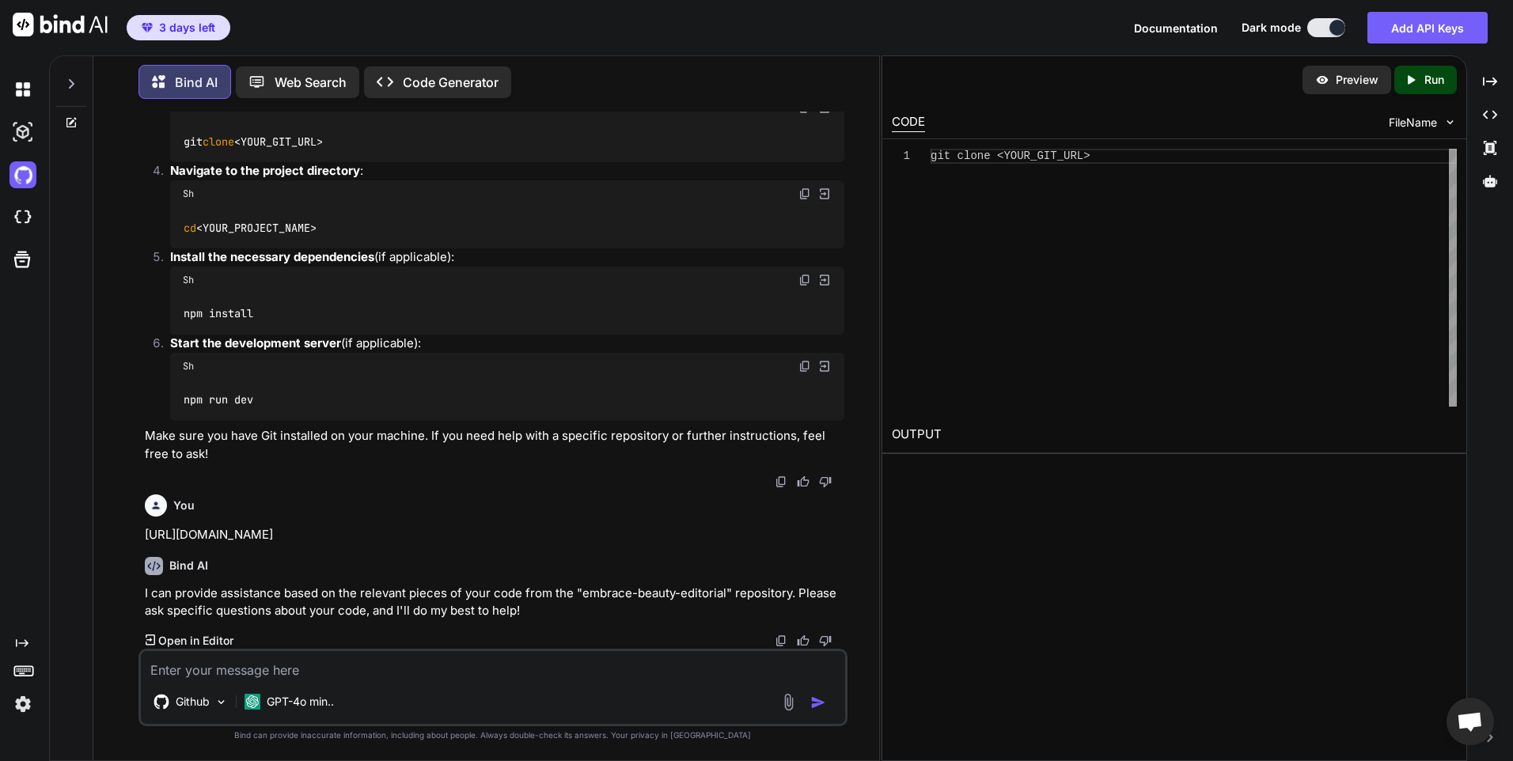
click at [495, 605] on p "I can provide assistance based on the relevant pieces of your code from the "em…" at bounding box center [495, 603] width 700 height 36
click at [447, 667] on textarea at bounding box center [493, 665] width 704 height 28
paste textarea "https://github.com/lapassiondev/embrace-beauty-editorial.git"
type textarea "clone this https://github.com/lapassiondev/embrace-beauty-editorial.git"
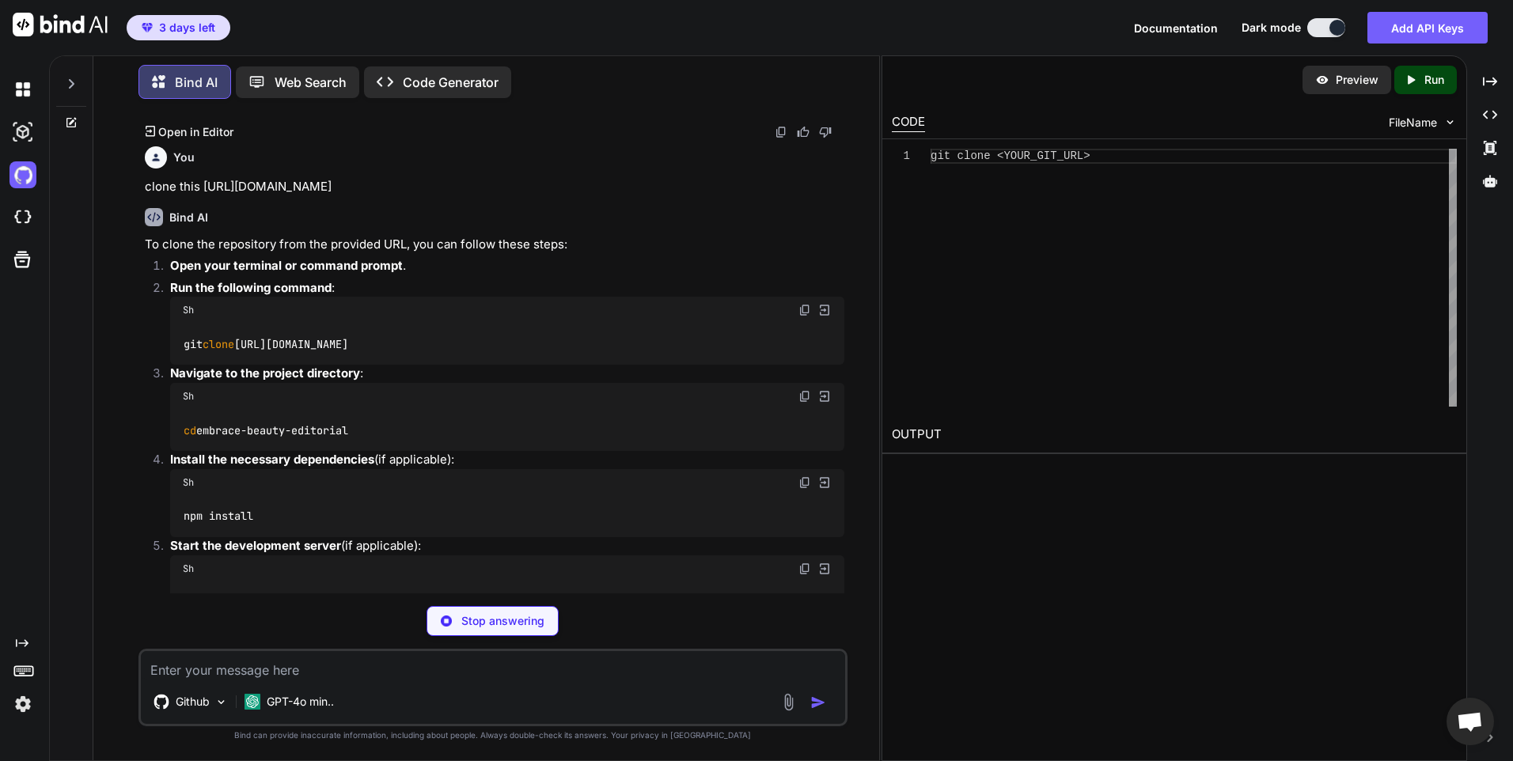
scroll to position [927, 0]
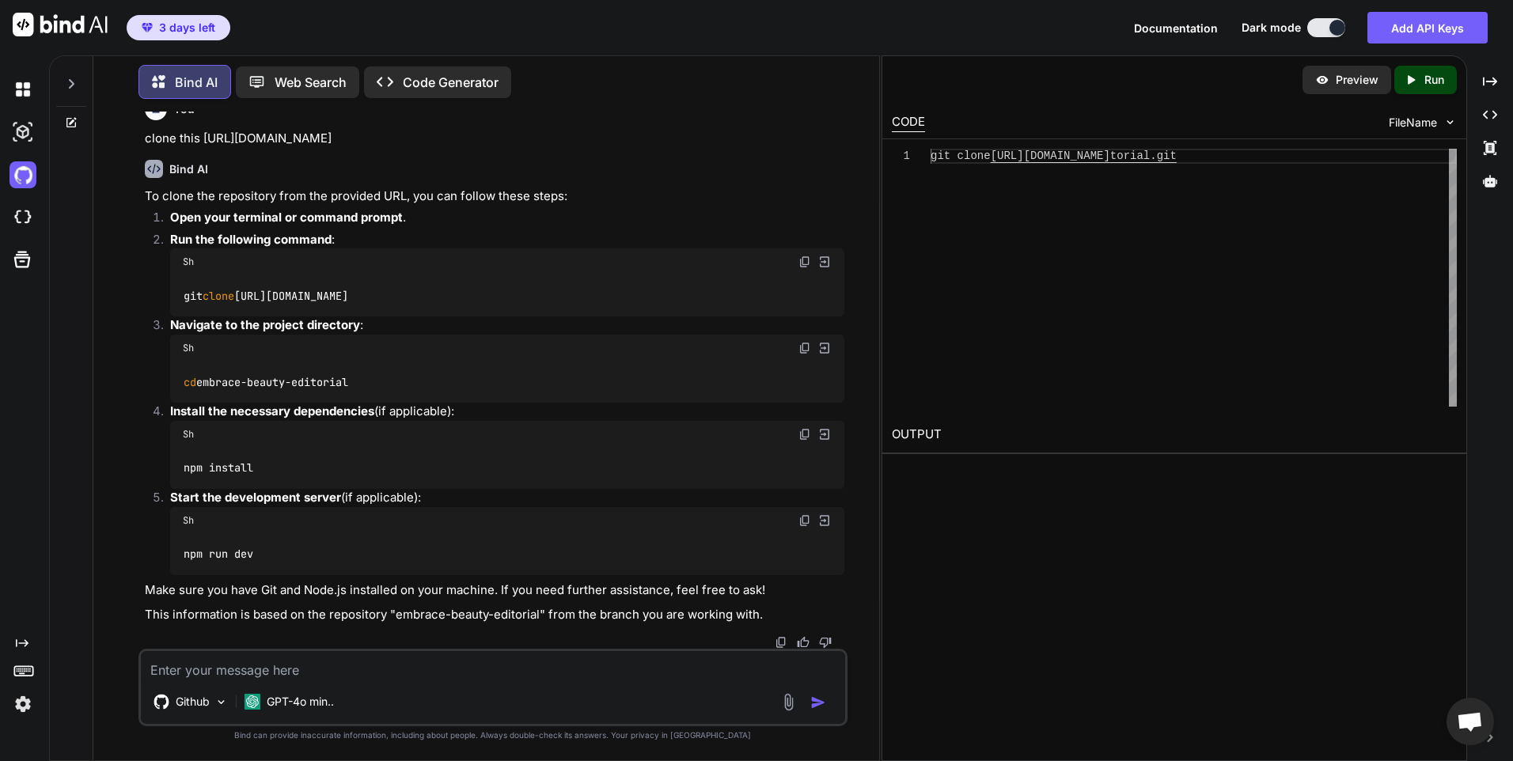
click at [1254, 154] on div "git clone https://github.com/lapassiondev/embrace-beauty-edi torial.git" at bounding box center [1194, 278] width 526 height 258
click at [1433, 77] on p "Run" at bounding box center [1434, 80] width 20 height 16
click at [1355, 162] on div "git clone https://github.com/lapassiondev/embrace-beauty-edi torial.git" at bounding box center [1194, 278] width 526 height 258
click at [1420, 121] on span "FileName" at bounding box center [1413, 123] width 48 height 16
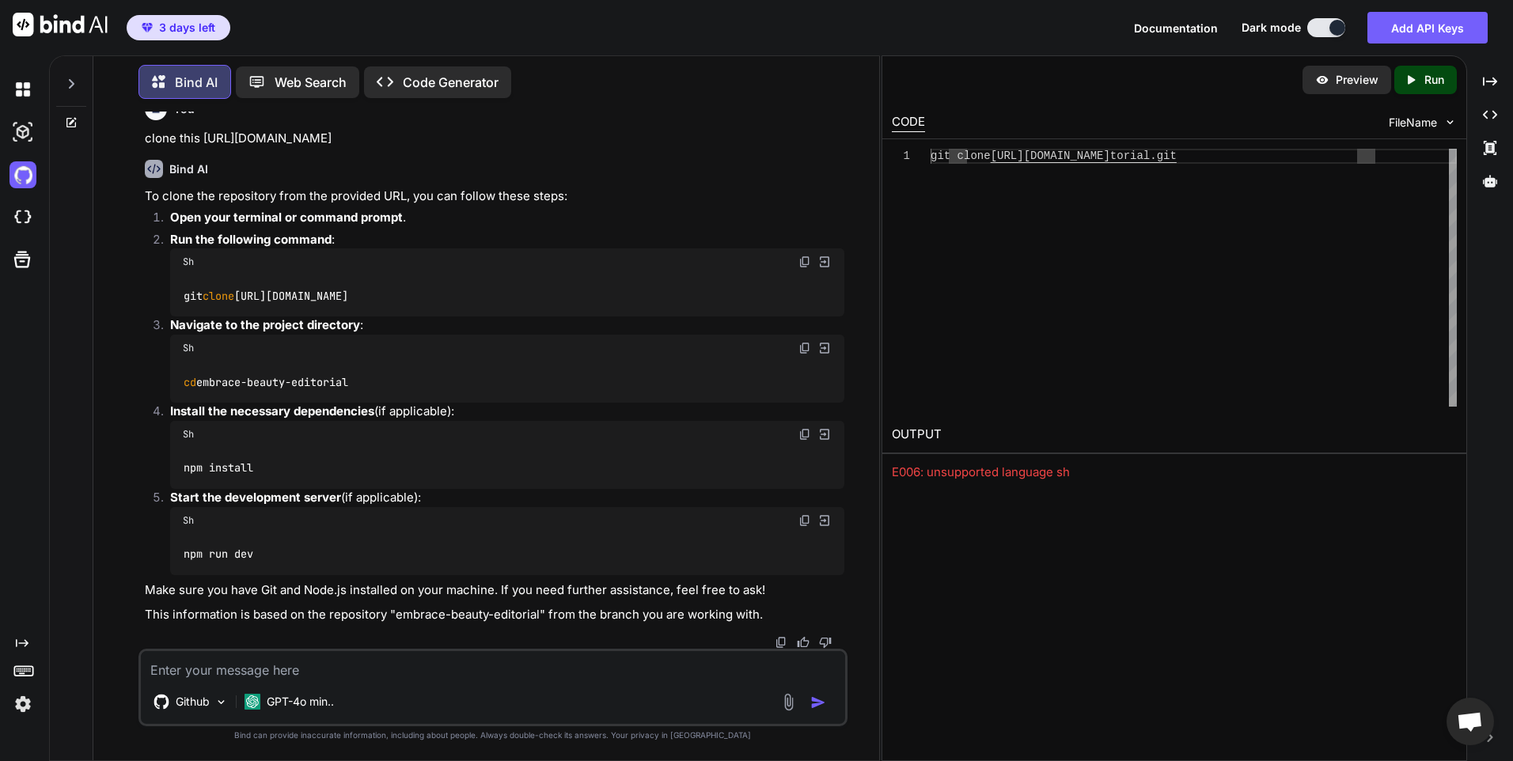
click at [1402, 195] on div "git clone https://github.com/lapassiondev/embrace-beauty-edi torial.git" at bounding box center [1194, 278] width 526 height 258
click at [369, 385] on div "cd embrace-beauty-editorial" at bounding box center [507, 382] width 674 height 41
click at [343, 383] on code "cd embrace-beauty-editorial" at bounding box center [266, 382] width 167 height 17
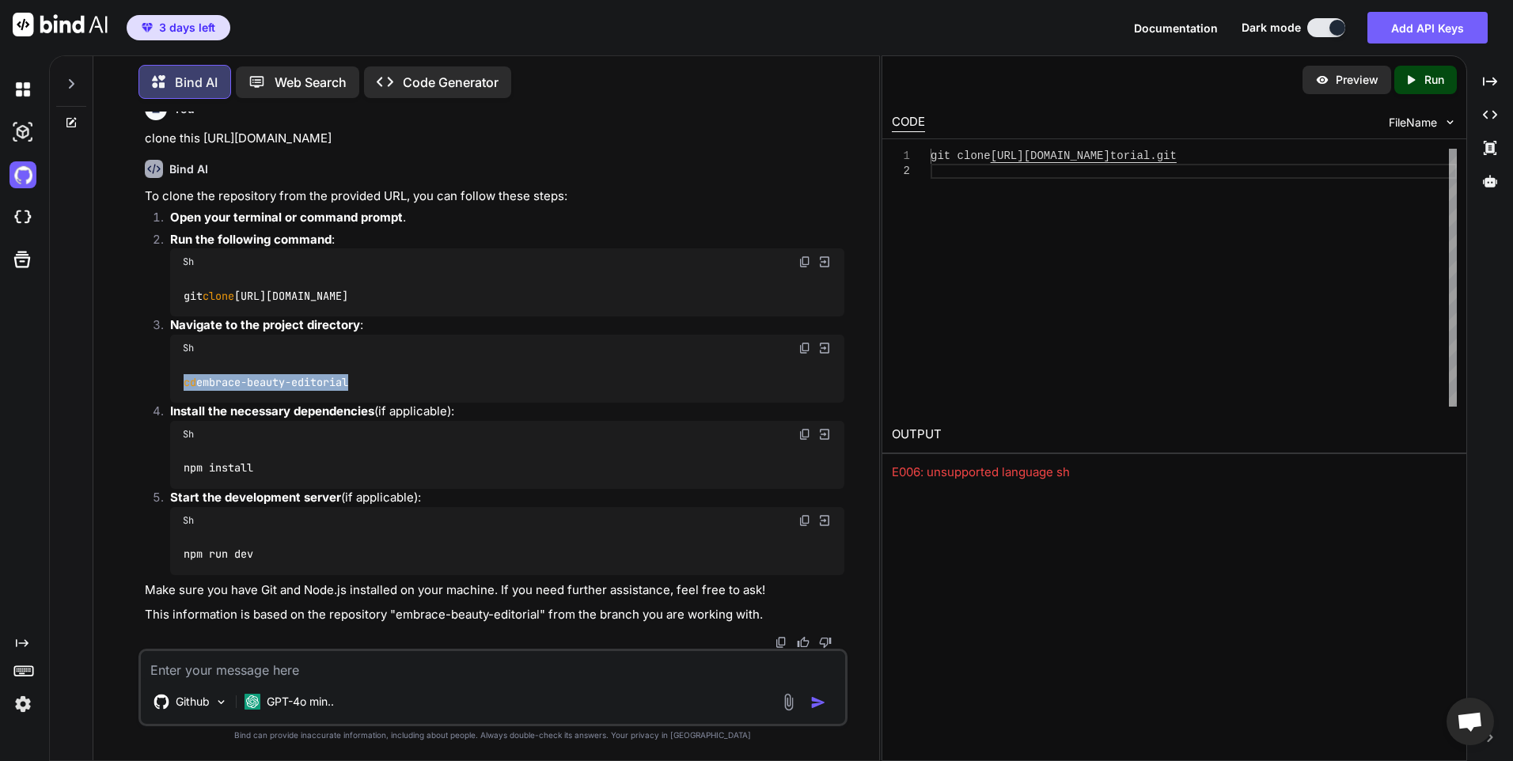
click at [343, 383] on code "cd embrace-beauty-editorial" at bounding box center [266, 382] width 167 height 17
copy ol "cd embrace-beauty-editorial"
click at [963, 204] on div "git clone https://github.com/lapassiondev/embrace-beauty-edi torial.git" at bounding box center [1194, 278] width 526 height 258
click at [1421, 69] on div "Created with Pixso. Run" at bounding box center [1425, 80] width 63 height 28
click at [1159, 266] on div "git clone https://github.com/lapassiondev/embrace-beauty-edi torial.git cd embr…" at bounding box center [1194, 278] width 526 height 258
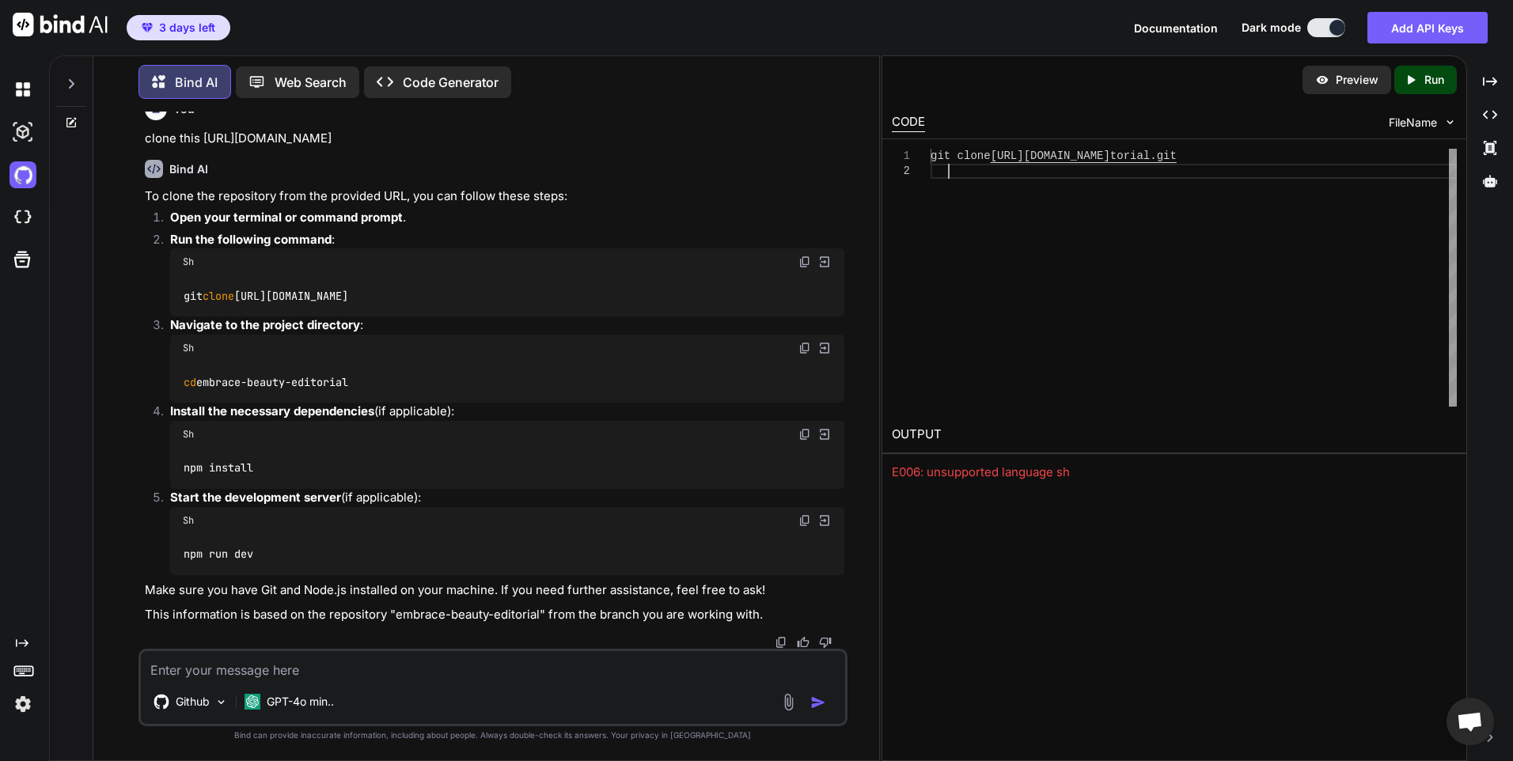
type textarea "git clone https://github.com/lapassiondev/embrace-beauty-editorial.git"
click at [13, 177] on img at bounding box center [22, 174] width 27 height 27
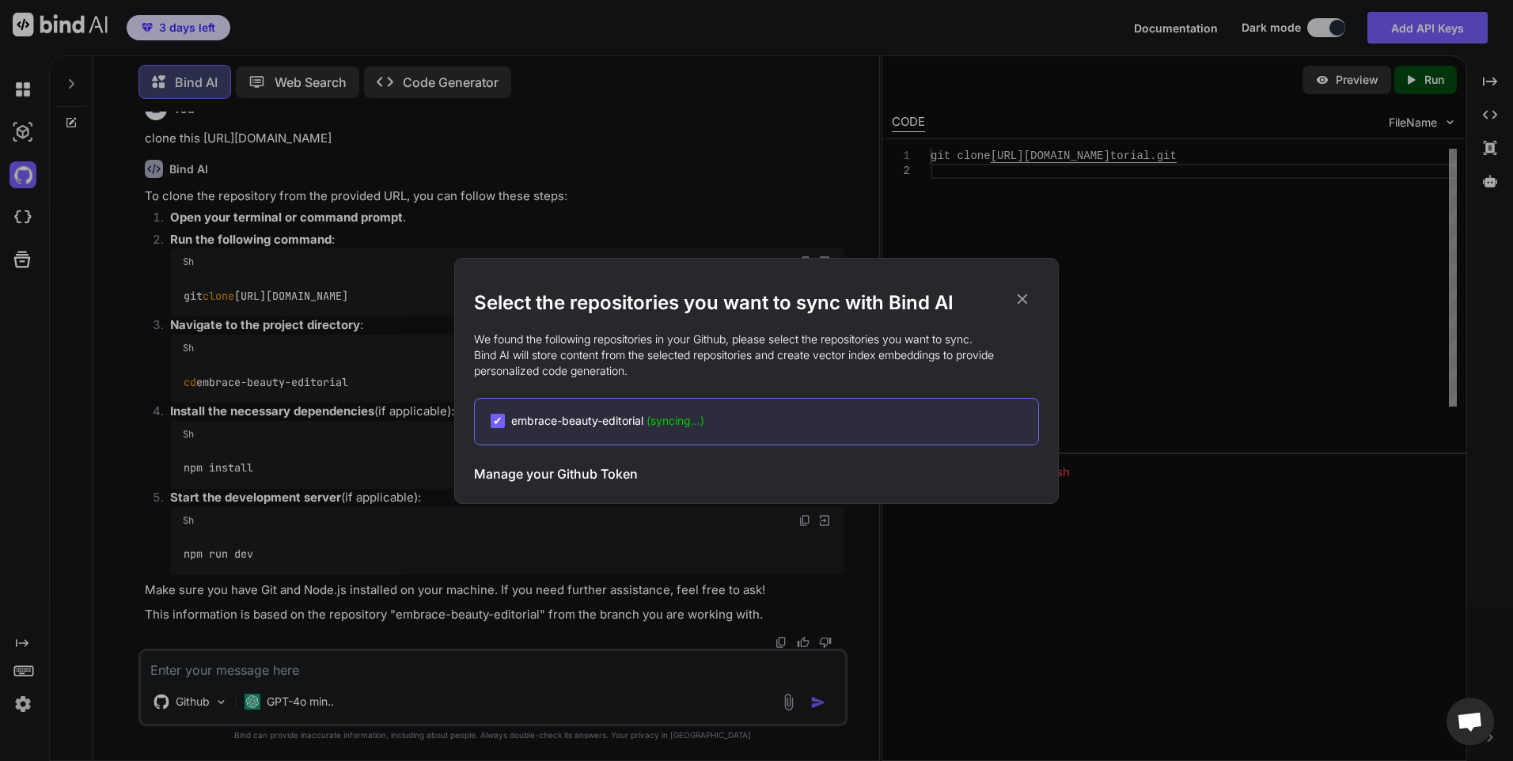
click at [1016, 294] on icon at bounding box center [1022, 298] width 17 height 17
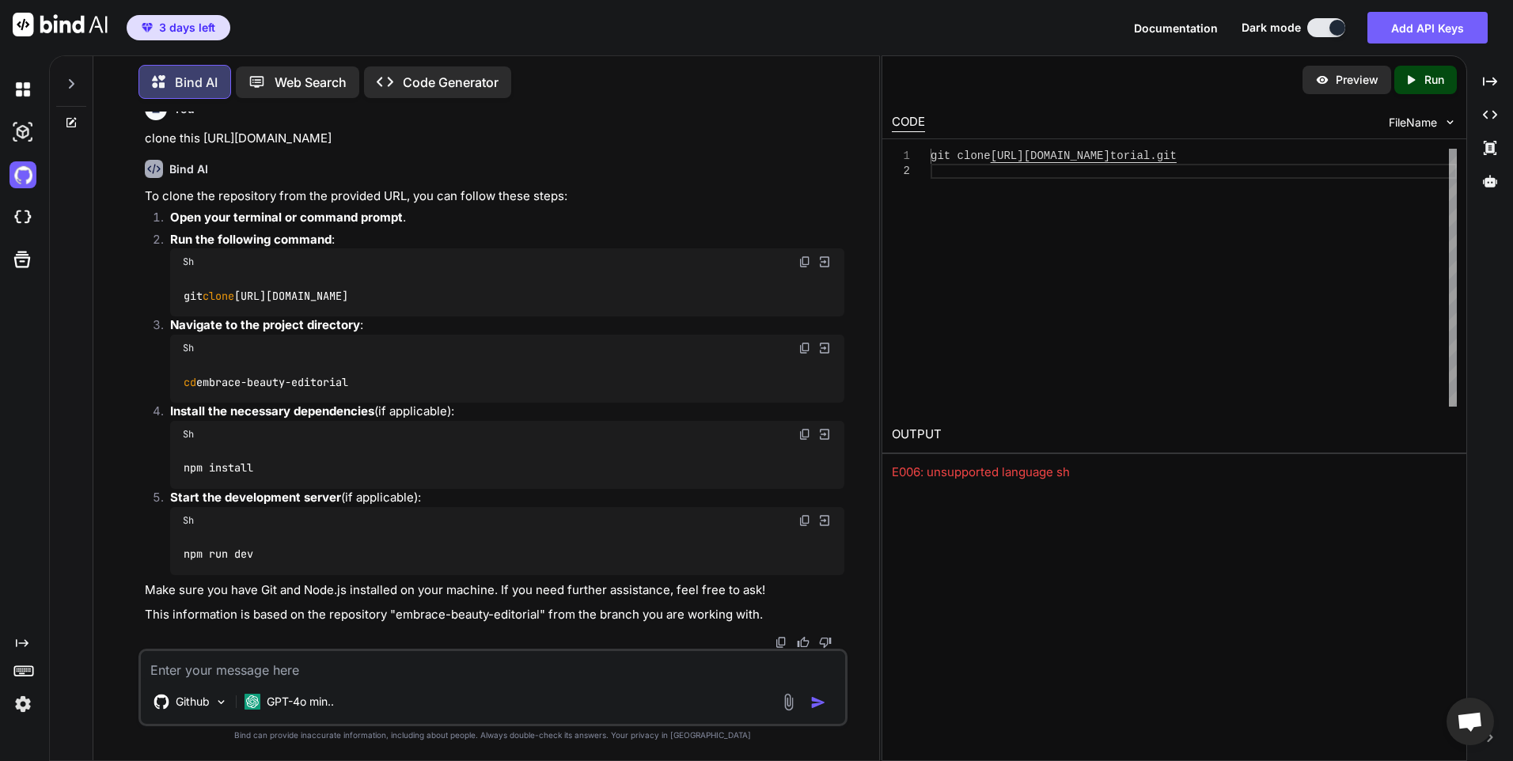
click at [7, 172] on div at bounding box center [21, 175] width 43 height 43
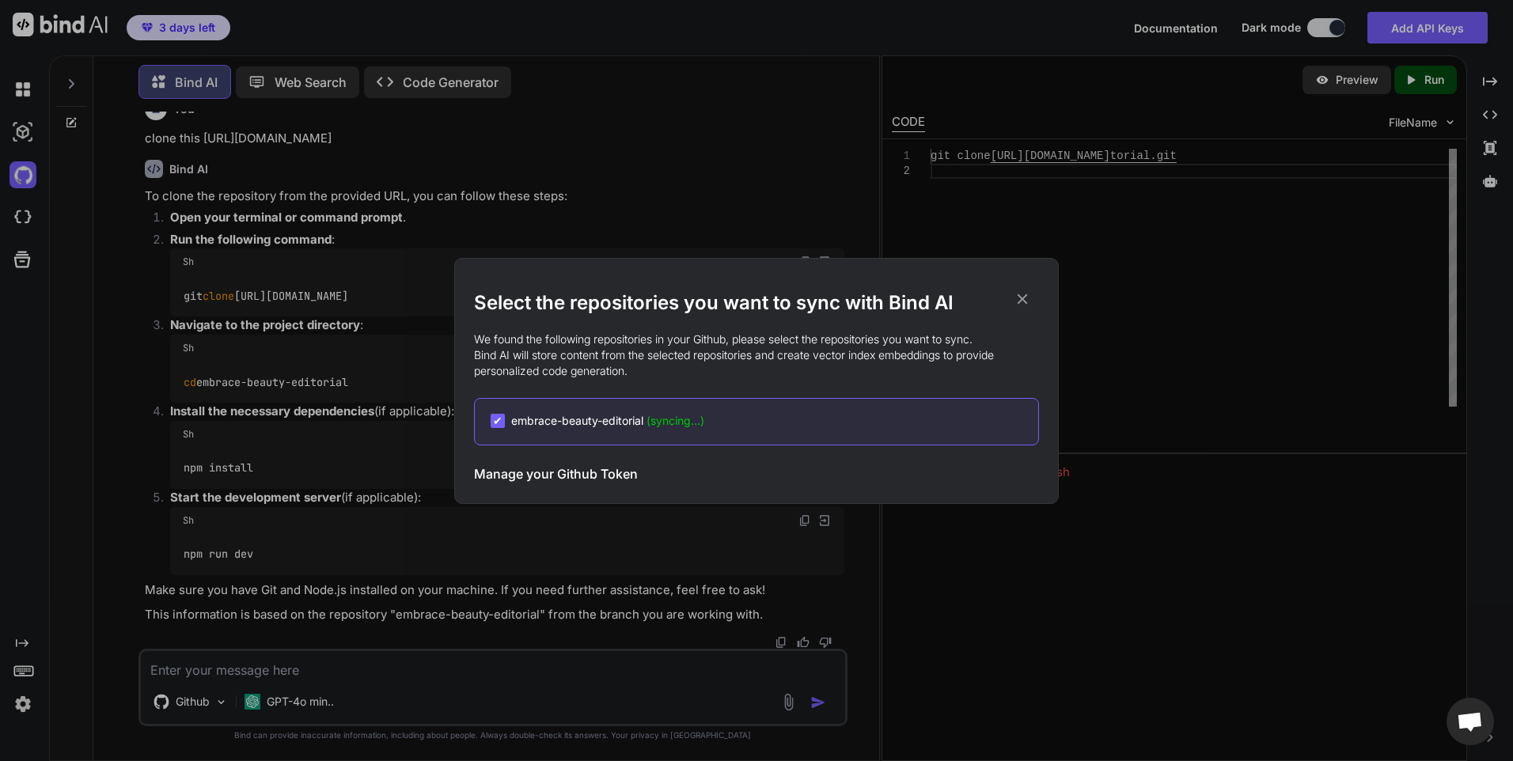
click at [1021, 297] on icon at bounding box center [1023, 299] width 10 height 10
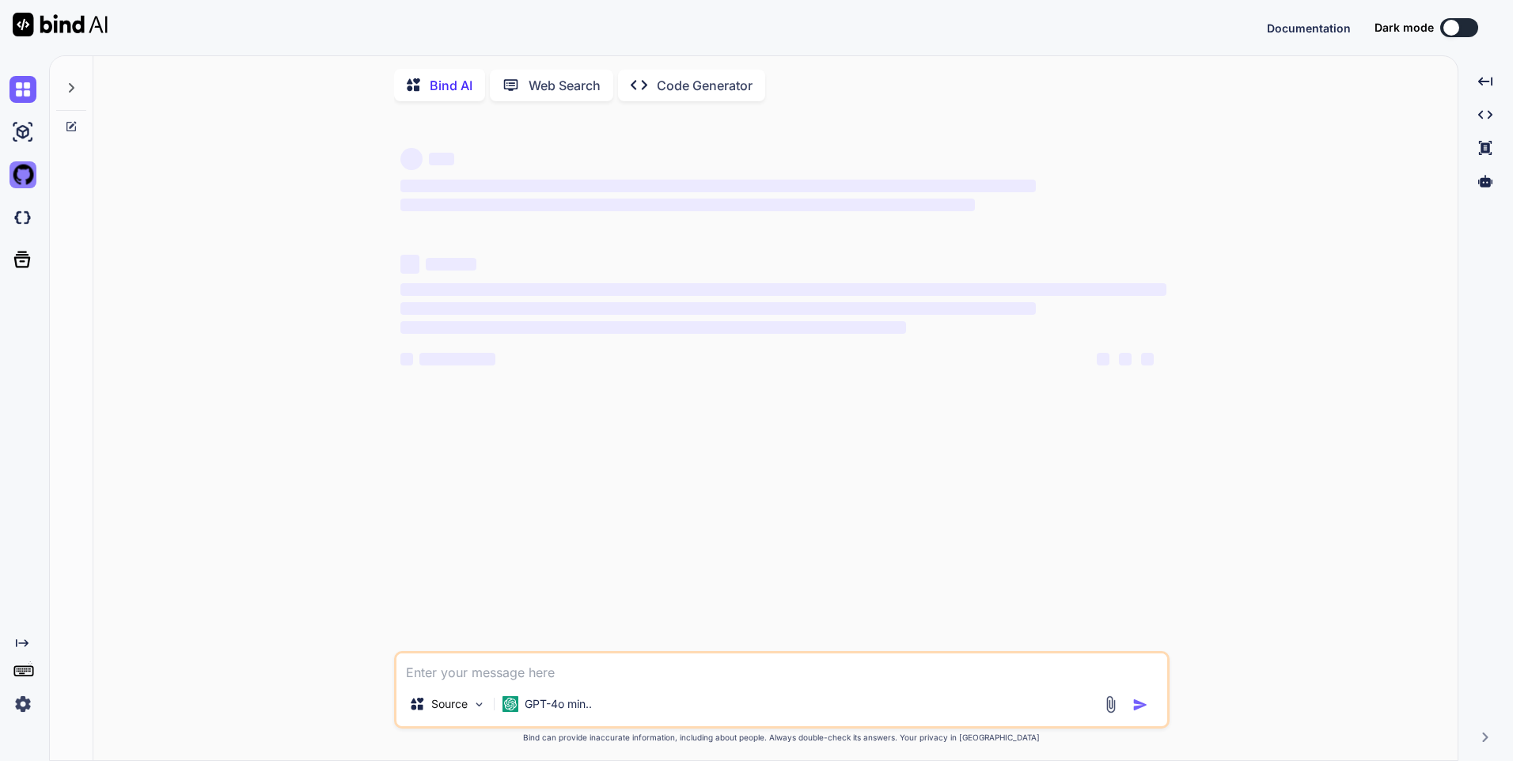
click at [12, 180] on img at bounding box center [22, 174] width 27 height 27
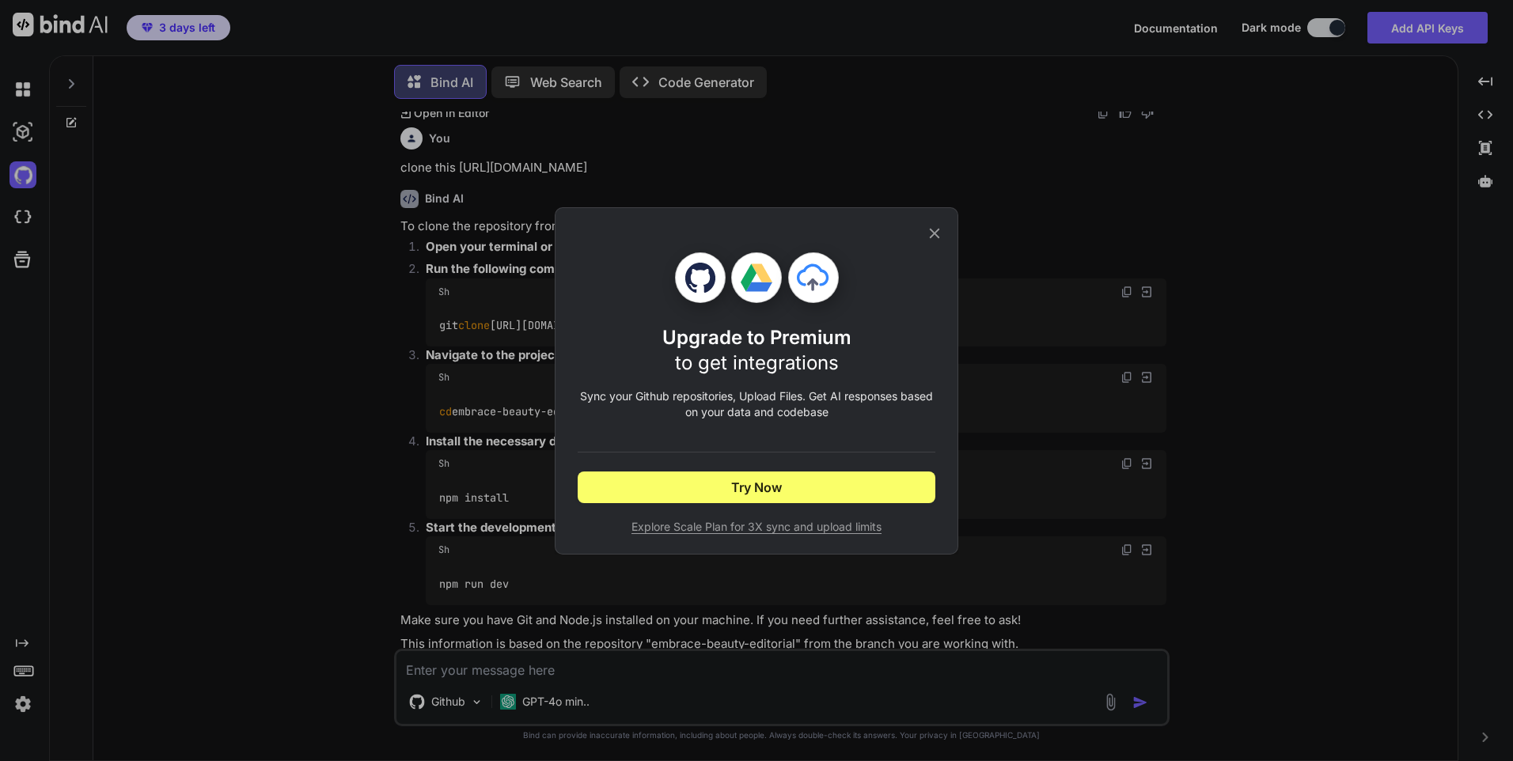
scroll to position [889, 0]
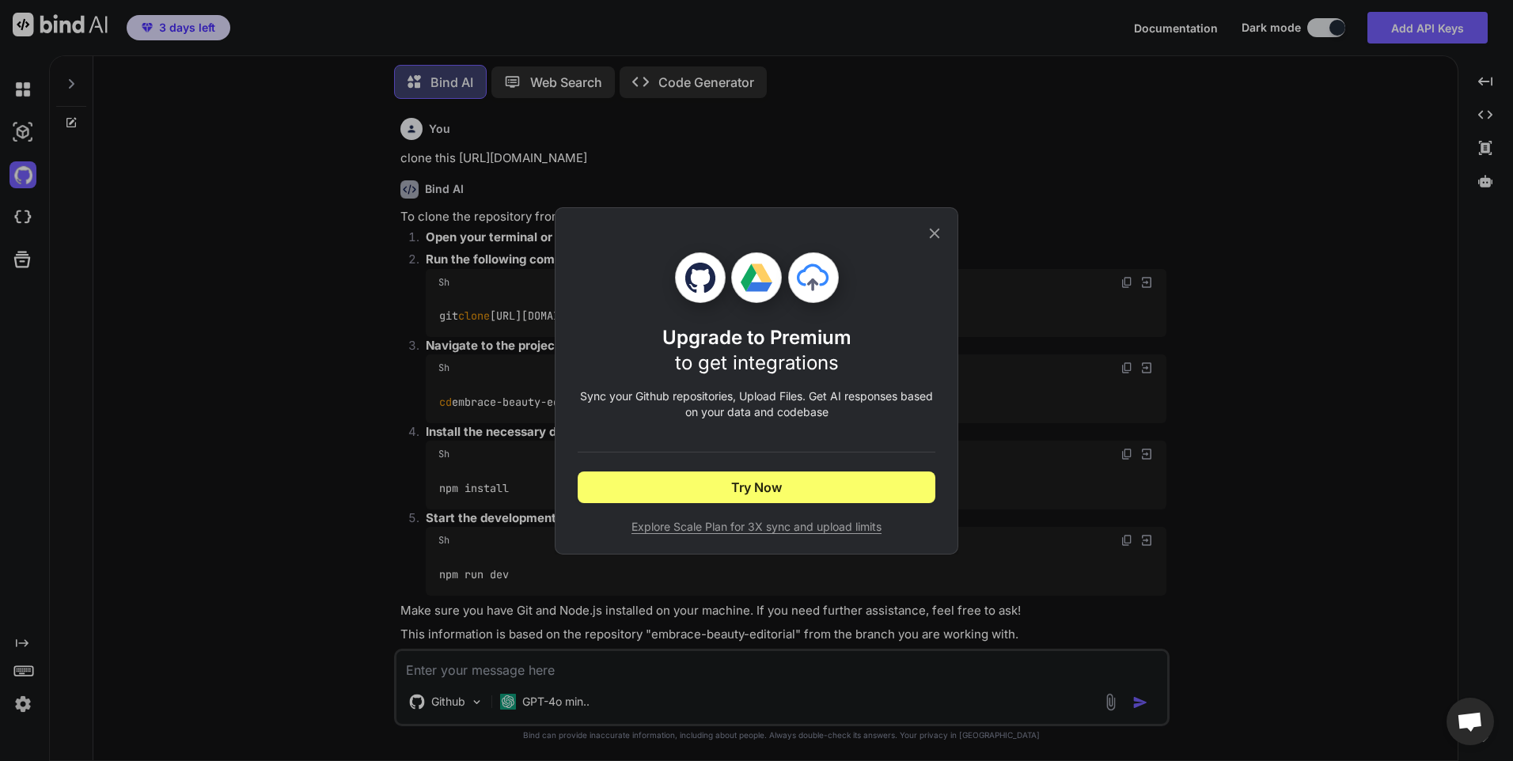
click at [927, 230] on icon at bounding box center [934, 233] width 17 height 17
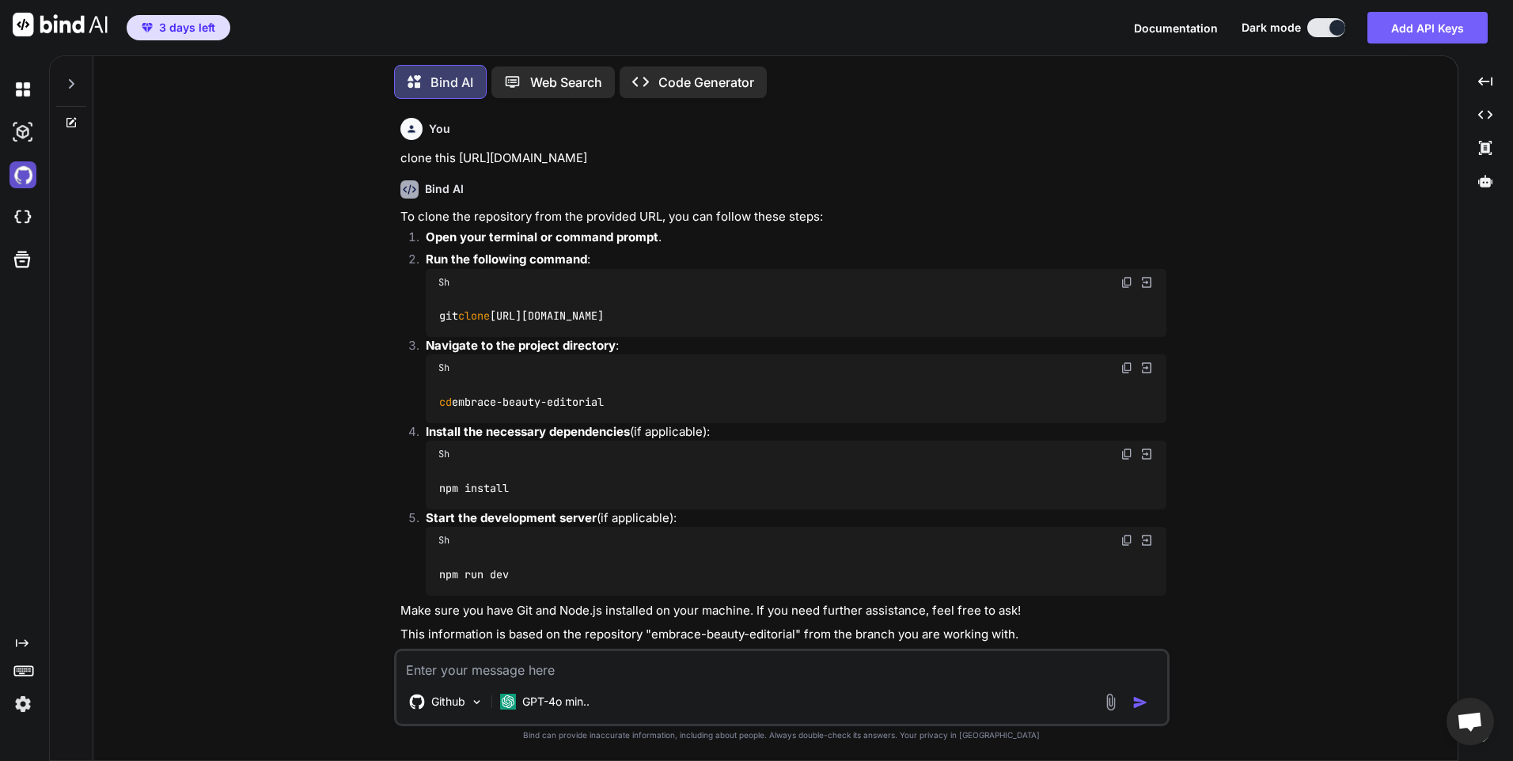
type textarea "x"
click at [33, 169] on img at bounding box center [22, 174] width 27 height 27
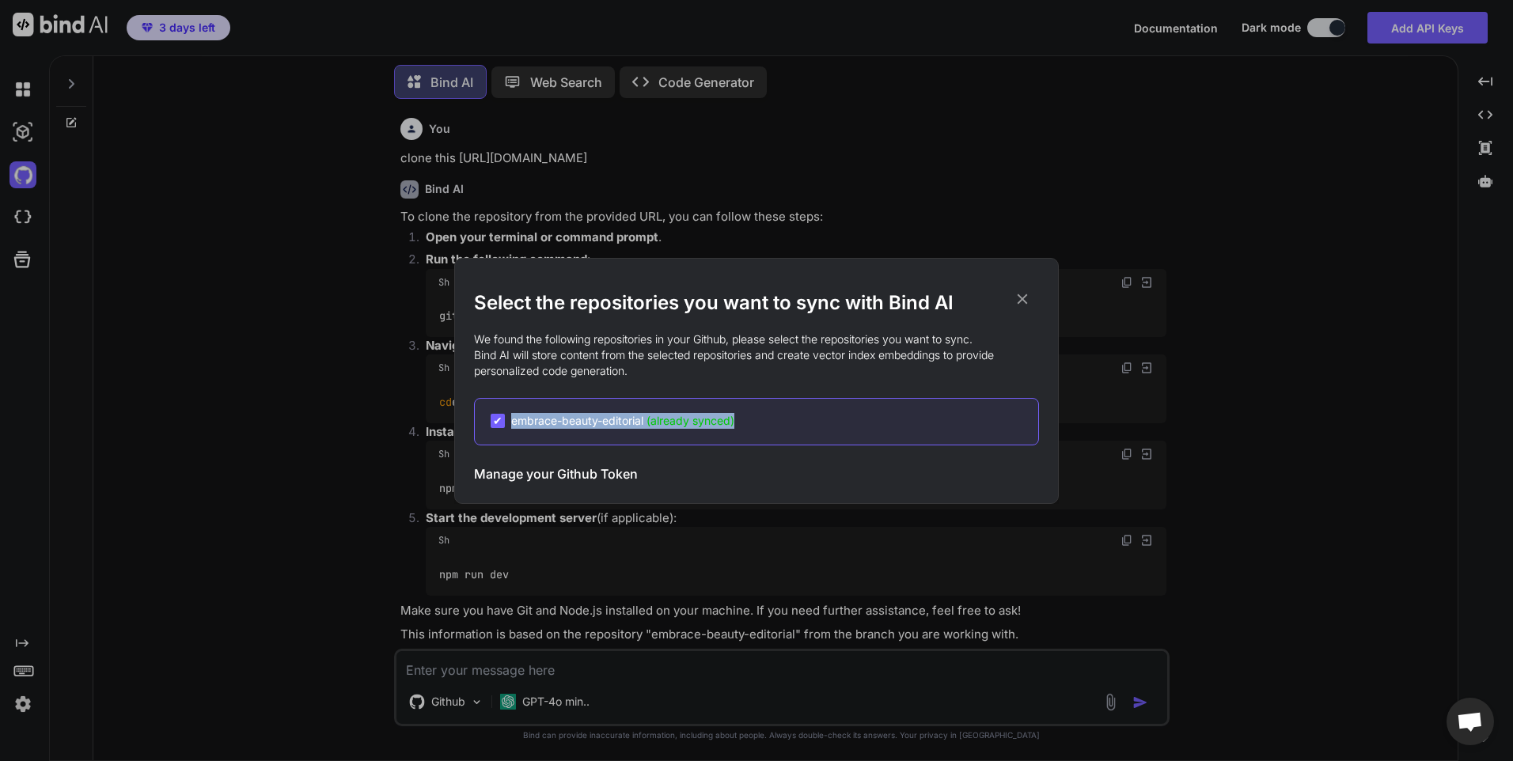
copy span "embrace-beauty-editorial (already synced)"
drag, startPoint x: 811, startPoint y: 429, endPoint x: 513, endPoint y: 421, distance: 298.4
click at [513, 421] on div "✔ embrace-beauty-editorial (already synced)" at bounding box center [756, 421] width 565 height 47
click at [1036, 284] on div "Select the repositories you want to sync with Bind AI We found the following re…" at bounding box center [756, 381] width 565 height 245
click at [764, 427] on div "✔ embrace-beauty-editorial (already synced)" at bounding box center [765, 421] width 548 height 16
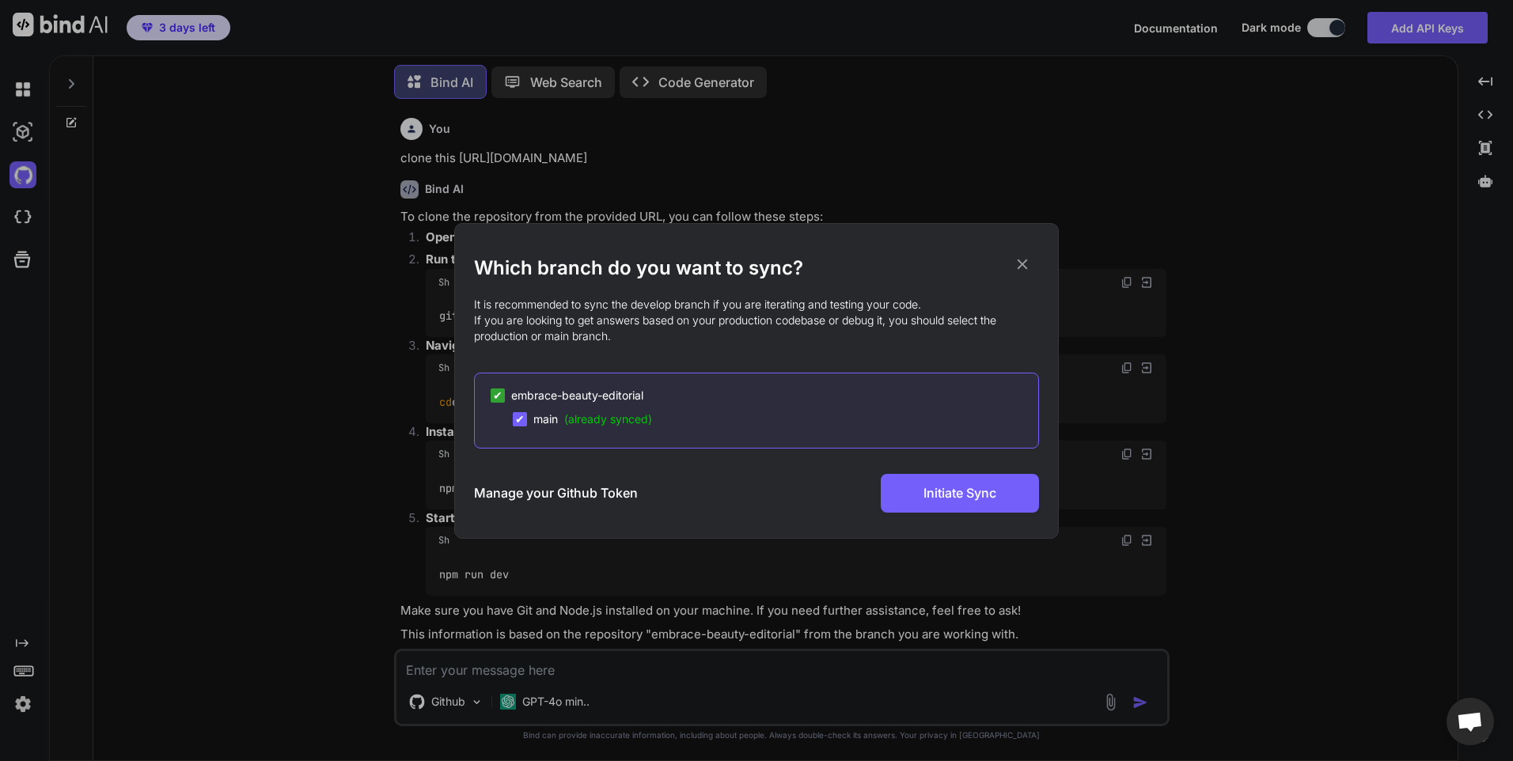
click at [1026, 262] on icon at bounding box center [1022, 264] width 17 height 17
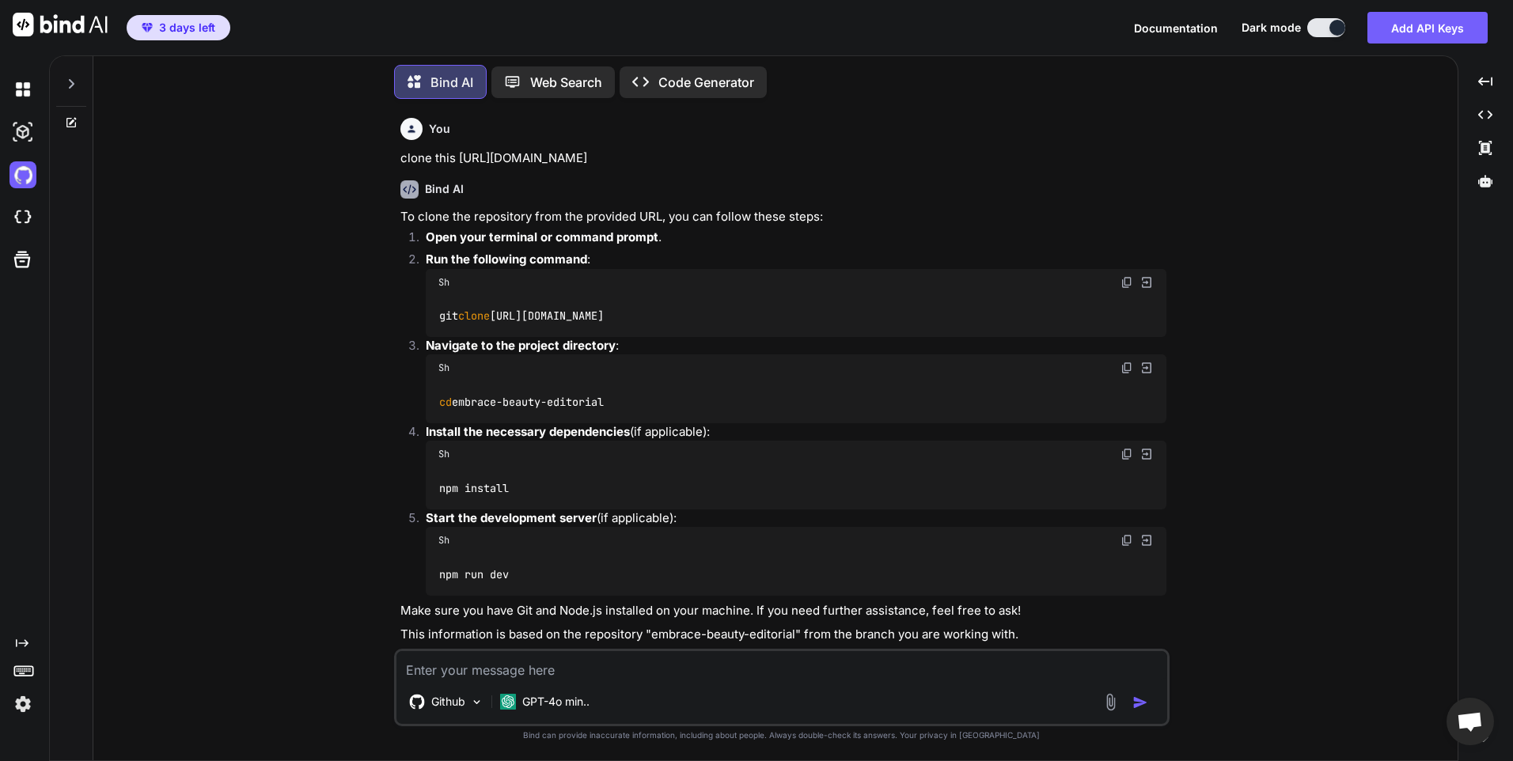
click at [512, 665] on textarea at bounding box center [781, 665] width 771 height 28
type textarea "c"
type textarea "x"
type textarea "cl"
type textarea "x"
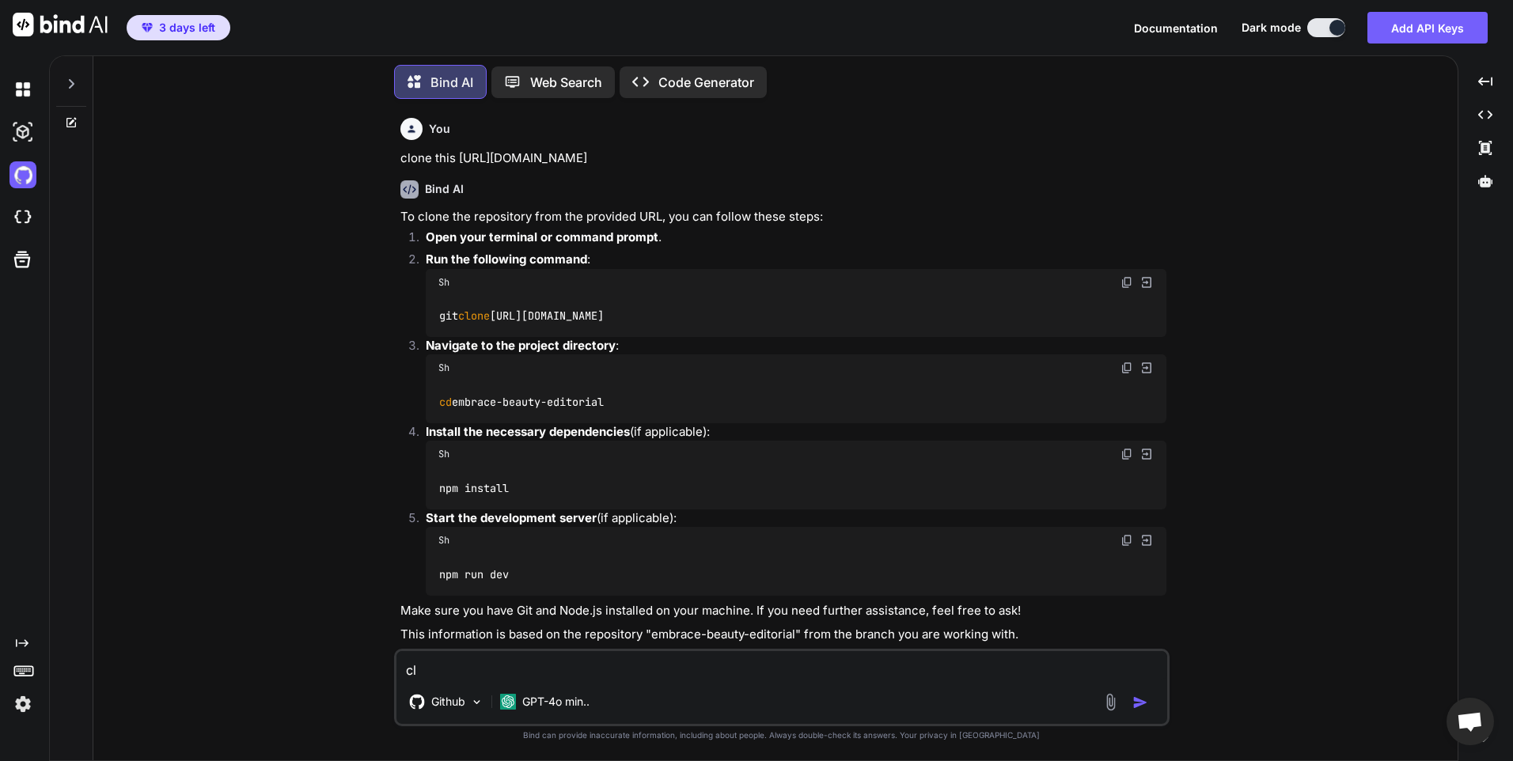
type textarea "clo"
type textarea "x"
click at [482, 702] on img at bounding box center [476, 702] width 13 height 13
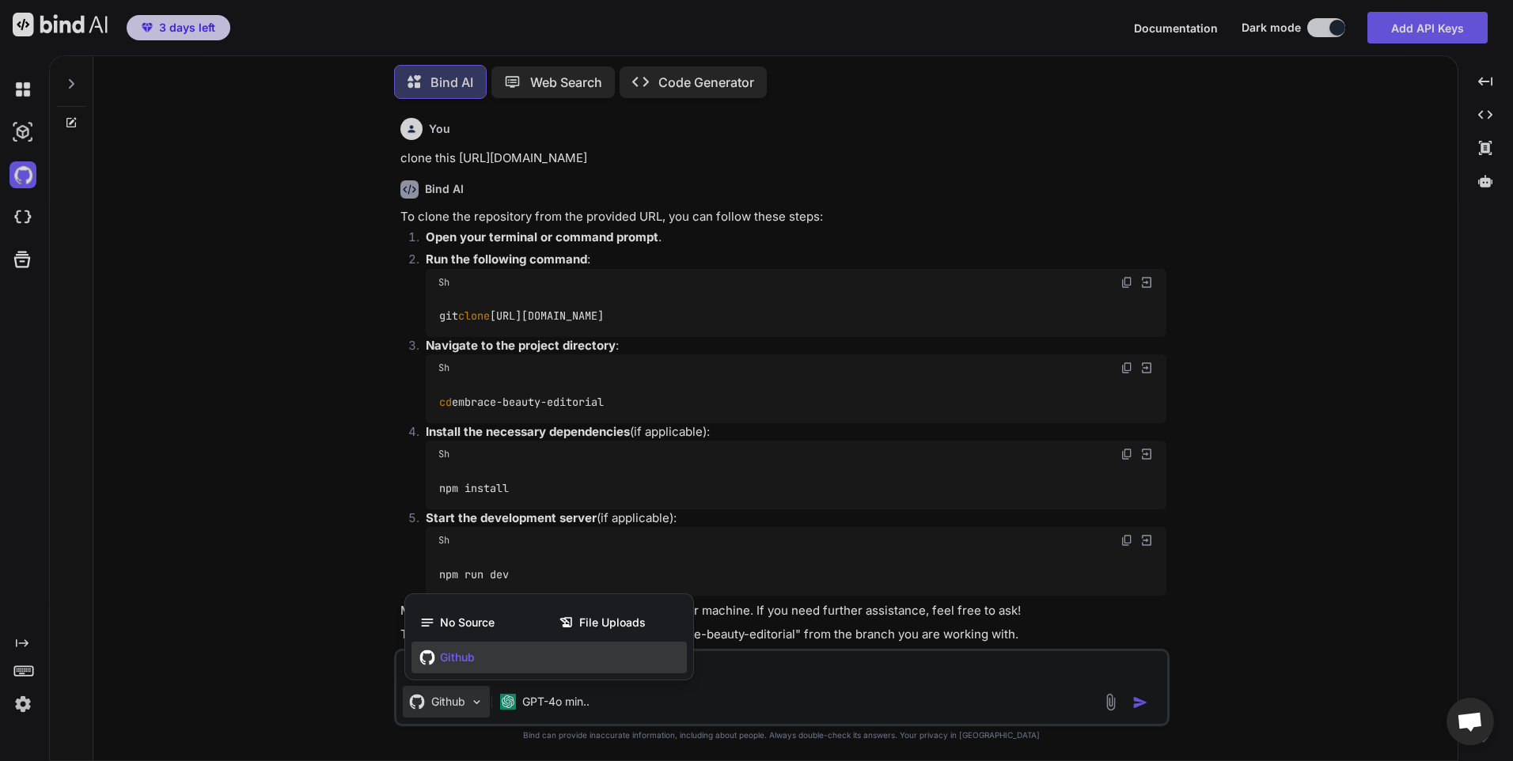
click at [520, 662] on div "Github" at bounding box center [548, 658] width 275 height 32
type textarea "x"
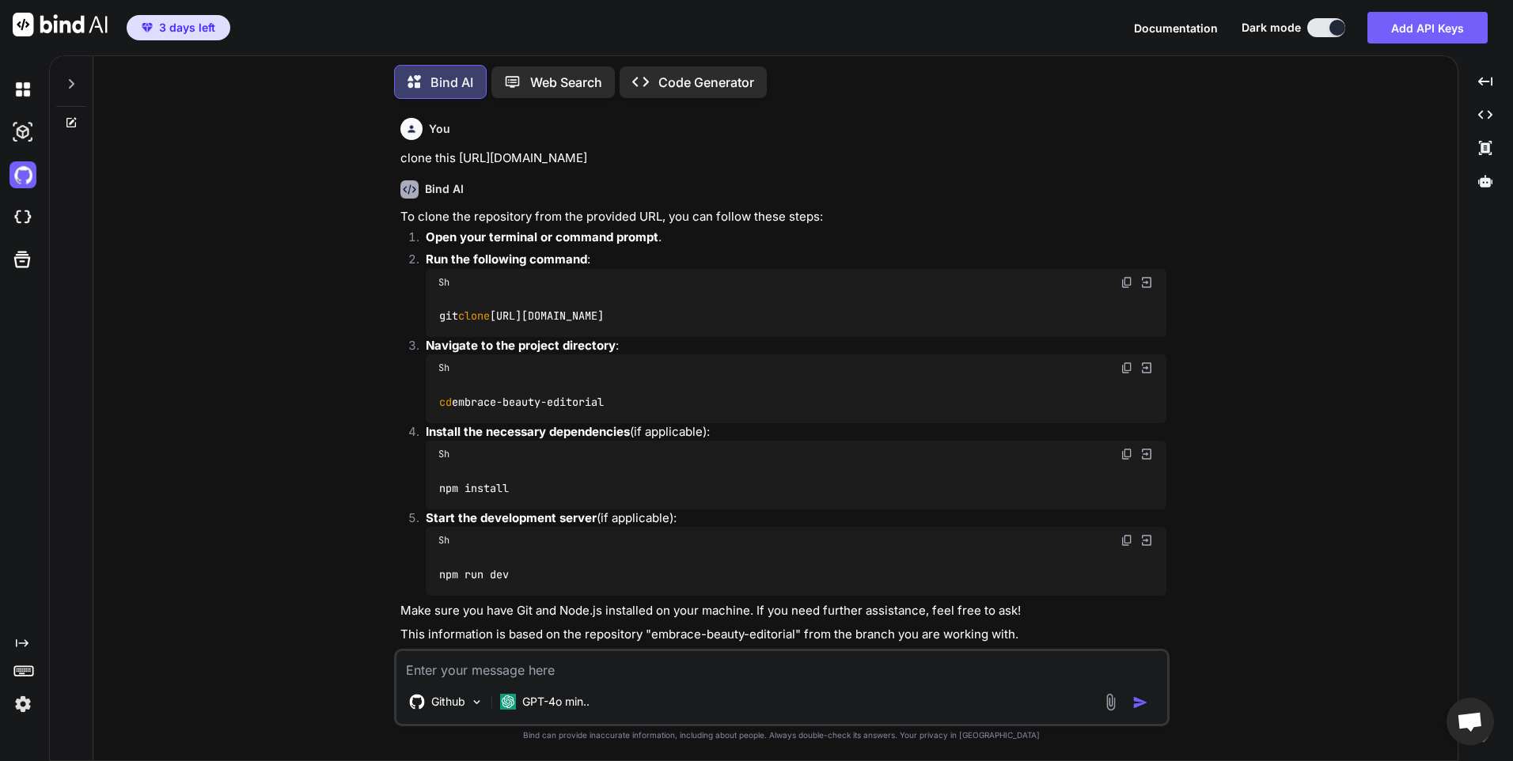
click at [472, 675] on textarea at bounding box center [781, 665] width 771 height 28
type textarea "c"
type textarea "x"
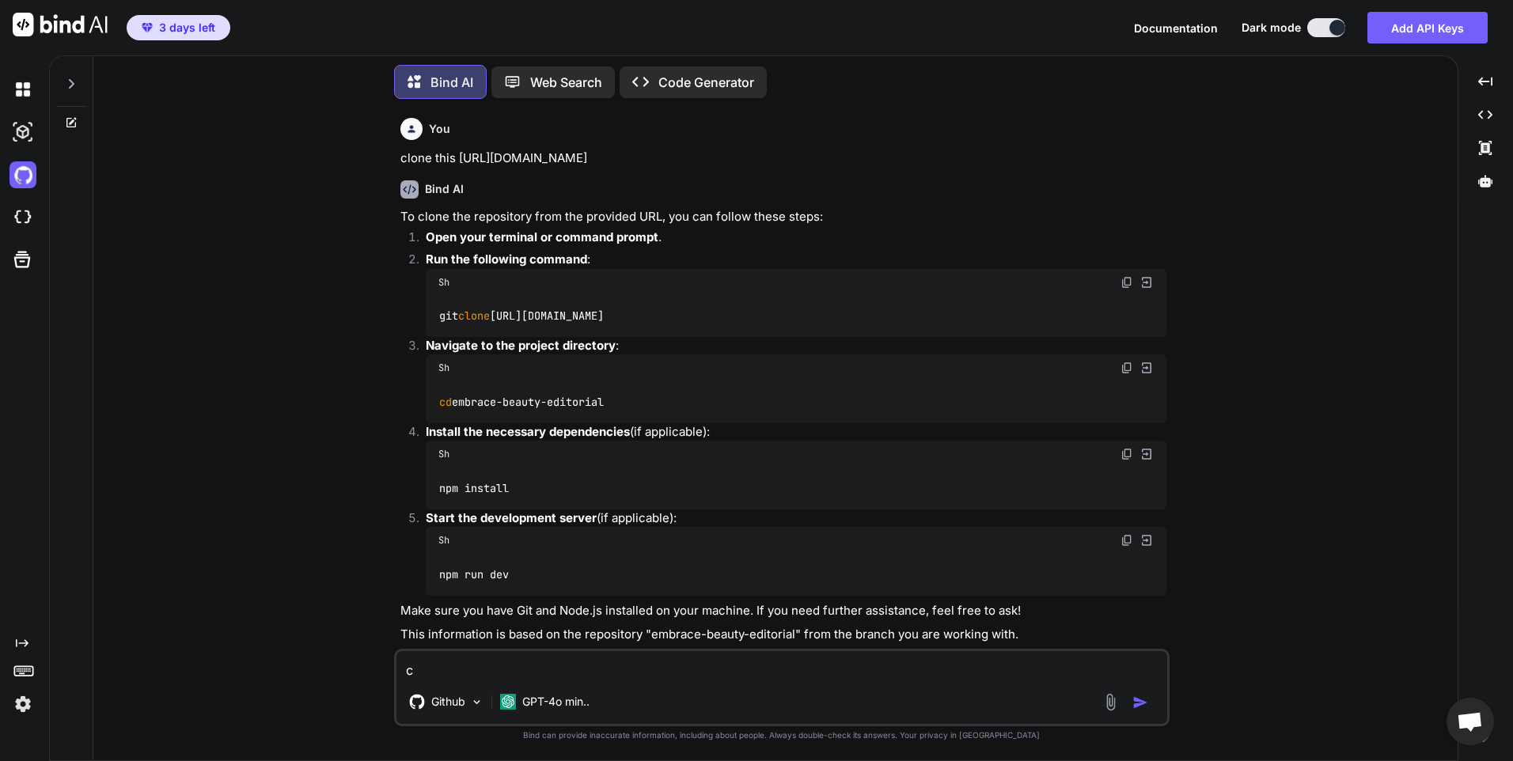
type textarea "cl"
type textarea "x"
type textarea "clo"
type textarea "x"
type textarea "clon"
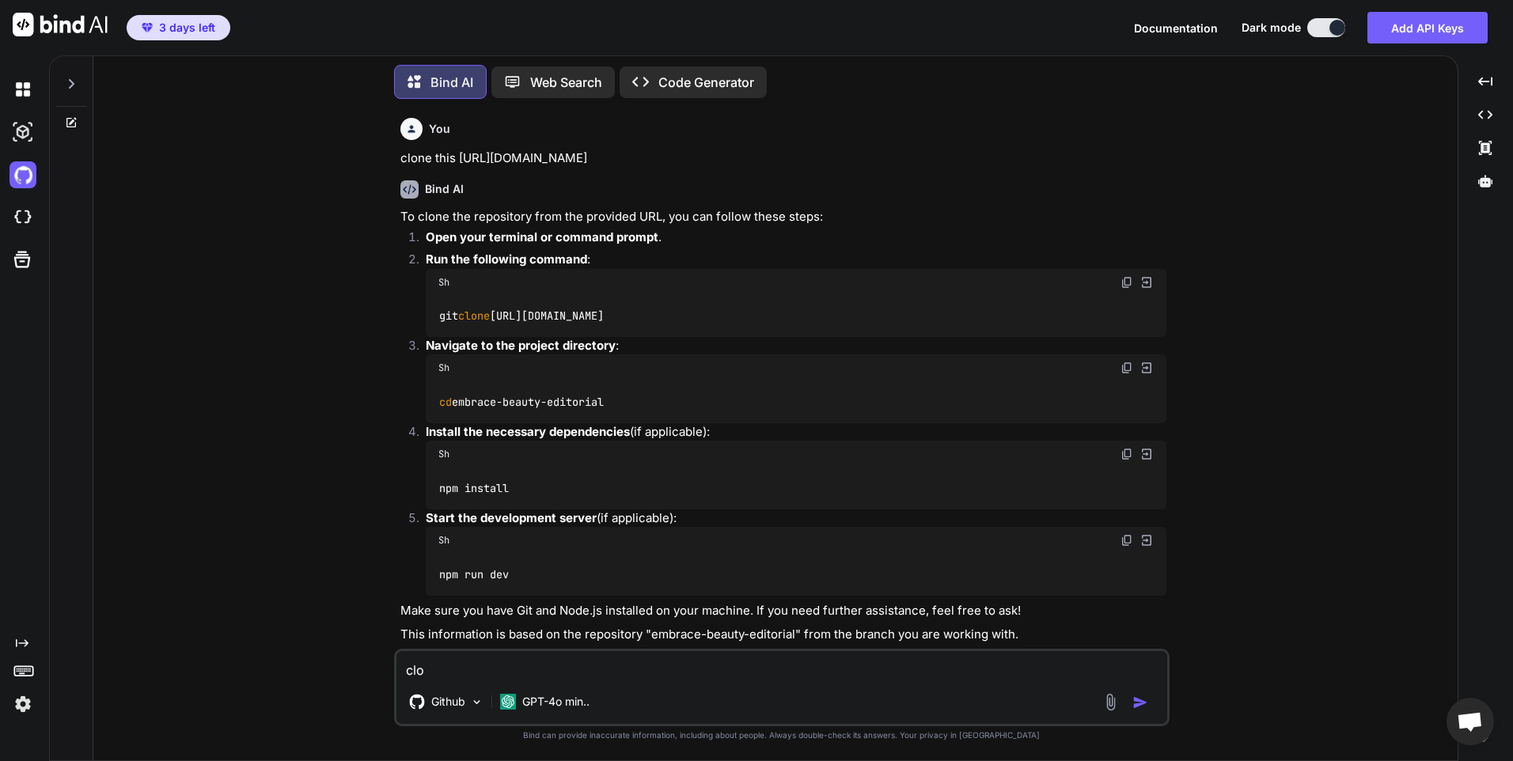
type textarea "x"
type textarea "clone"
type textarea "x"
type textarea "clone"
type textarea "x"
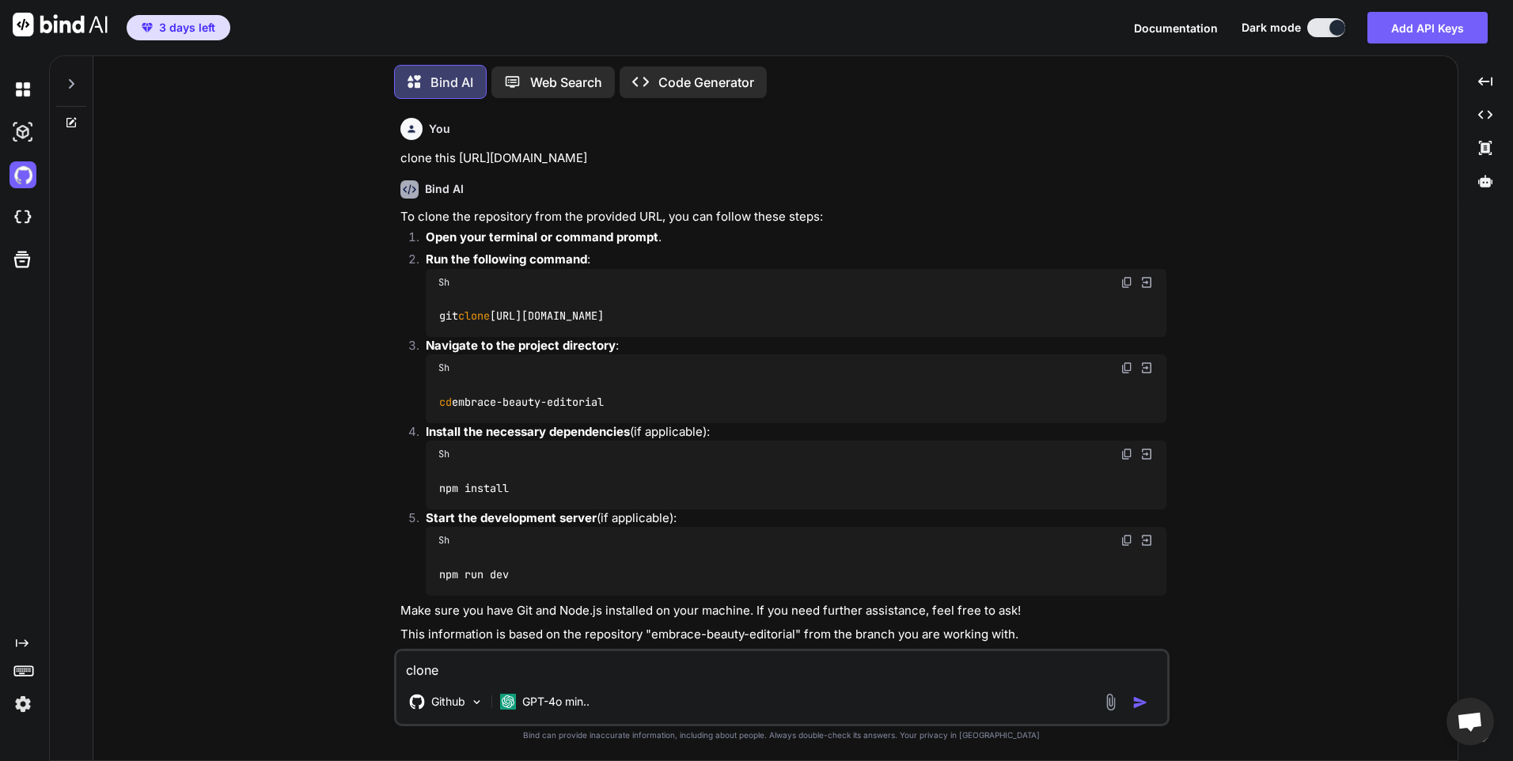
paste textarea "embrace-beauty-editorial (already synced)"
type textarea "clone embrace-beauty-editorial (already synced)"
type textarea "x"
type textarea "clone embrace-beauty-editorial (already synced"
type textarea "x"
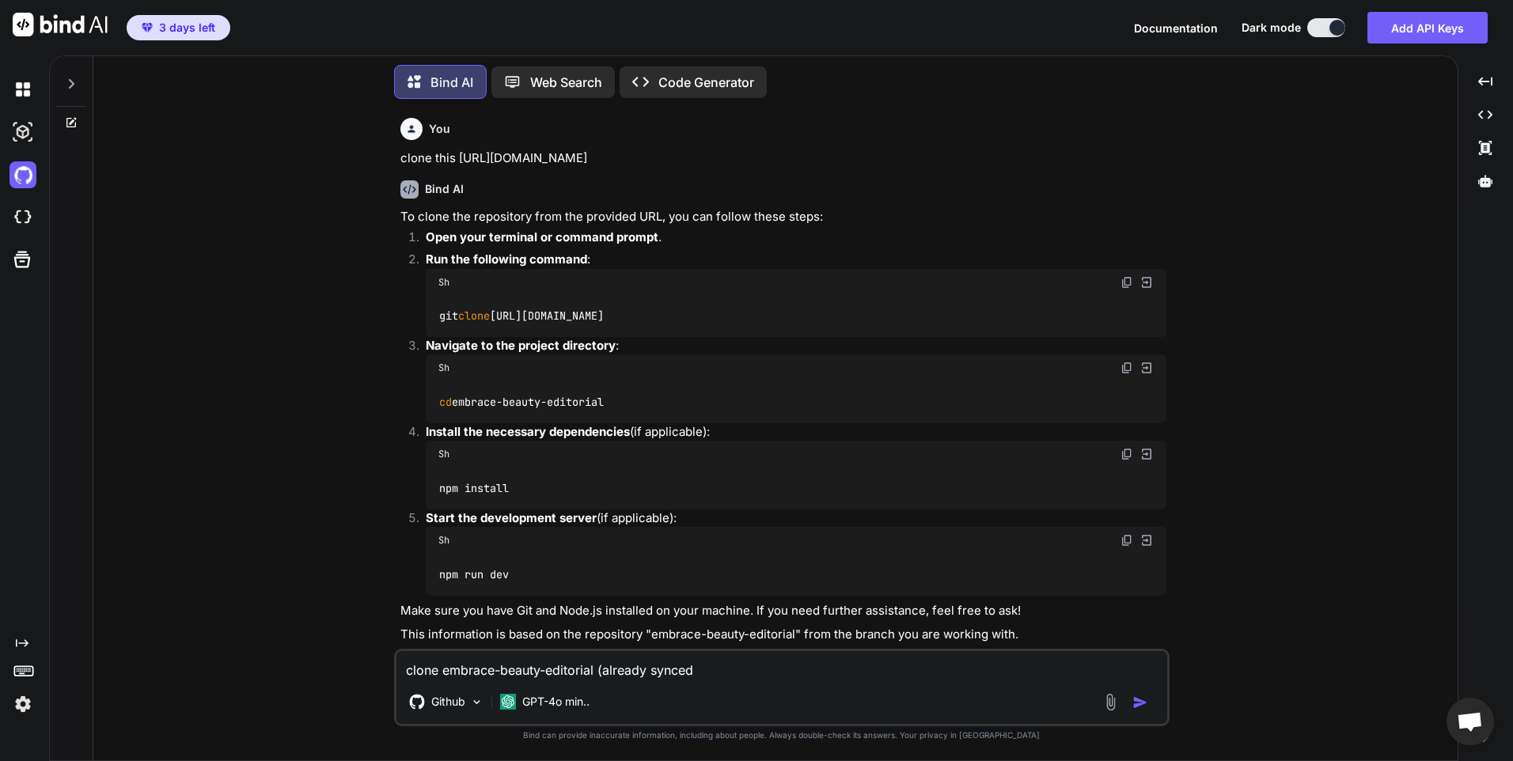
type textarea "clone embrace-beauty-editorial (already synce"
type textarea "x"
type textarea "clone embrace-beauty-editorial (already sync"
type textarea "x"
type textarea "clone embrace-beauty-editorial (already syn"
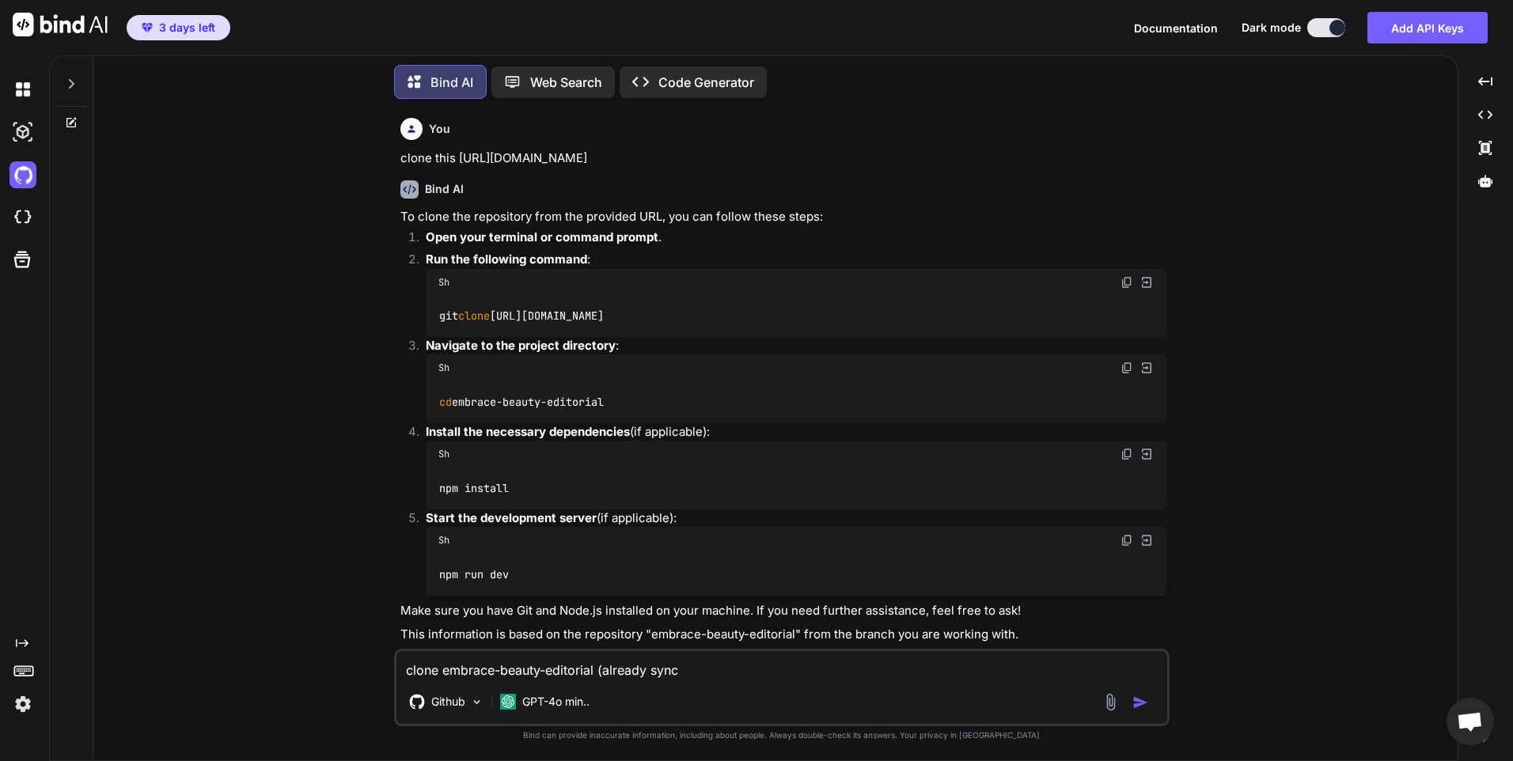
type textarea "x"
type textarea "clone embrace-beauty-editorial (already sy"
type textarea "x"
type textarea "clone embrace-beauty-editorial (already s"
type textarea "x"
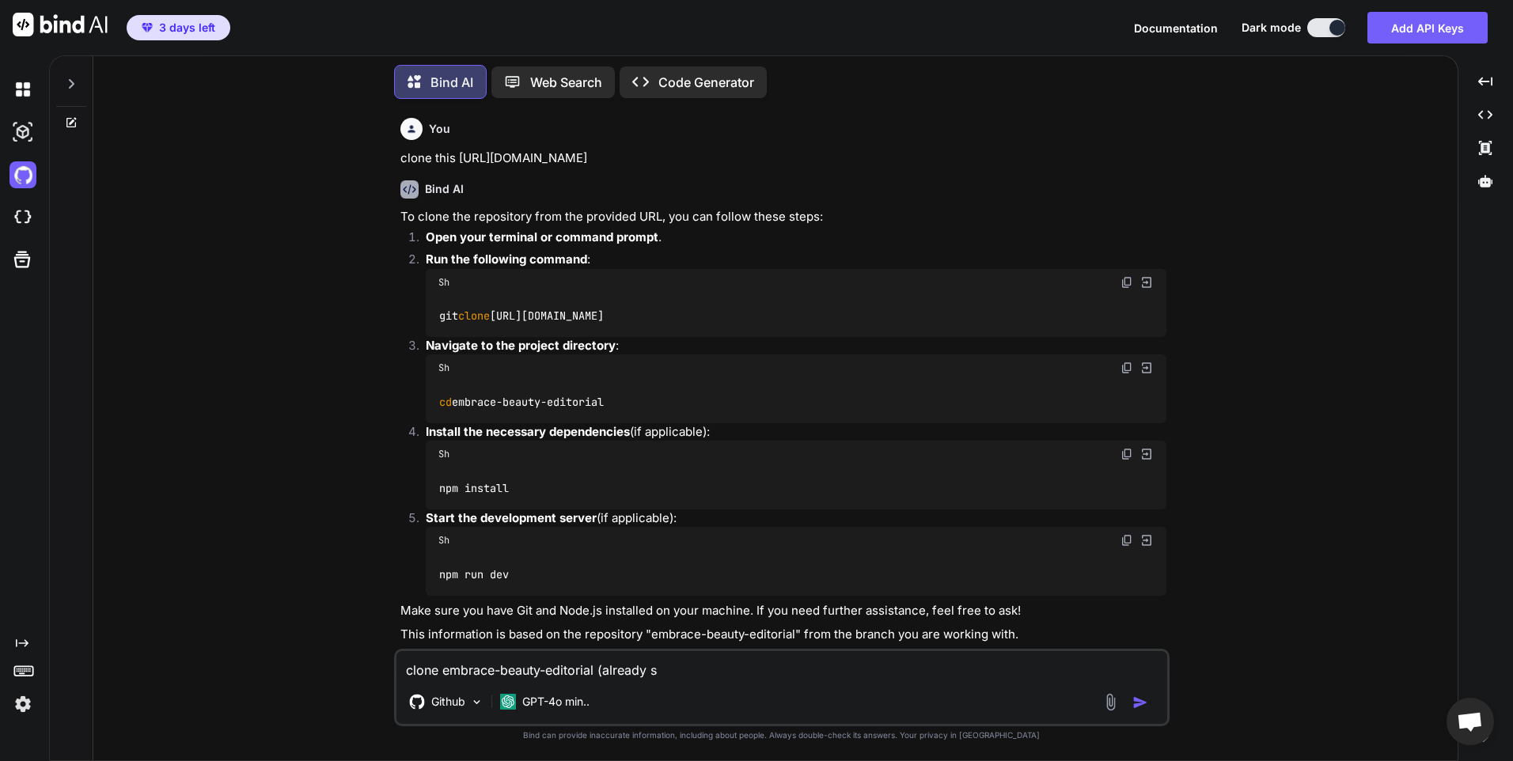
type textarea "clone embrace-beauty-editorial (already"
type textarea "x"
type textarea "clone embrace-beauty-editorial (already"
type textarea "x"
type textarea "clone embrace-beauty-editorial (alread"
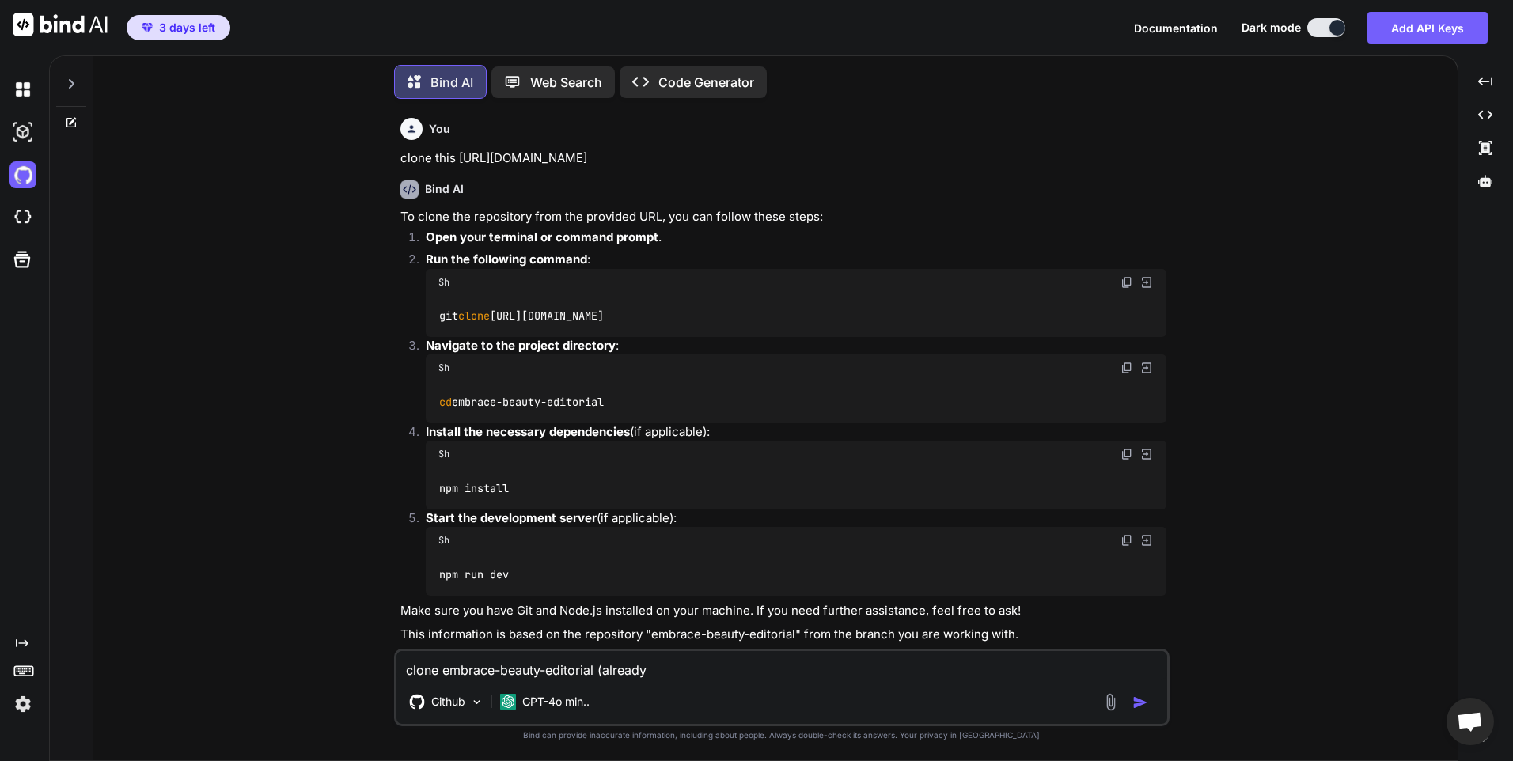
type textarea "x"
type textarea "clone embrace-beauty-editorial (alrea"
type textarea "x"
type textarea "clone embrace-beauty-editorial (alre"
type textarea "x"
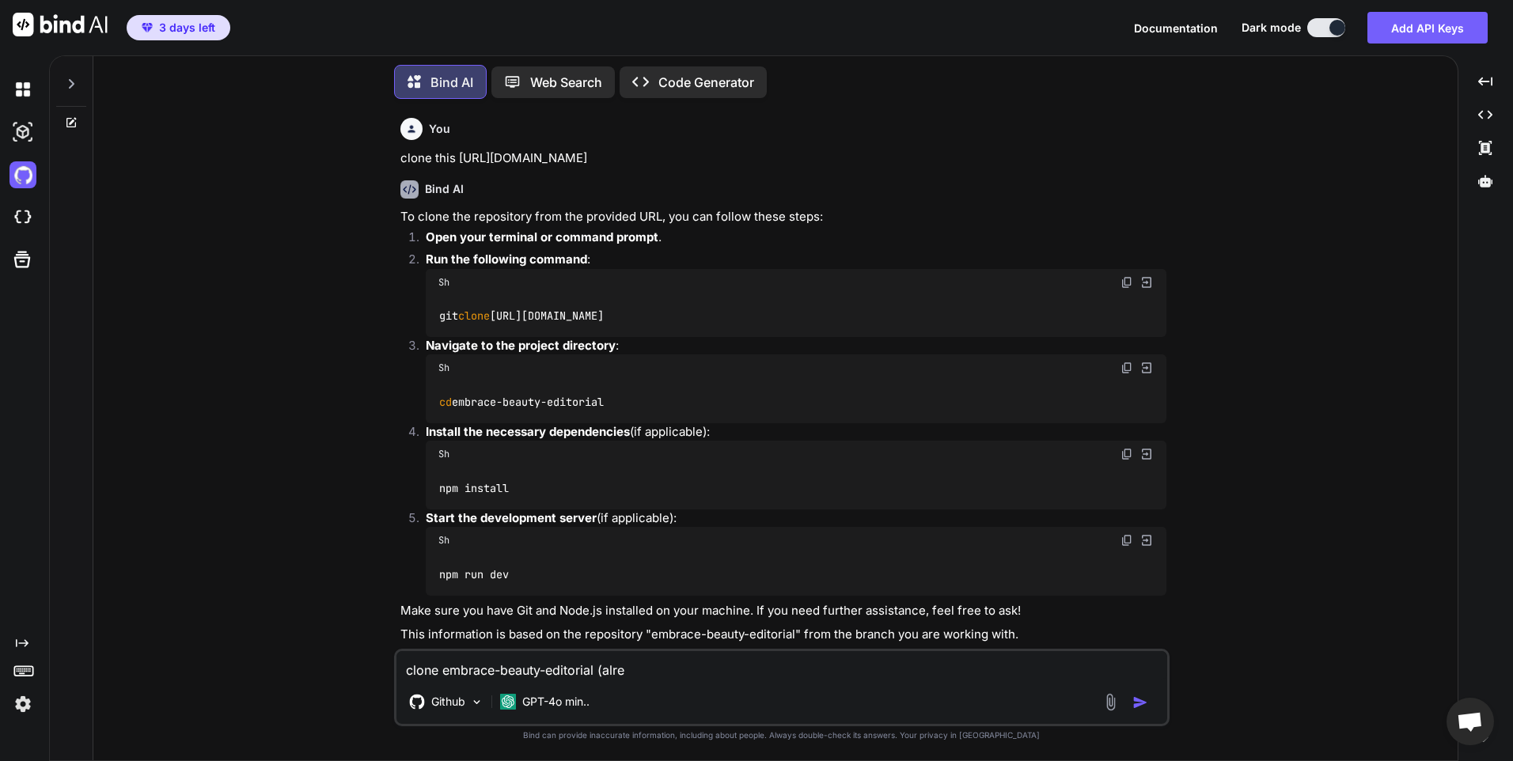
type textarea "clone embrace-beauty-editorial (alr"
type textarea "x"
type textarea "clone embrace-beauty-editorial (al"
type textarea "x"
type textarea "clone embrace-beauty-editorial (a"
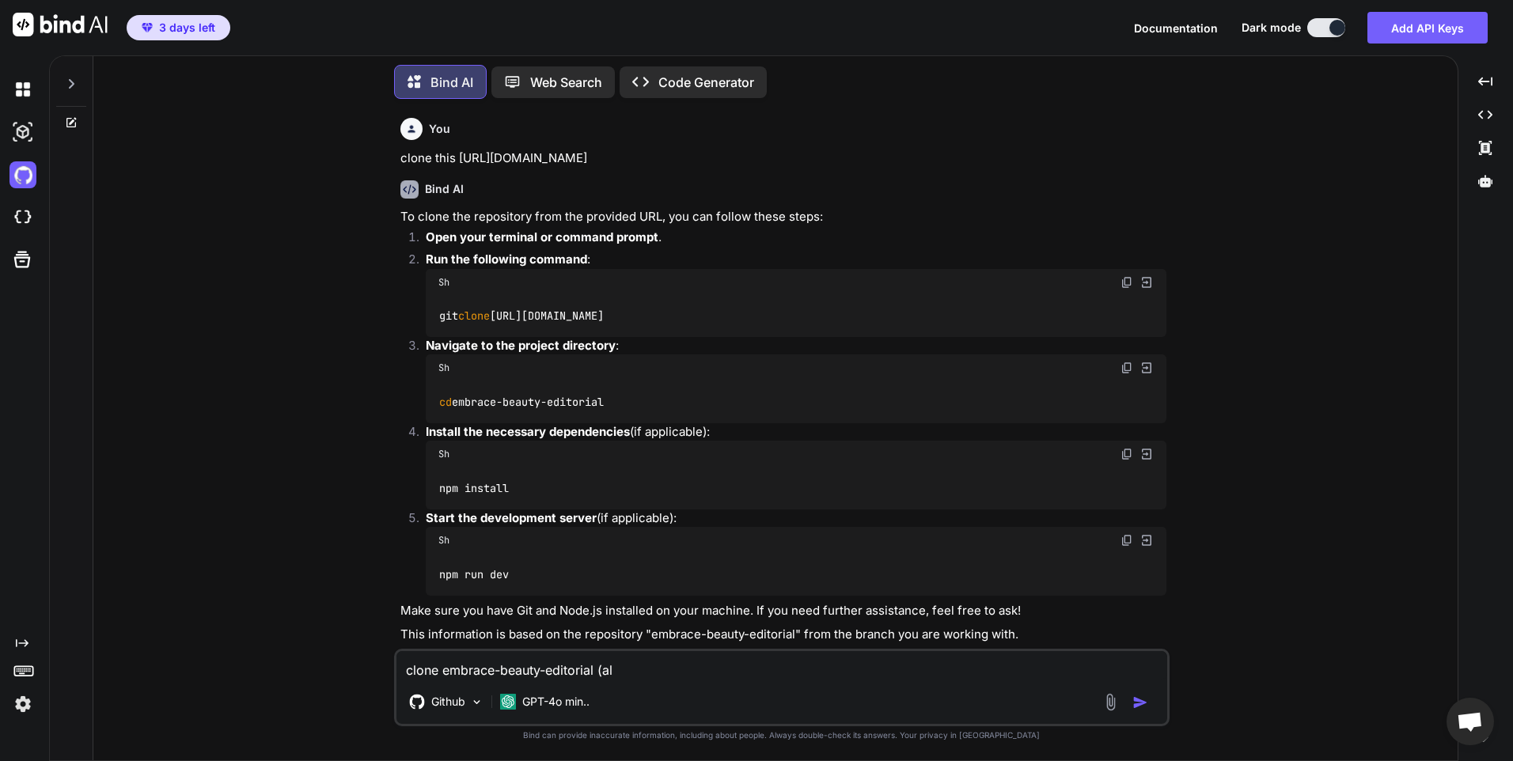
type textarea "x"
type textarea "clone embrace-beauty-editorial ("
type textarea "x"
type textarea "clone embrace-beauty-editorial"
type textarea "x"
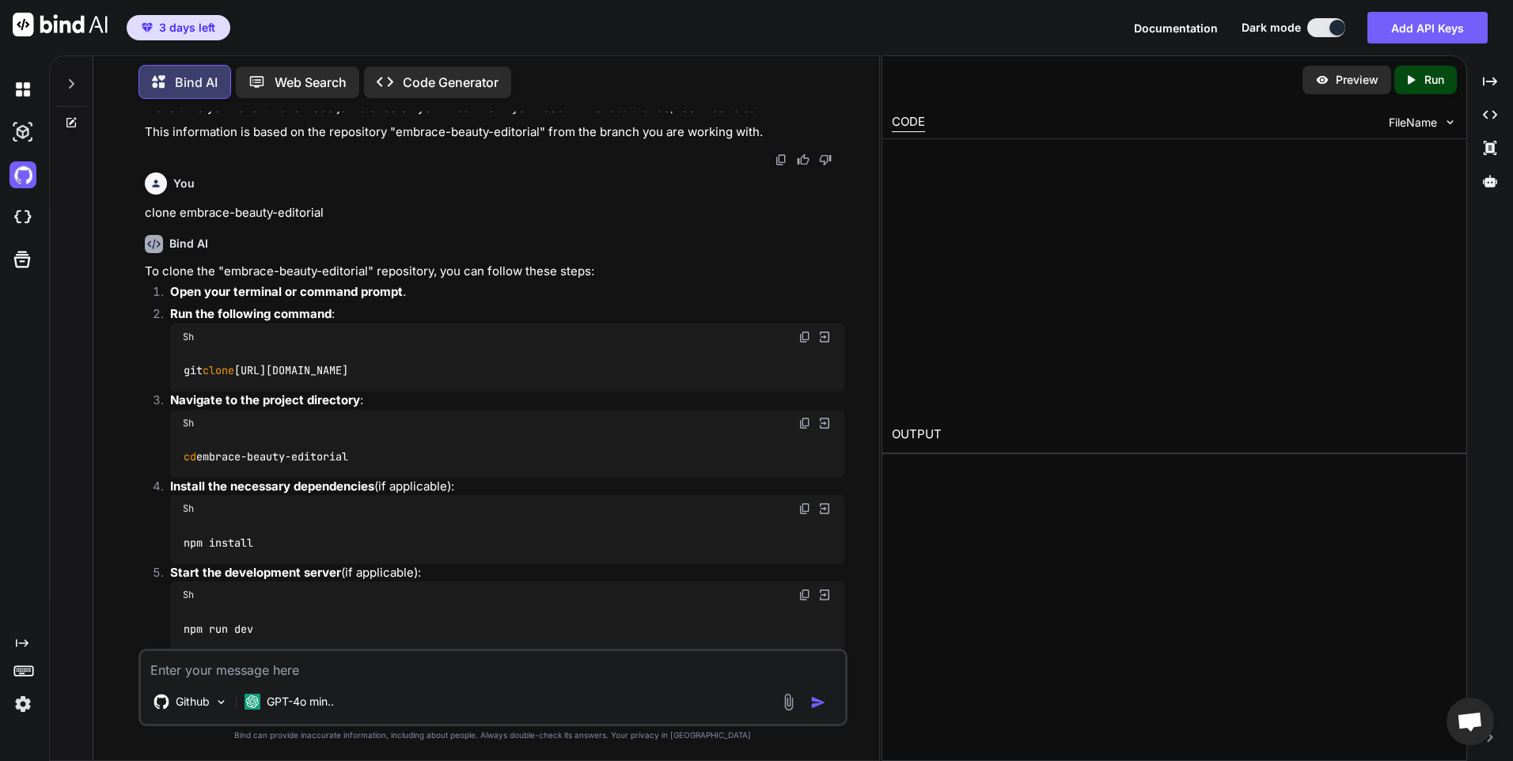
scroll to position [1428, 0]
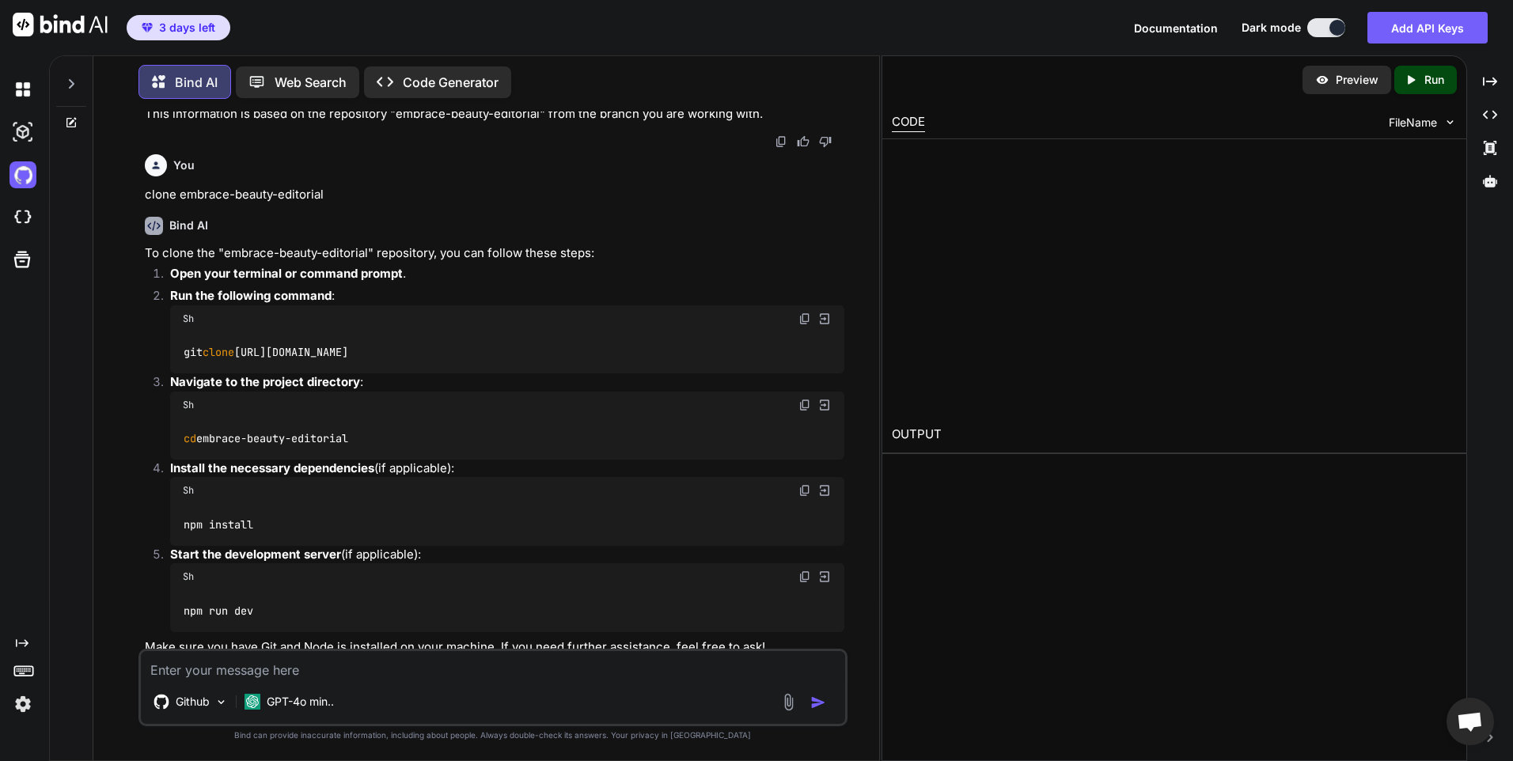
type textarea "x"
